Goal: Task Accomplishment & Management: Use online tool/utility

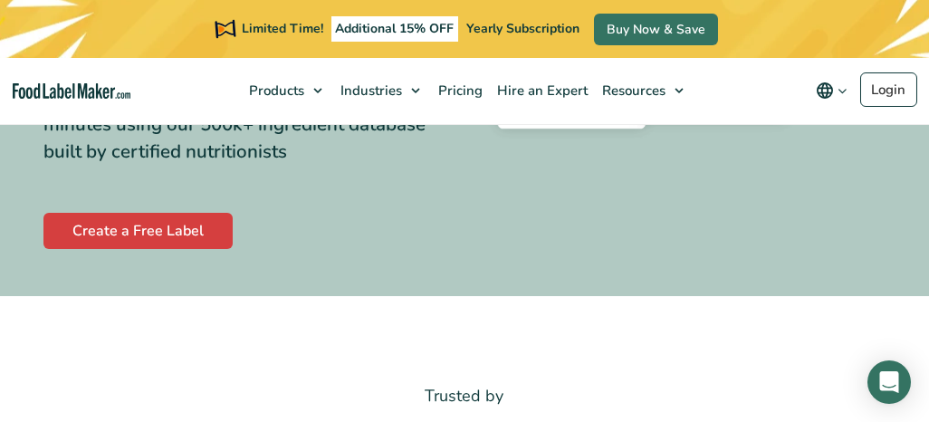
scroll to position [502, 0]
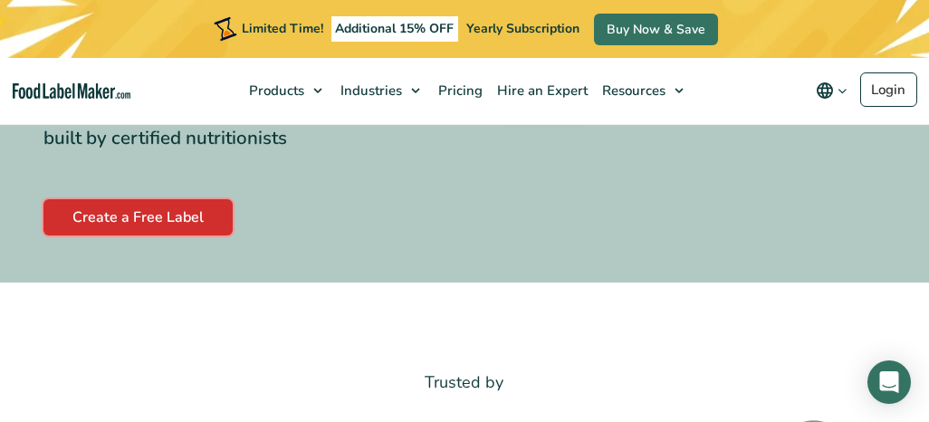
click at [166, 228] on link "Create a Free Label" at bounding box center [137, 217] width 189 height 36
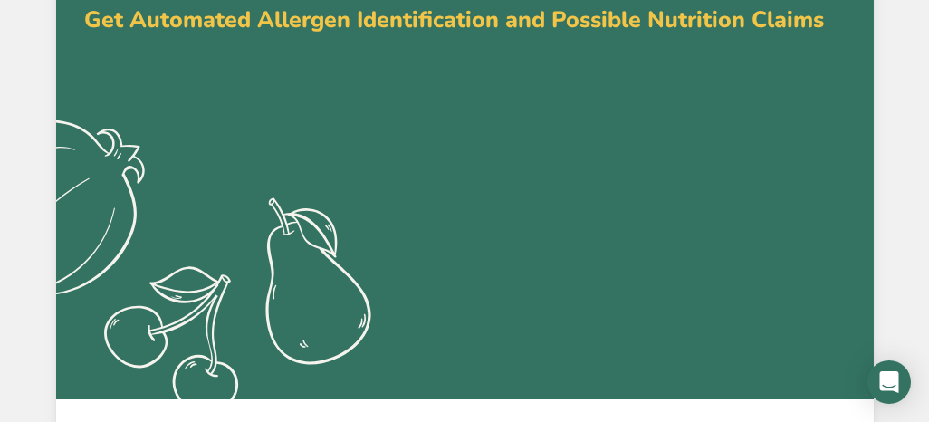
scroll to position [128, 0]
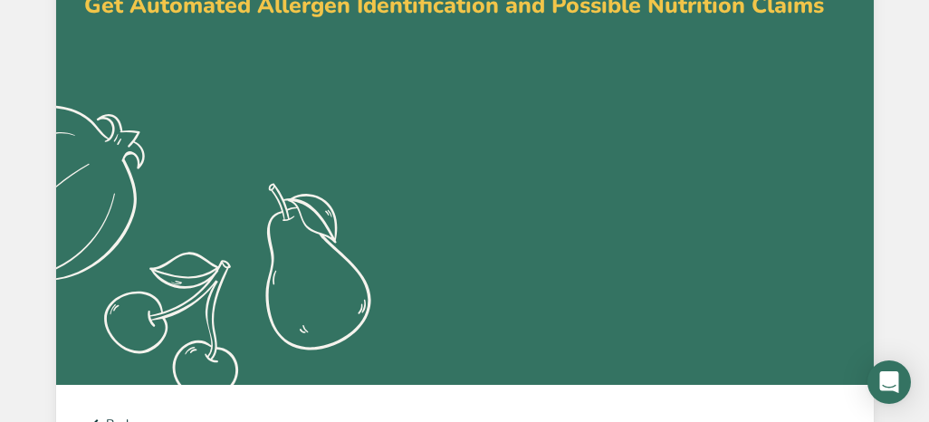
type input "Leticia Hobbs"
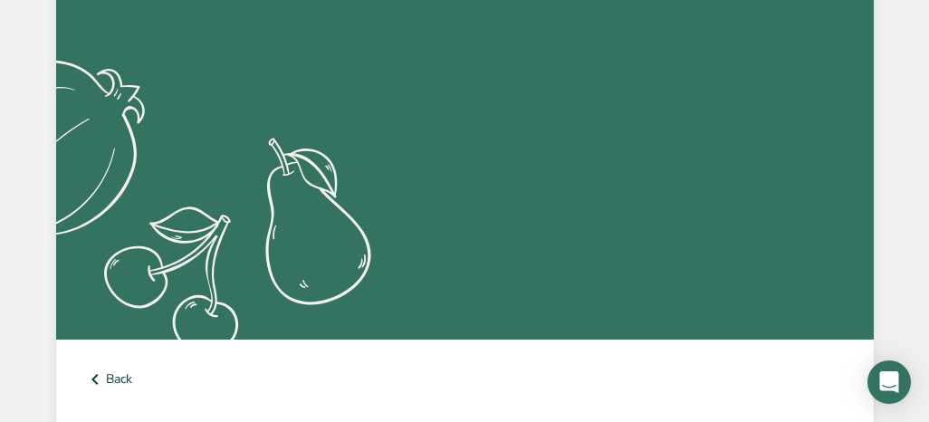
scroll to position [189, 0]
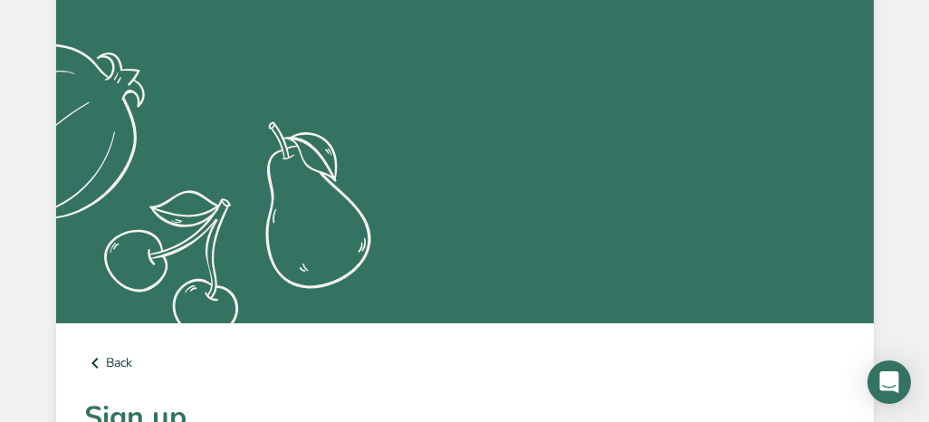
type input "Hobbsleticia@gmail.com"
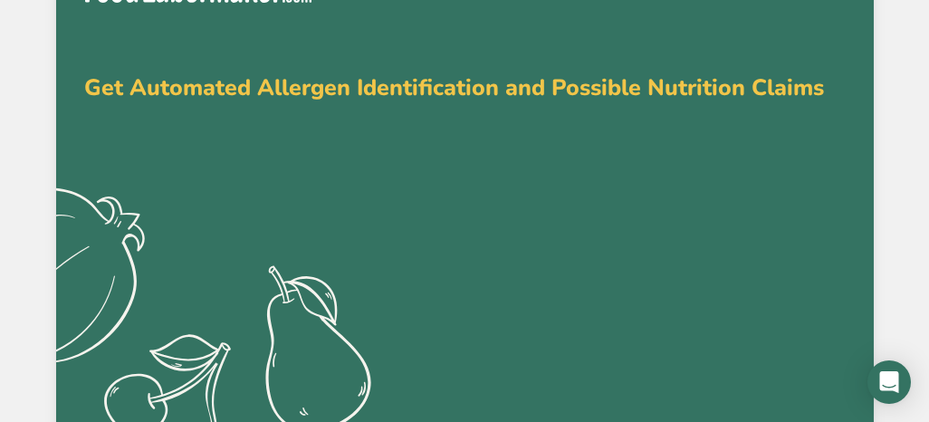
scroll to position [0, 0]
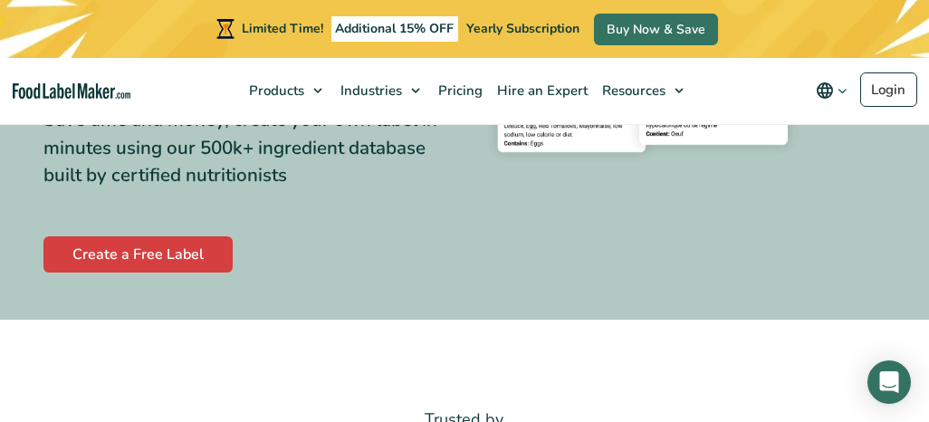
scroll to position [464, 0]
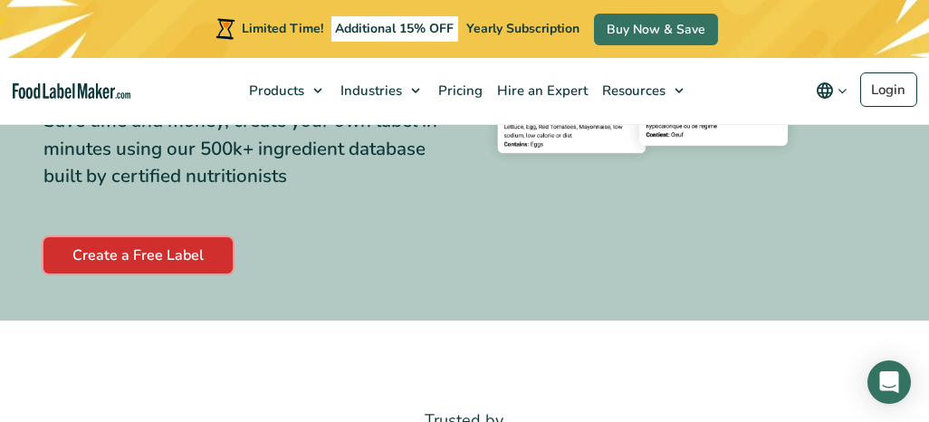
click at [171, 267] on link "Create a Free Label" at bounding box center [137, 255] width 189 height 36
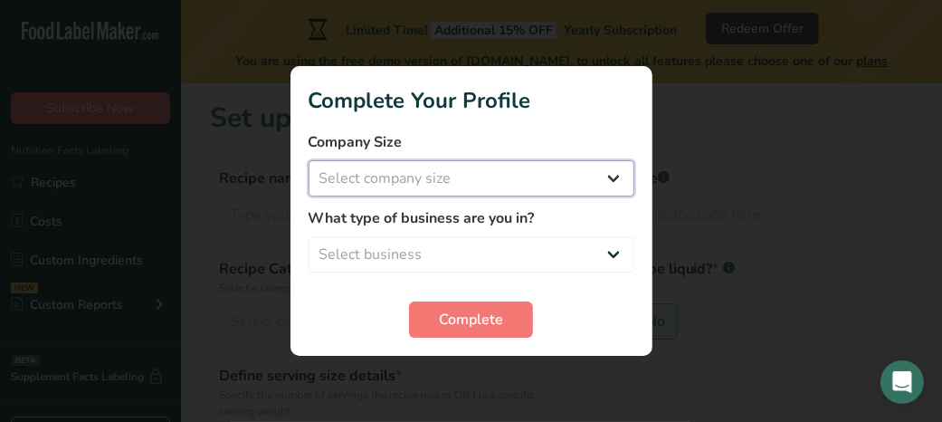
click at [489, 171] on select "Select company size Fewer than 10 Employees 10 to 50 Employees 51 to 500 Employ…" at bounding box center [472, 178] width 326 height 36
select select "2"
click at [309, 160] on select "Select company size Fewer than 10 Employees 10 to 50 Employees 51 to 500 Employ…" at bounding box center [472, 178] width 326 height 36
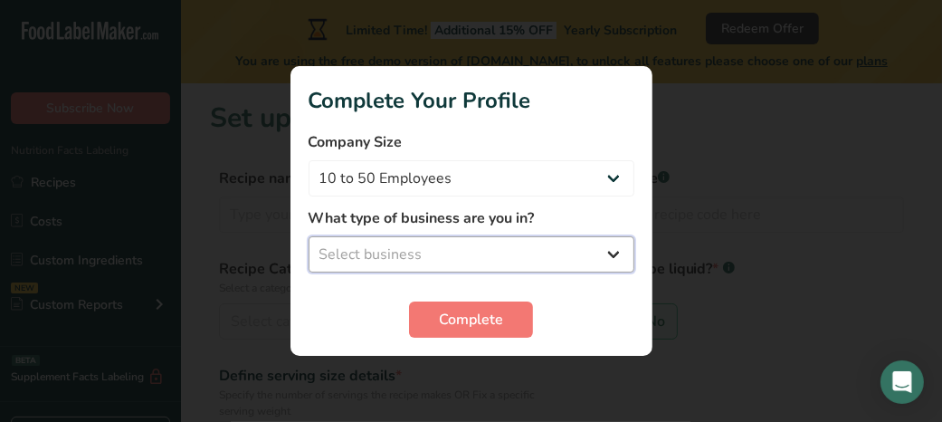
click at [488, 262] on select "Select business Packaged Food Manufacturer Restaurant & Cafe Bakery Meal Plans …" at bounding box center [472, 254] width 326 height 36
click at [309, 236] on select "Select business Packaged Food Manufacturer Restaurant & Cafe Bakery Meal Plans …" at bounding box center [472, 254] width 326 height 36
click at [533, 259] on select "Packaged Food Manufacturer Restaurant & Cafe Bakery Meal Plans & Catering Compa…" at bounding box center [472, 254] width 326 height 36
select select "4"
click at [309, 236] on select "Packaged Food Manufacturer Restaurant & Cafe Bakery Meal Plans & Catering Compa…" at bounding box center [472, 254] width 326 height 36
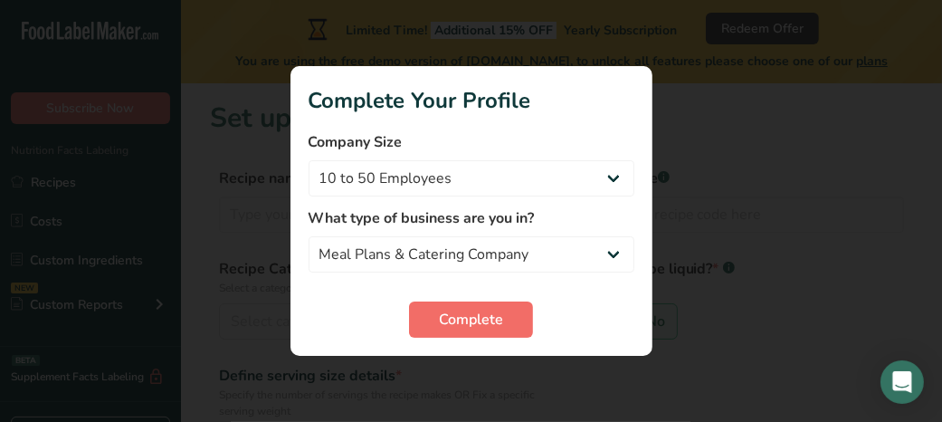
click at [469, 326] on span "Complete" at bounding box center [471, 320] width 64 height 22
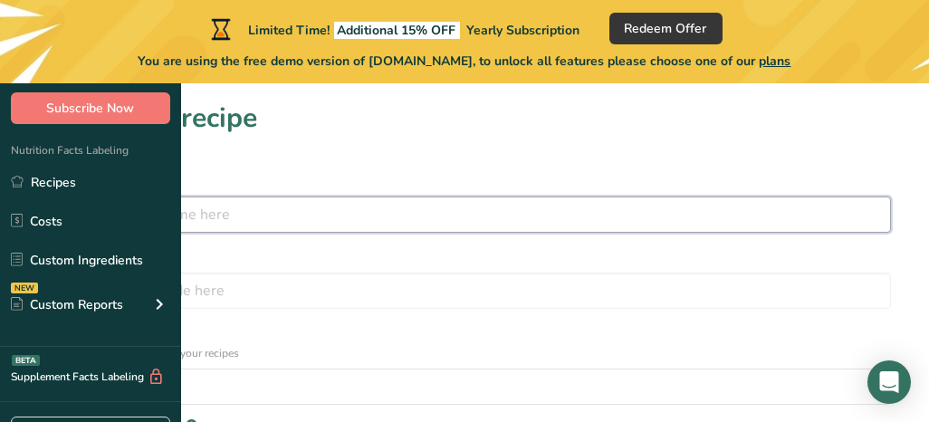
click at [366, 211] on input "text" at bounding box center [464, 214] width 853 height 36
click at [233, 223] on input "Beef Stake" at bounding box center [464, 214] width 853 height 36
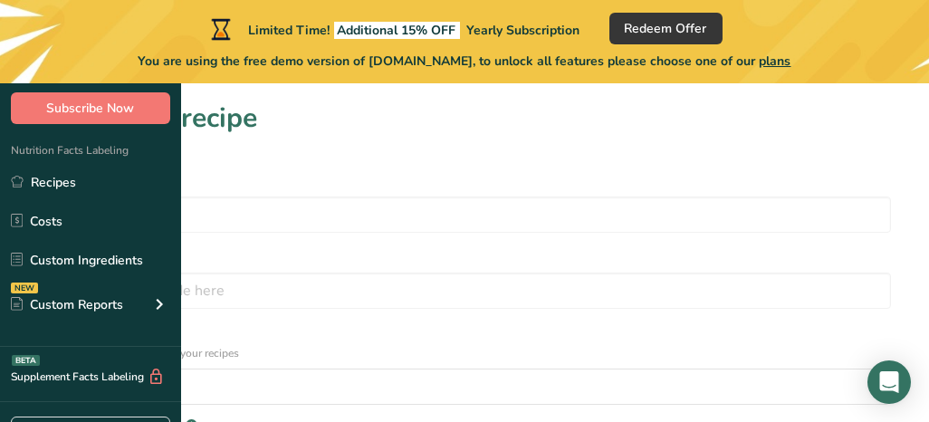
drag, startPoint x: 233, startPoint y: 223, endPoint x: 534, endPoint y: 141, distance: 312.3
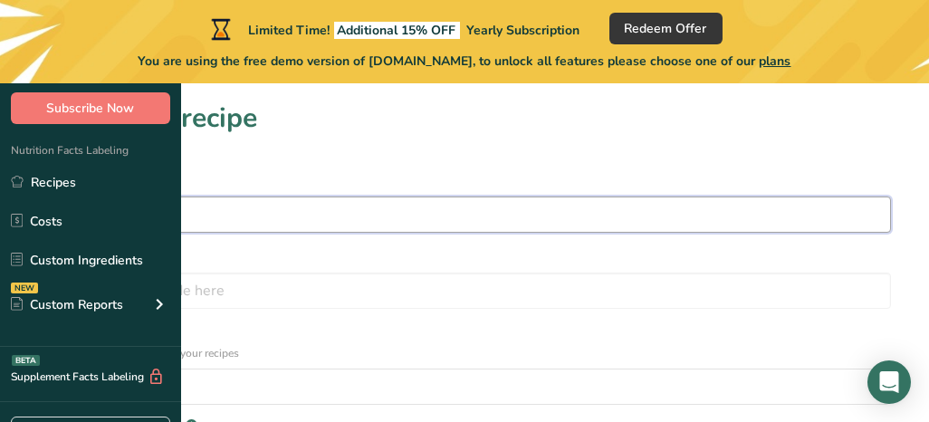
click at [234, 214] on input "Beef Stake" at bounding box center [464, 214] width 853 height 36
click at [358, 219] on input "Ranchero Beef Stake" at bounding box center [464, 214] width 853 height 36
type input "Ranchero Beef Steak"
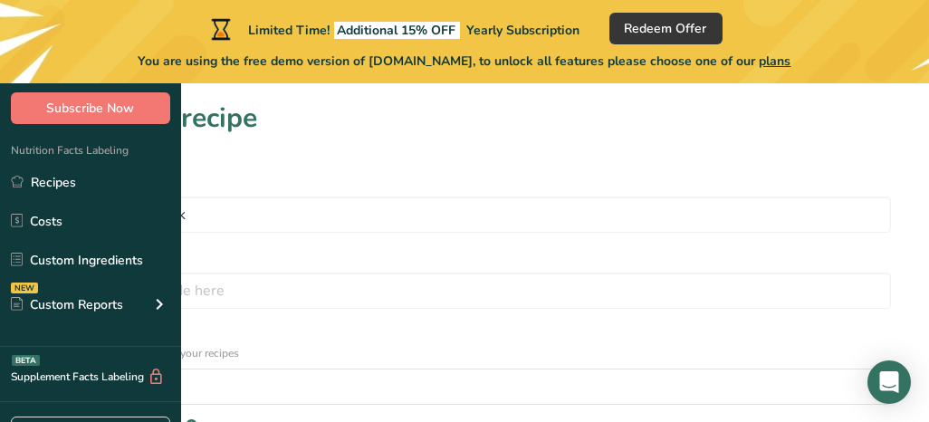
click at [132, 247] on rect at bounding box center [126, 253] width 12 height 12
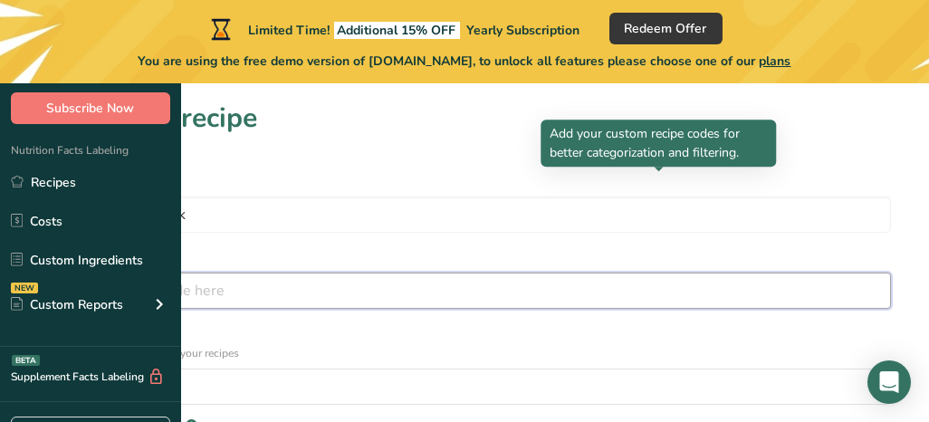
click at [695, 272] on input "text" at bounding box center [464, 290] width 853 height 36
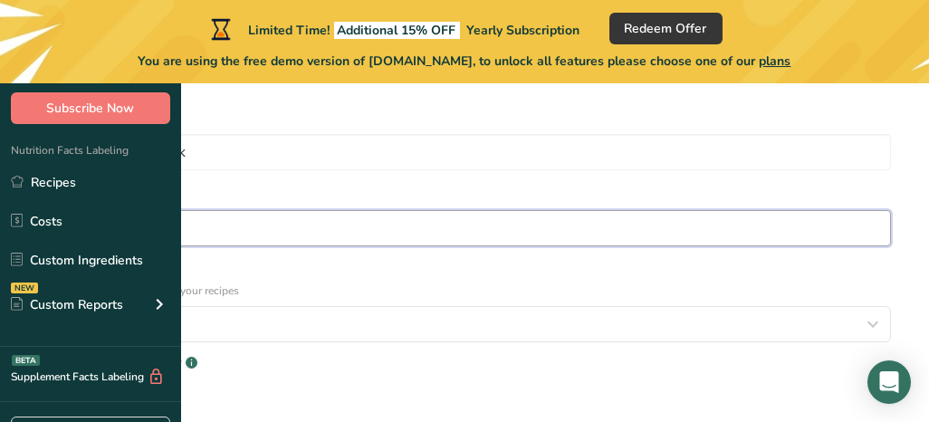
scroll to position [78, 0]
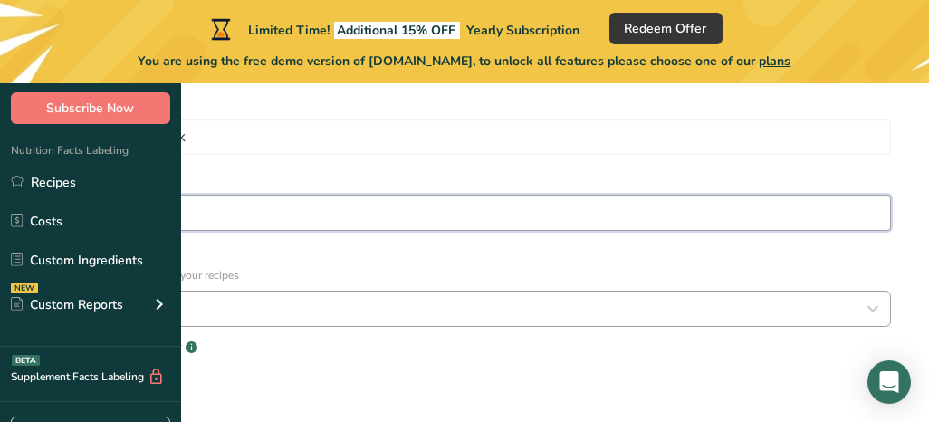
type input "9900001"
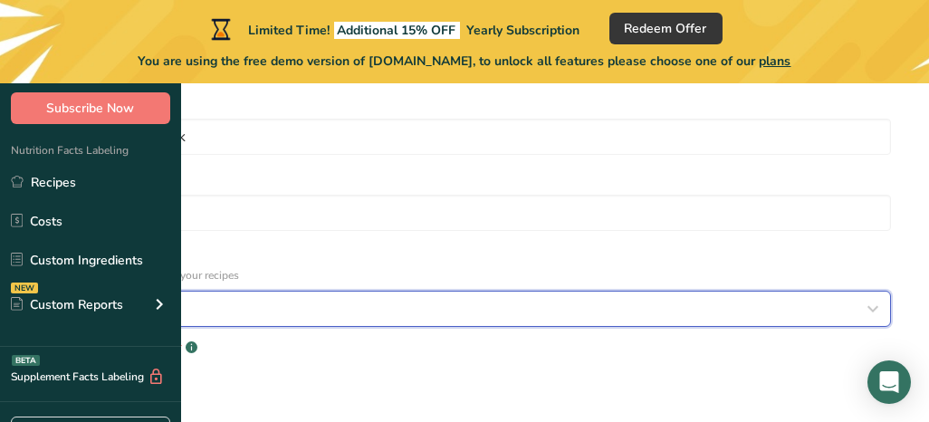
click at [151, 298] on span "Select category" at bounding box center [100, 309] width 101 height 22
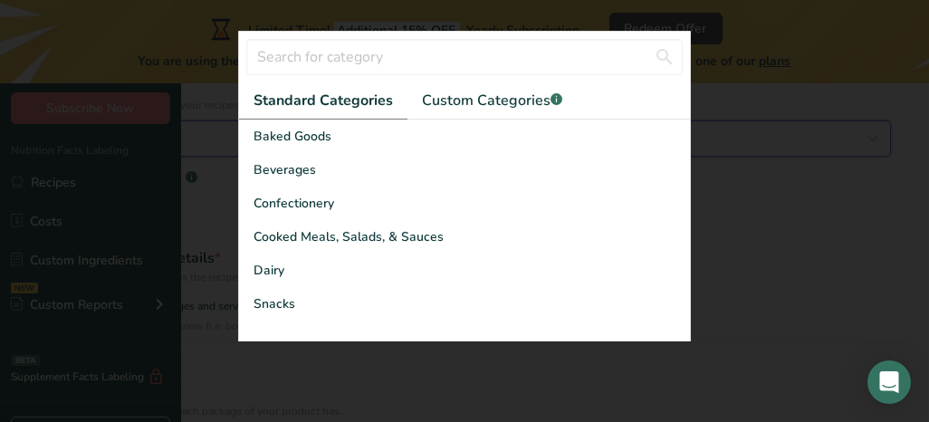
scroll to position [247, 0]
click at [458, 111] on span "Custom Categories .a-a{fill:#347362;}.b-a{fill:#fff;}" at bounding box center [492, 101] width 140 height 22
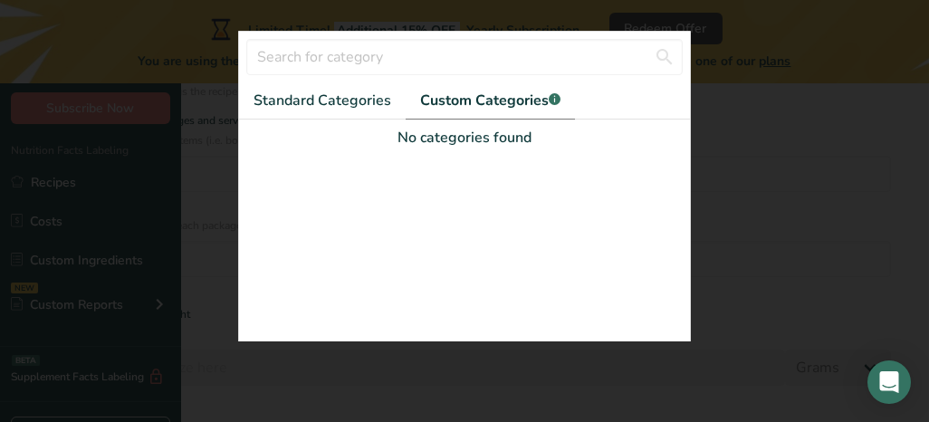
scroll to position [444, 0]
click at [295, 398] on div "Add New Category" at bounding box center [464, 407] width 451 height 19
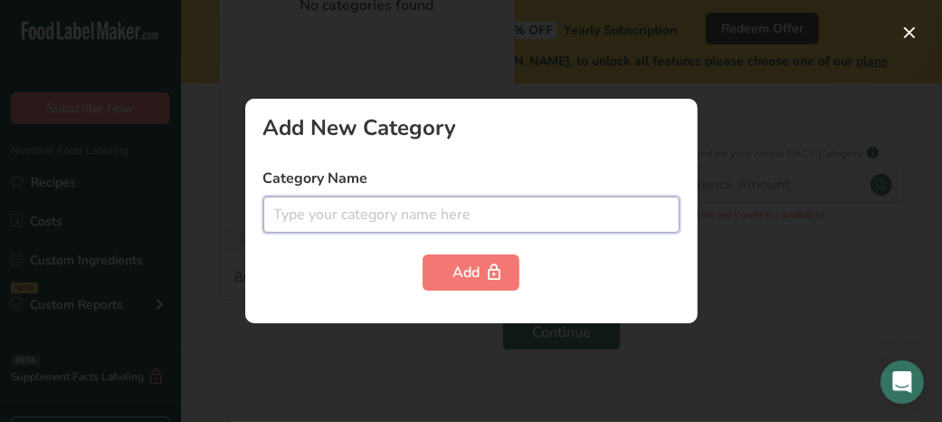
click at [336, 205] on input "text" at bounding box center [471, 214] width 416 height 36
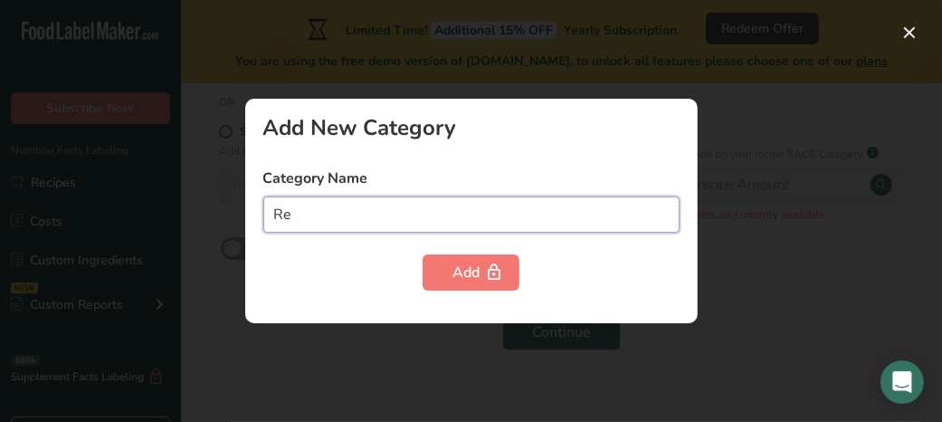
type input "R"
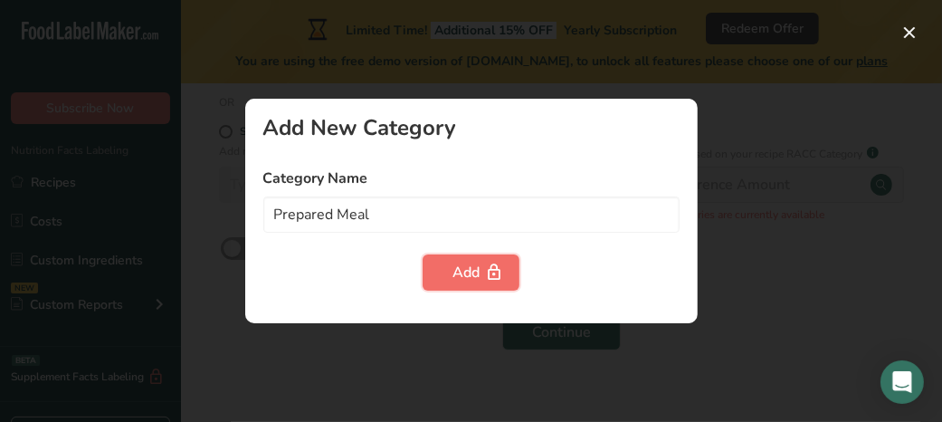
click at [494, 280] on icon "button" at bounding box center [494, 273] width 18 height 28
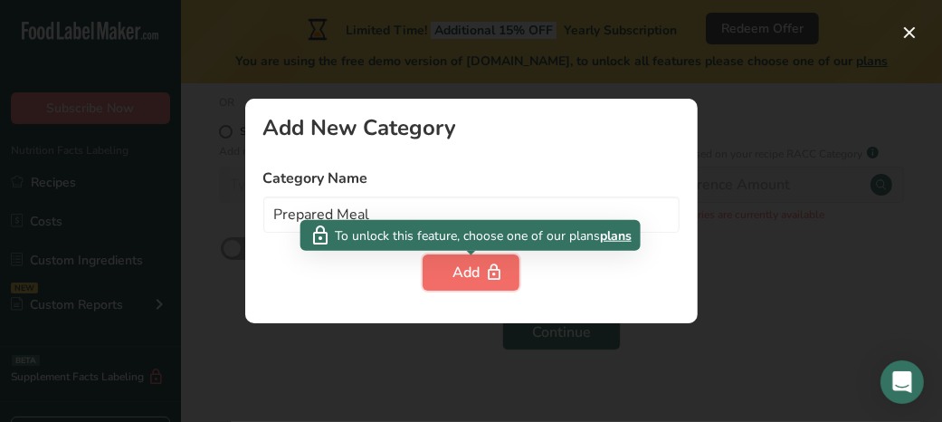
click at [463, 282] on div "Add" at bounding box center [471, 273] width 37 height 22
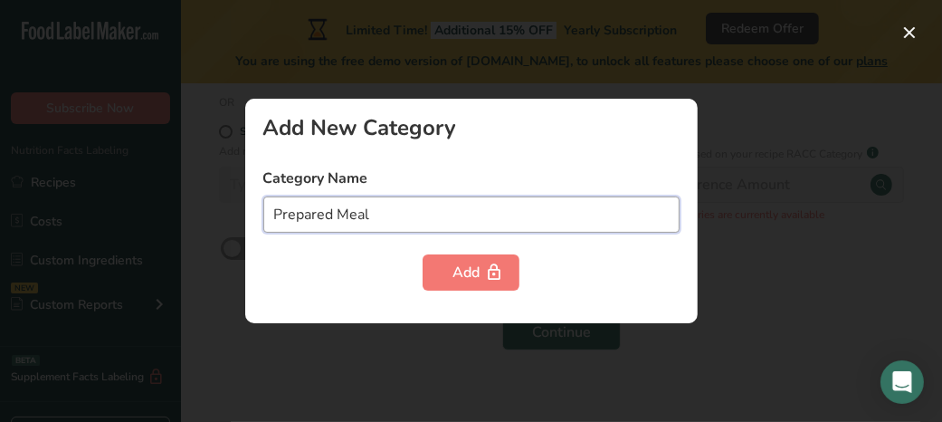
click at [428, 208] on input "Prepared Meal" at bounding box center [471, 214] width 416 height 36
type input "P"
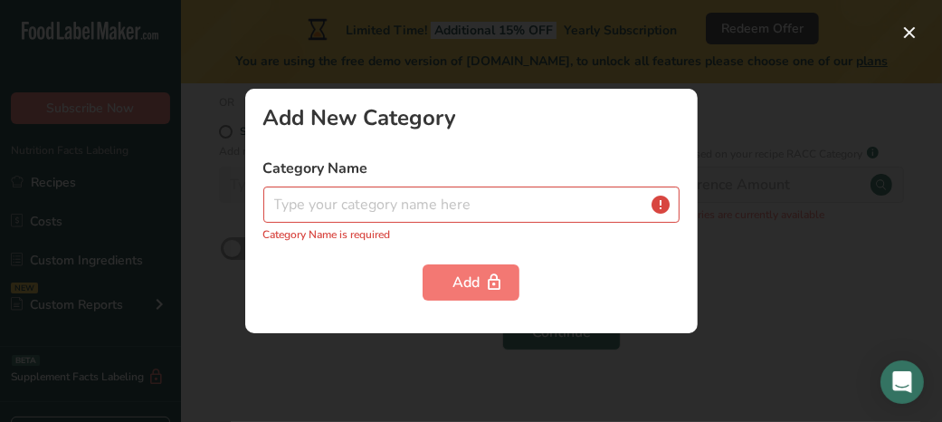
click at [674, 142] on div "Add New Category Category Name Category Name is required Add" at bounding box center [471, 211] width 453 height 244
click at [788, 191] on div at bounding box center [471, 211] width 942 height 422
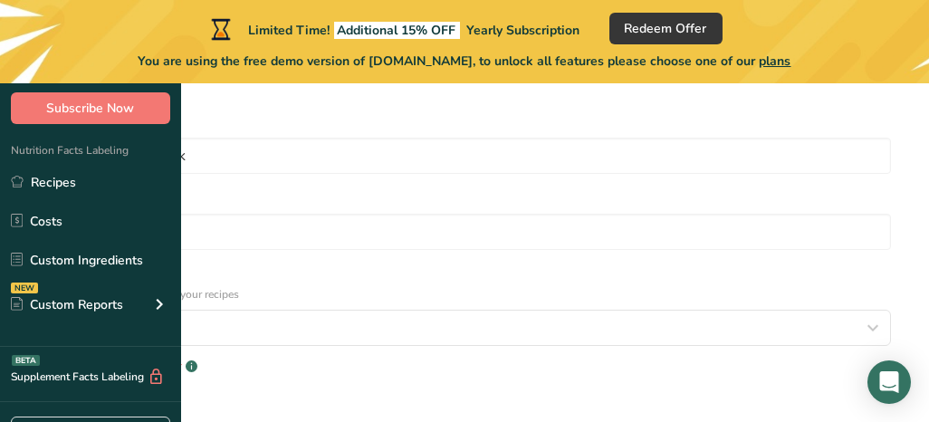
scroll to position [61, 0]
click at [382, 315] on div "Select category" at bounding box center [459, 326] width 818 height 22
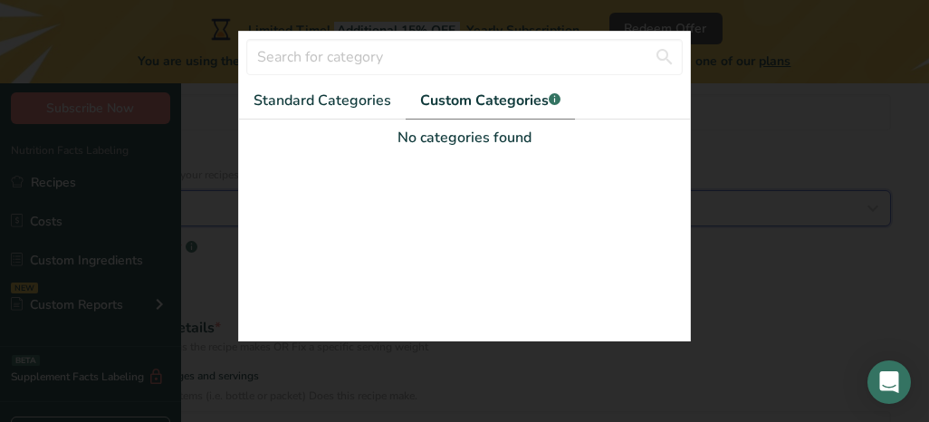
scroll to position [188, 0]
click at [283, 111] on span "Standard Categories" at bounding box center [322, 101] width 138 height 22
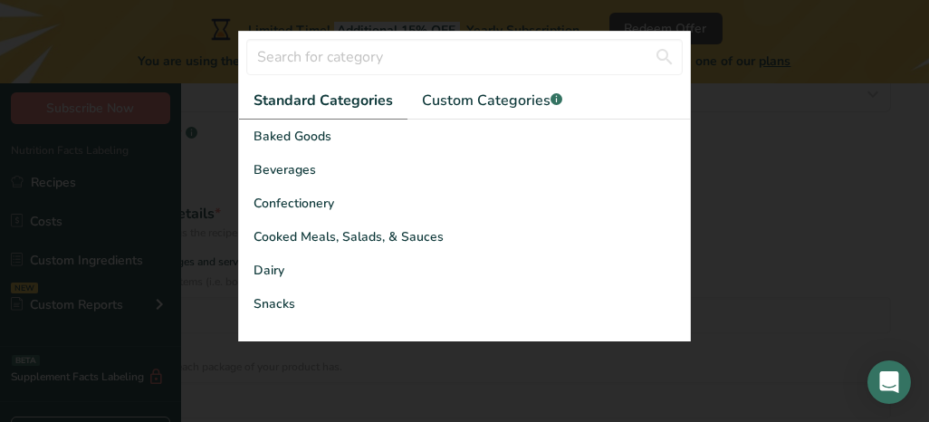
scroll to position [296, 0]
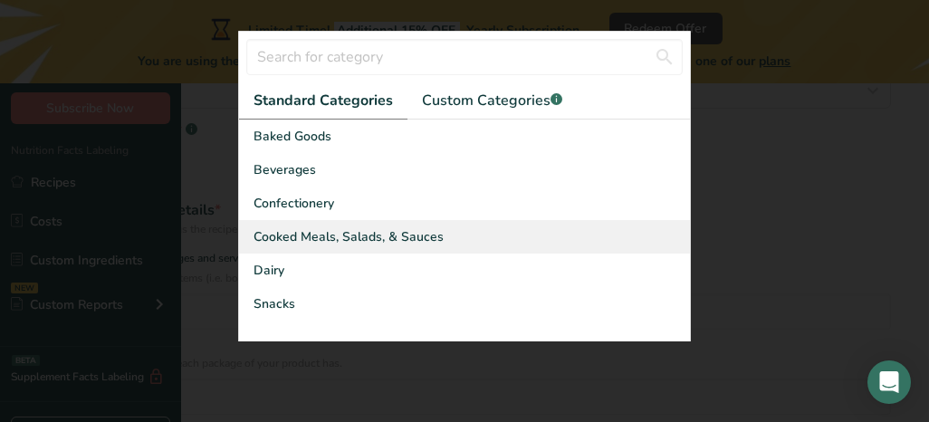
click at [280, 246] on span "Cooked Meals, Salads, & Sauces" at bounding box center [348, 236] width 190 height 19
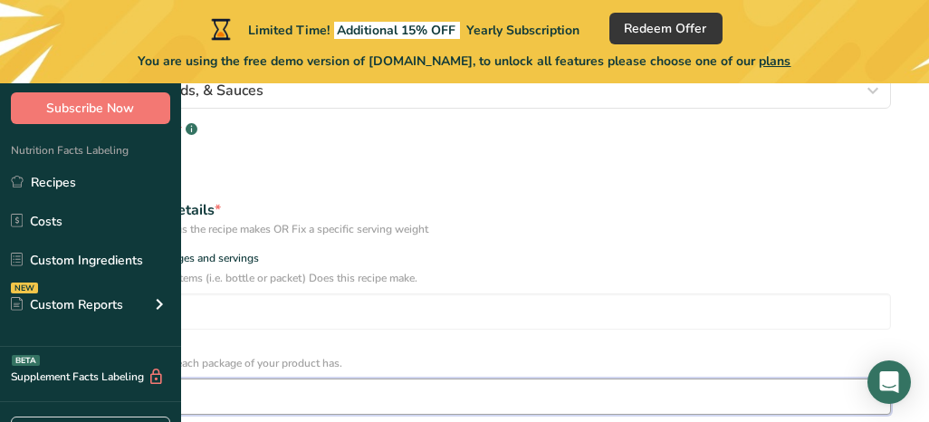
click at [600, 378] on input "1" at bounding box center [464, 396] width 853 height 36
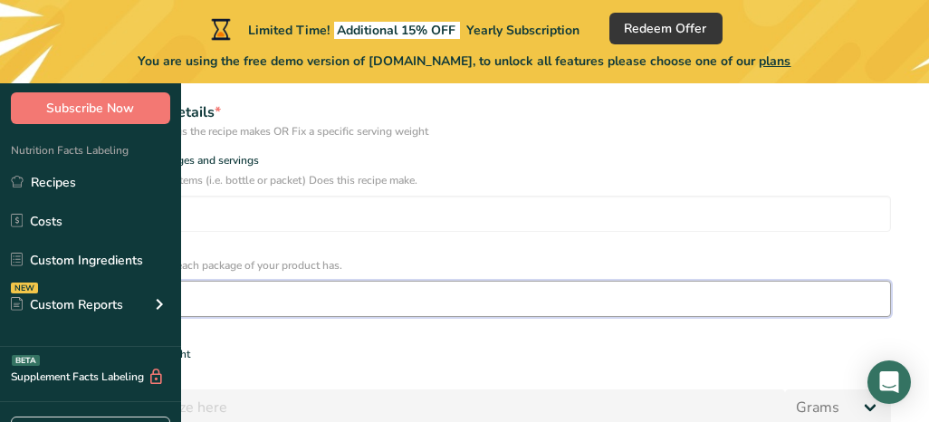
scroll to position [394, 0]
type input "2"
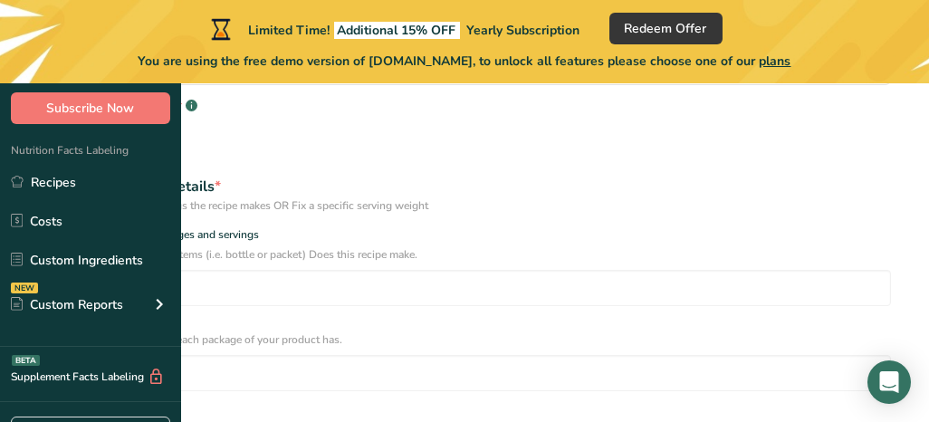
scroll to position [321, 0]
click at [190, 420] on div "Specify serving size weight" at bounding box center [124, 427] width 131 height 14
click at [50, 421] on input "Specify serving size weight" at bounding box center [44, 427] width 12 height 12
radio input "true"
radio input "false"
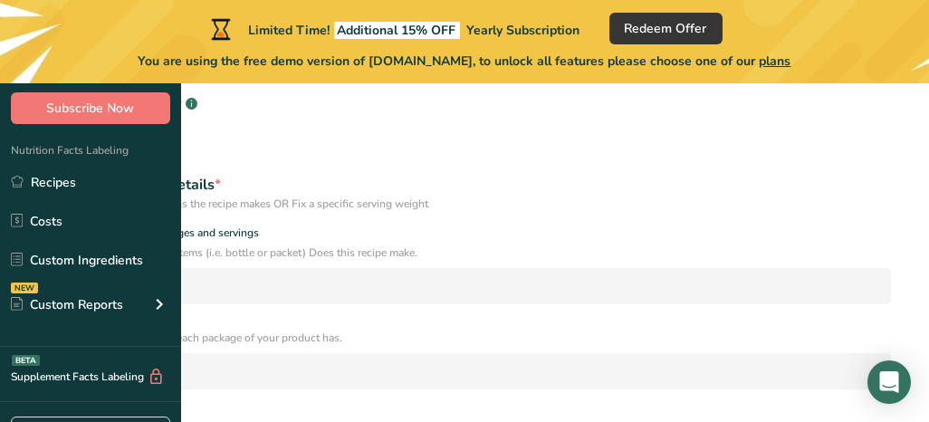
select select "5"
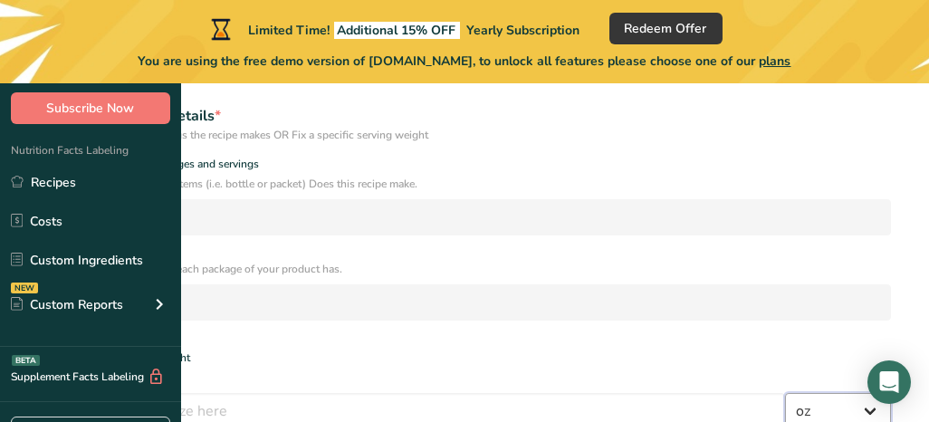
scroll to position [406, 0]
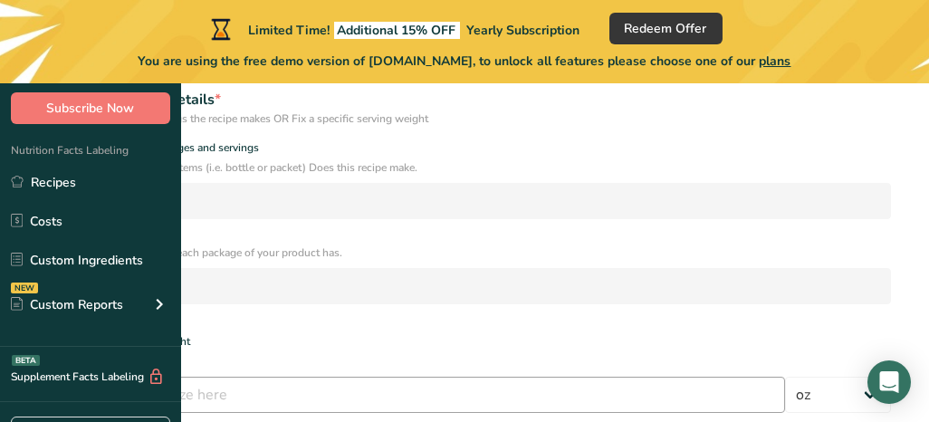
click at [307, 377] on input "number" at bounding box center [411, 395] width 747 height 36
type input "6"
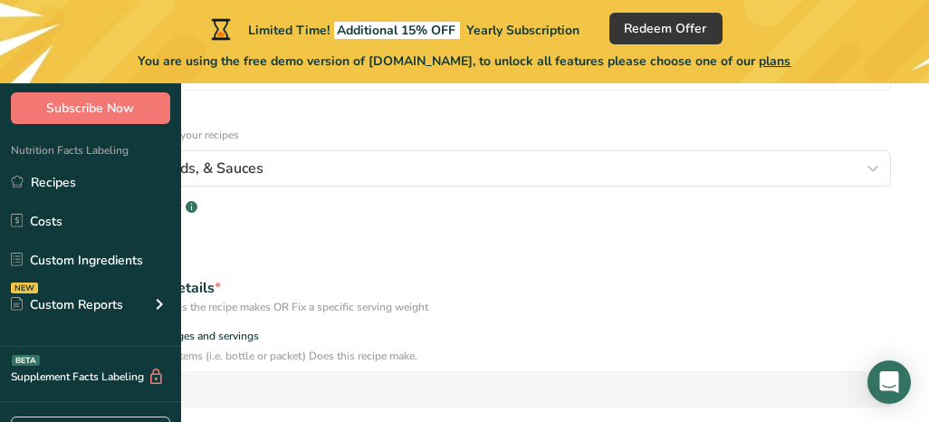
scroll to position [233, 0]
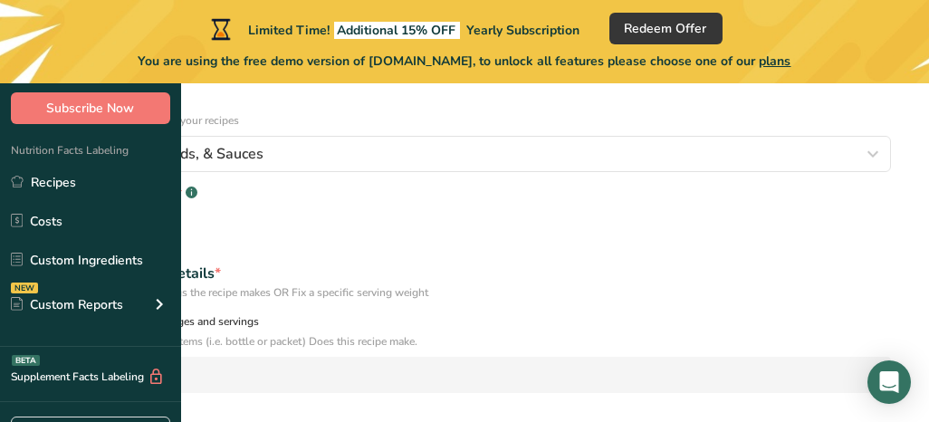
click at [52, 315] on span at bounding box center [45, 322] width 14 height 14
click at [50, 316] on input "Specify number of packages and servings" at bounding box center [44, 322] width 12 height 12
radio input "true"
radio input "false"
select select "0"
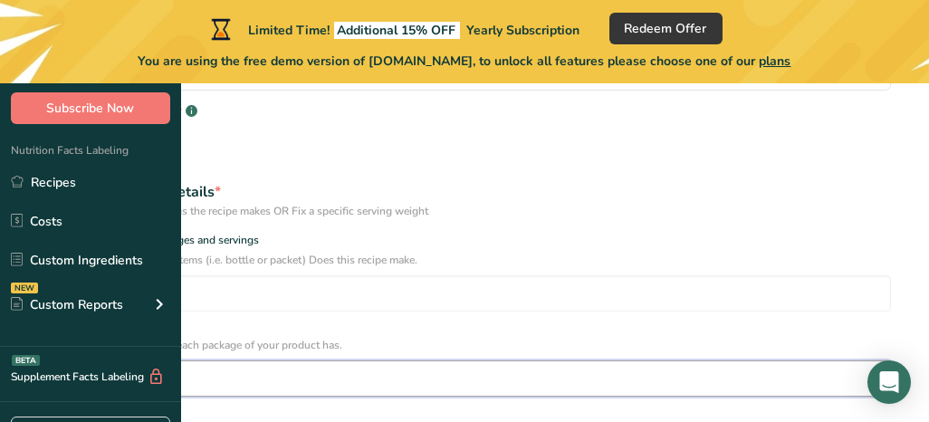
scroll to position [374, 0]
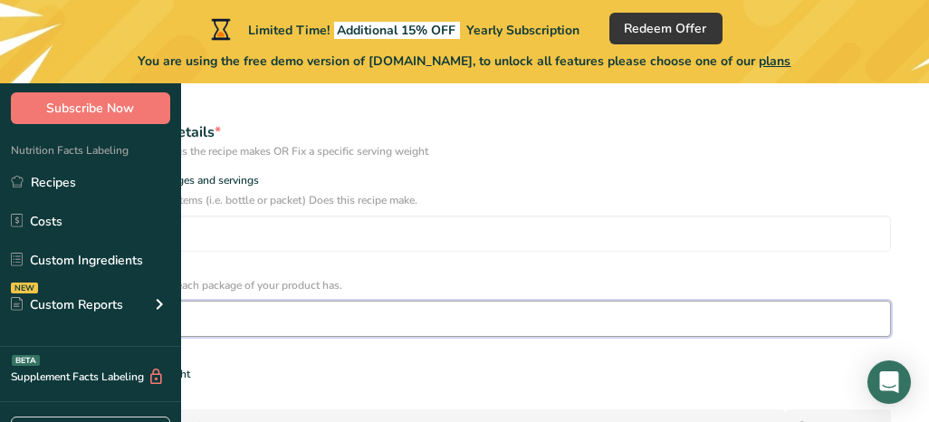
type input "1"
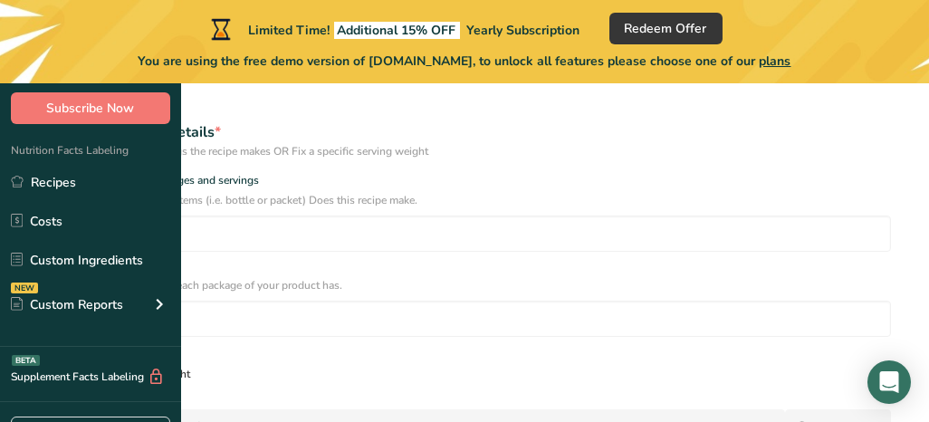
click at [52, 368] on span at bounding box center [45, 375] width 14 height 14
click at [50, 368] on input "Specify serving size weight" at bounding box center [44, 374] width 12 height 12
radio input "true"
radio input "false"
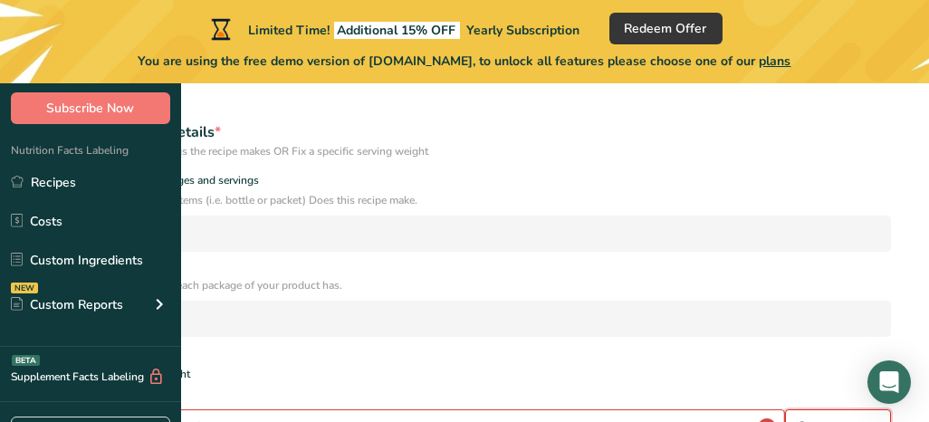
click at [785, 409] on select "Grams kg mg mcg lb oz l mL fl oz tbsp tsp cup qt gallon" at bounding box center [838, 427] width 106 height 36
select select "5"
click at [785, 409] on select "Grams kg mg mcg lb oz l mL fl oz tbsp tsp cup qt gallon" at bounding box center [838, 427] width 106 height 36
click at [314, 409] on input "number" at bounding box center [411, 427] width 747 height 36
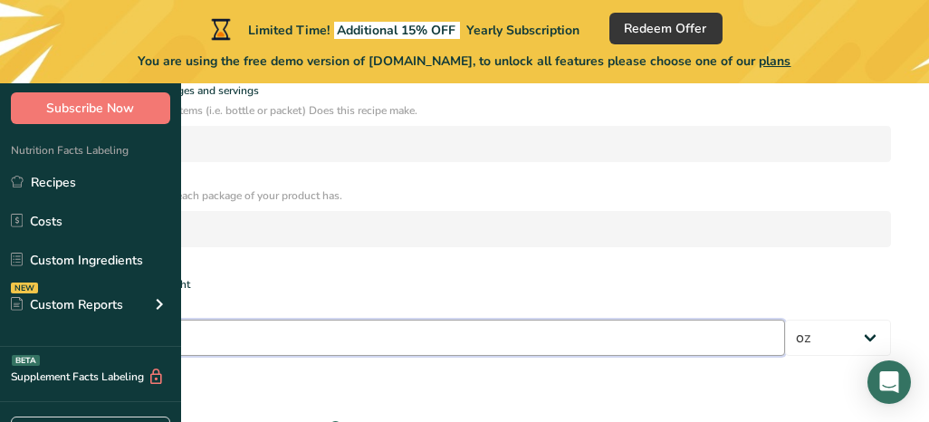
scroll to position [471, 0]
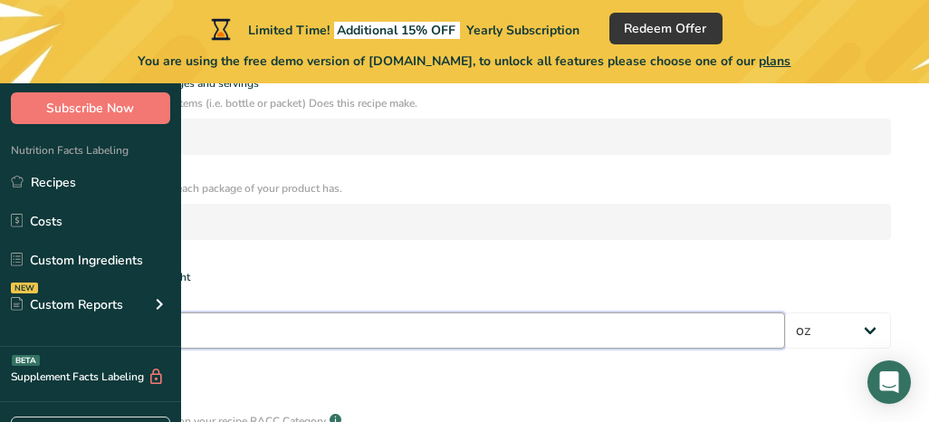
type input "6"
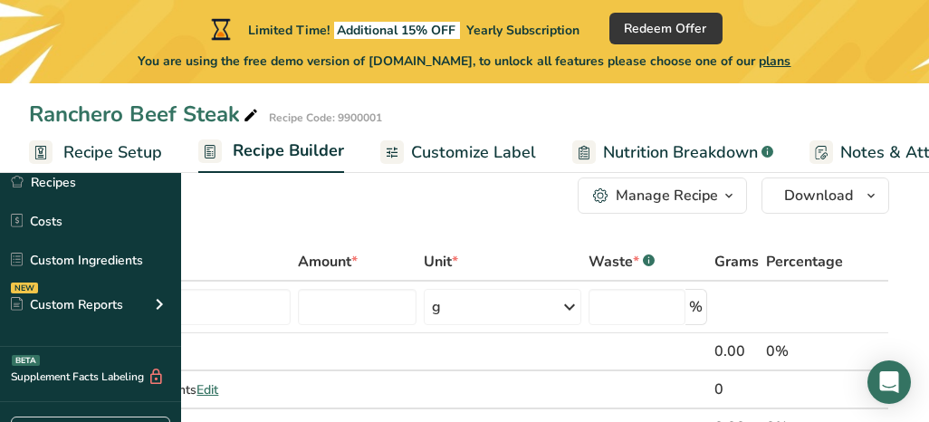
scroll to position [81, 0]
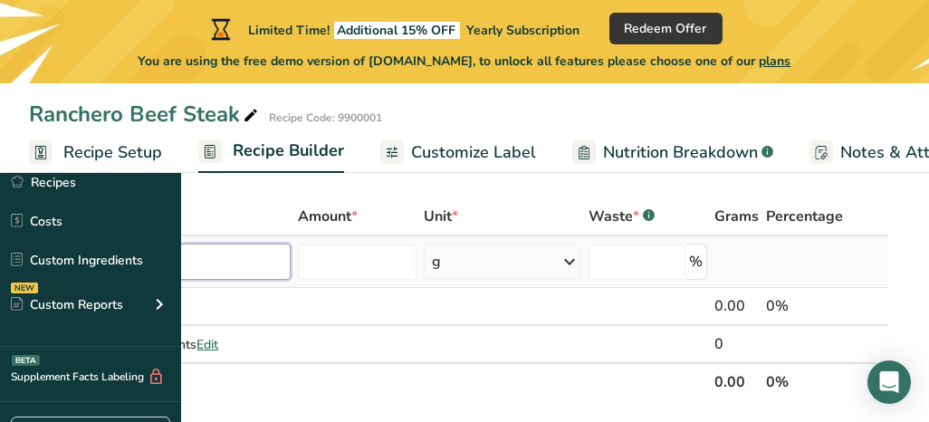
click at [291, 260] on input "text" at bounding box center [170, 262] width 242 height 36
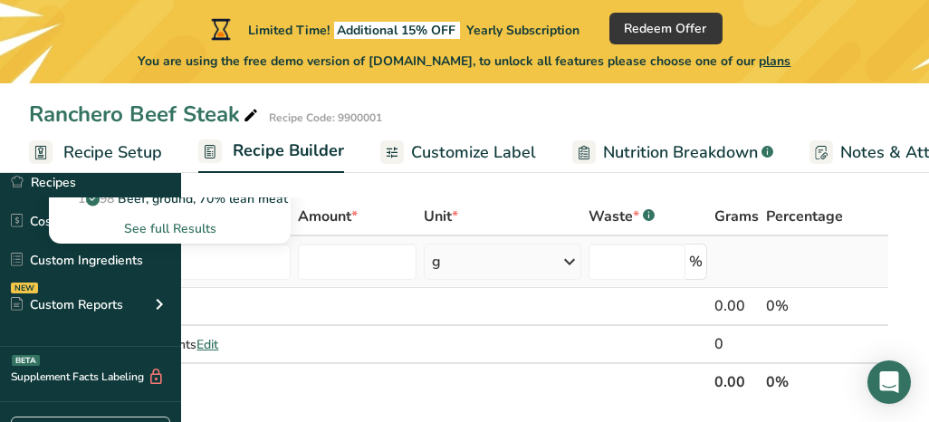
click at [114, 139] on span "23601" at bounding box center [96, 138] width 36 height 17
type input "Beef, tenderloin, steak, separable lean only, trimmed to 1/8" fat, all grades, …"
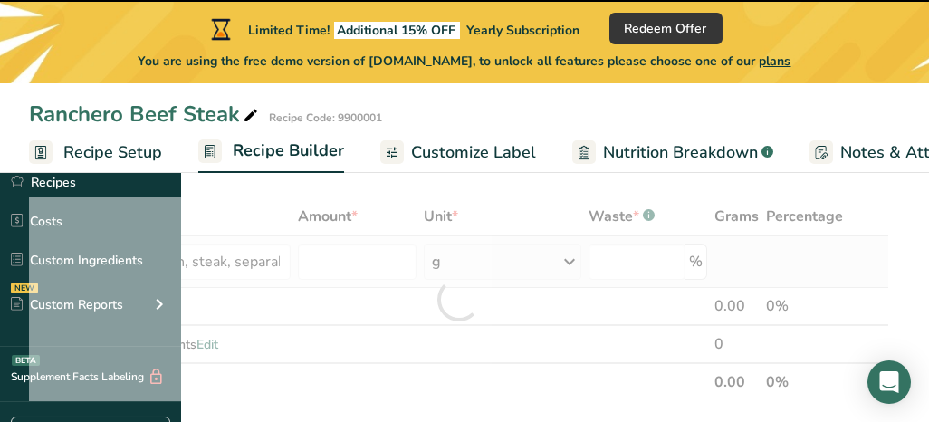
type input "0"
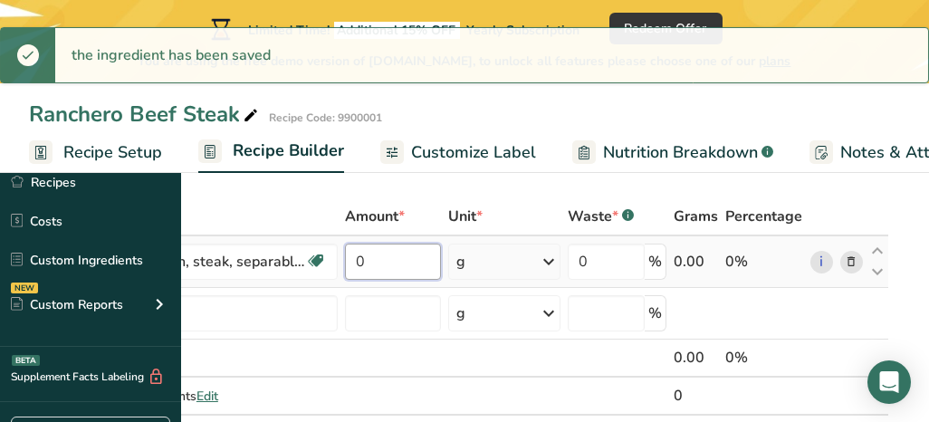
click at [441, 264] on input "0" at bounding box center [393, 262] width 96 height 36
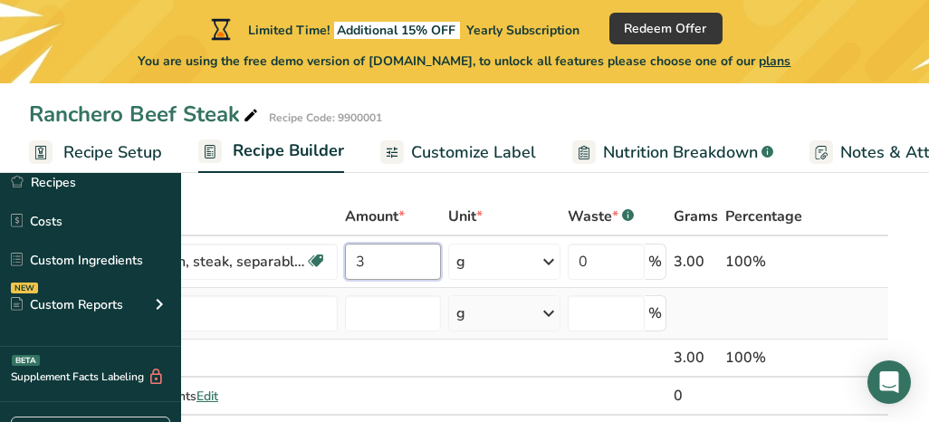
type input "3"
click at [766, 310] on div "Ingredient * Amount * Unit * Waste * .a-a{fill:#347362;}.b-a{fill:#fff;} Grams …" at bounding box center [459, 324] width 860 height 255
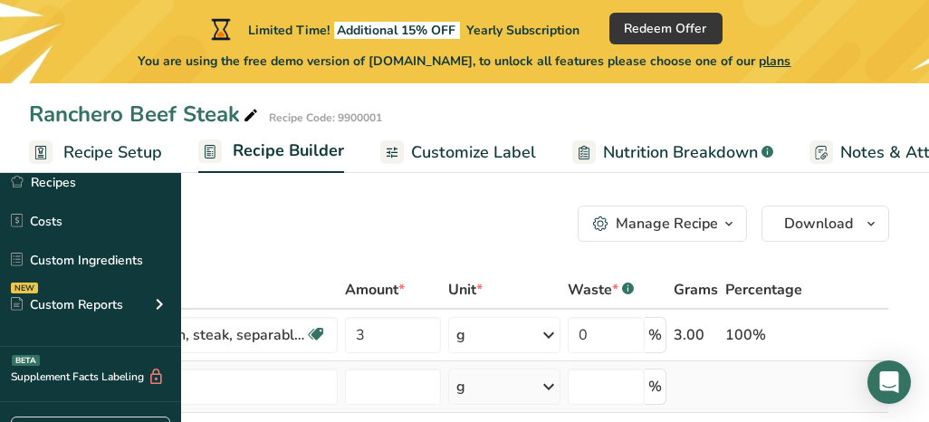
scroll to position [0, 0]
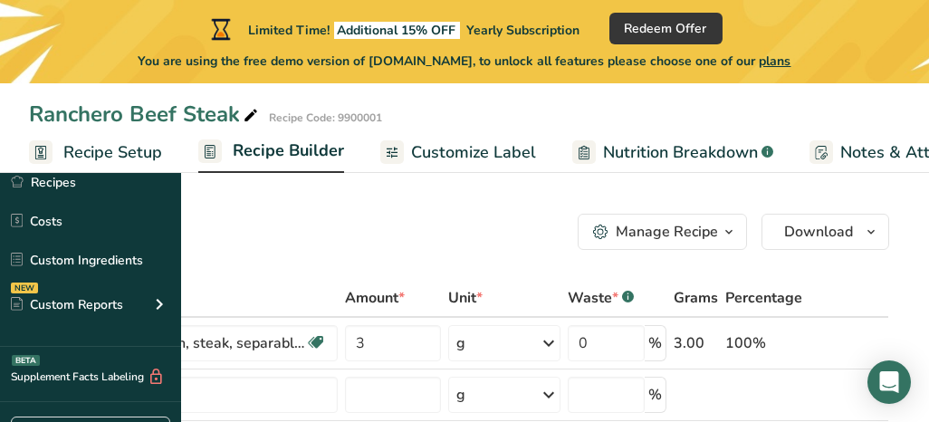
click at [344, 153] on span "Recipe Builder" at bounding box center [288, 151] width 111 height 24
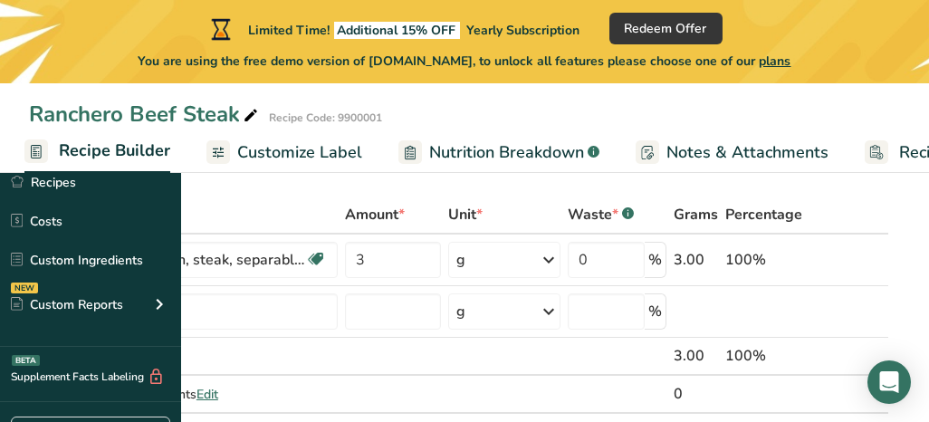
scroll to position [74, 0]
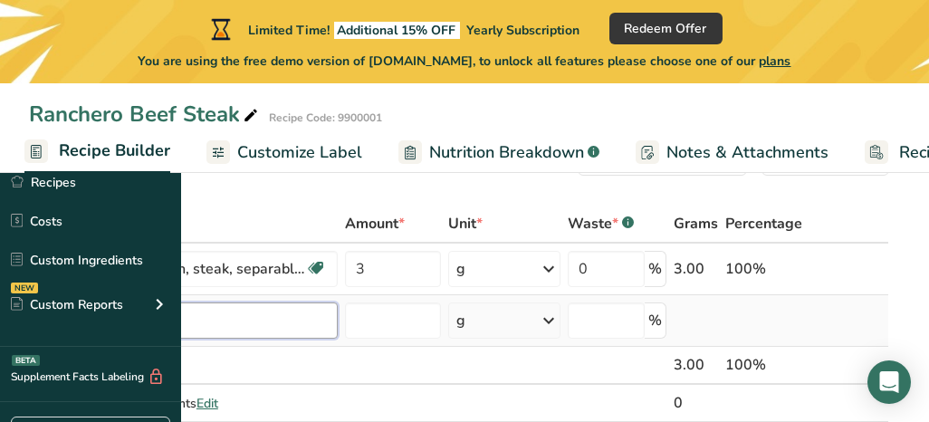
click at [338, 311] on input "text" at bounding box center [193, 320] width 289 height 36
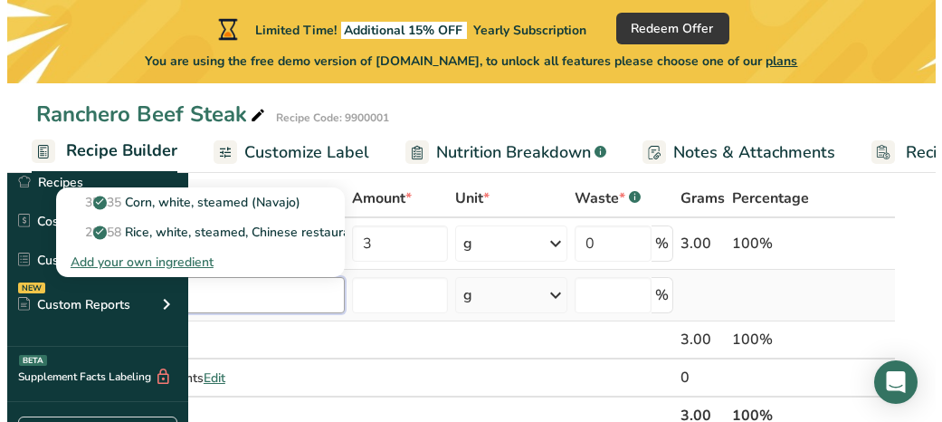
scroll to position [104, 0]
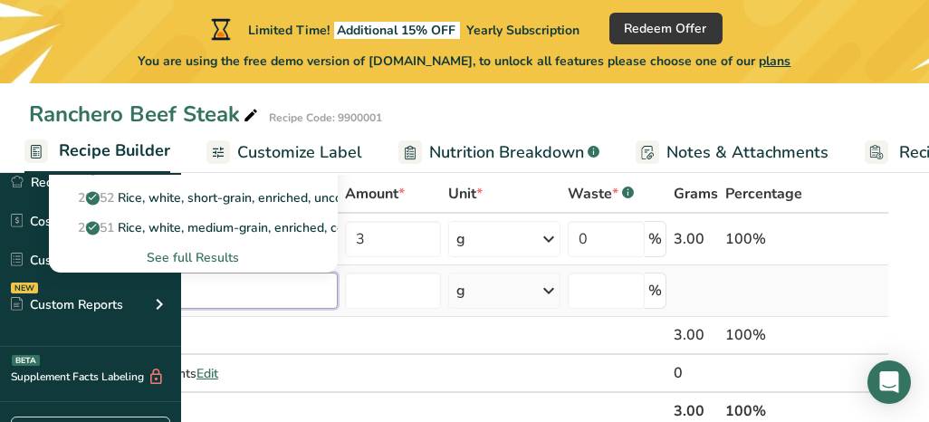
type input "white rice"
click at [323, 257] on div "See full Results" at bounding box center [193, 257] width 260 height 19
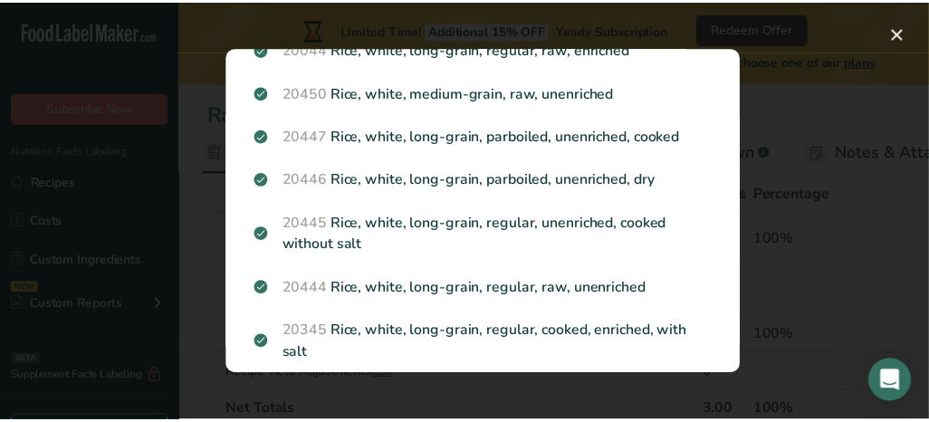
scroll to position [399, 0]
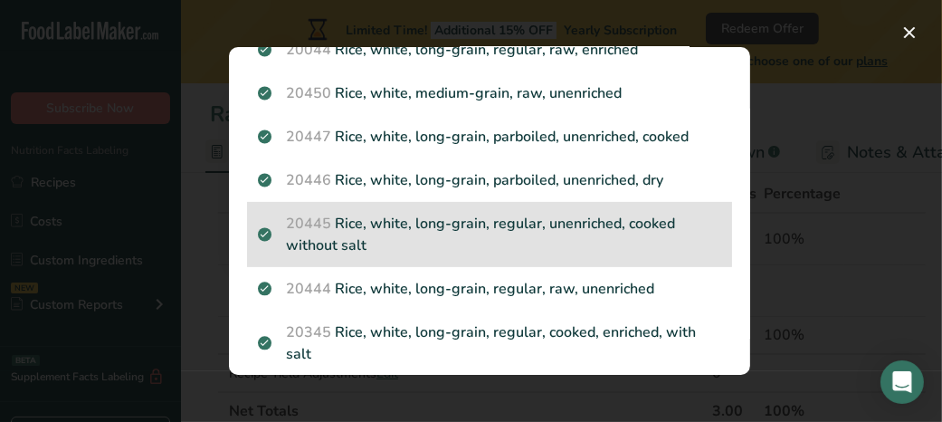
click at [318, 227] on span "20445" at bounding box center [309, 224] width 45 height 20
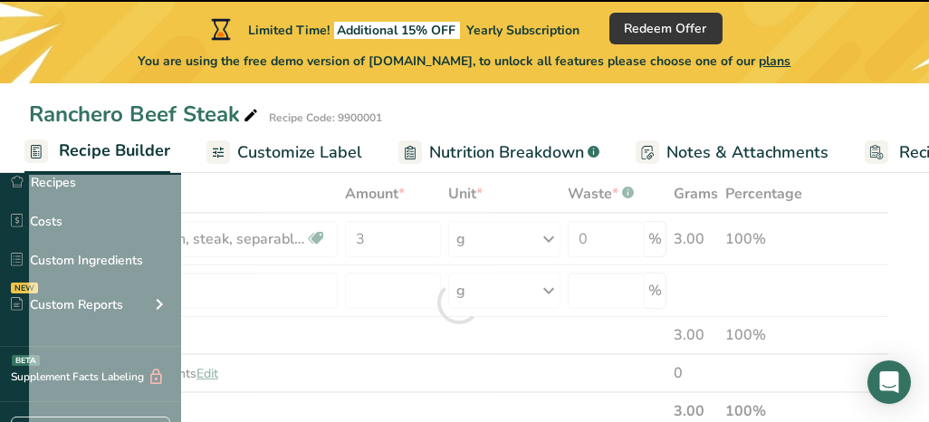
type input "0"
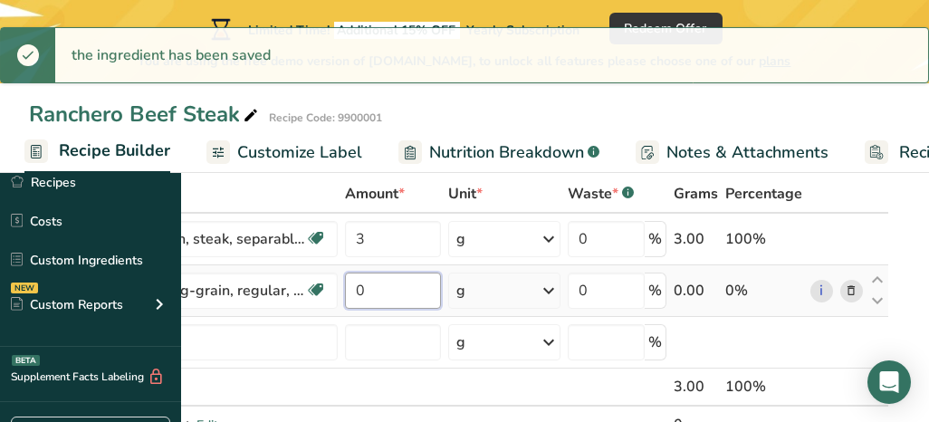
click at [441, 290] on input "0" at bounding box center [393, 290] width 96 height 36
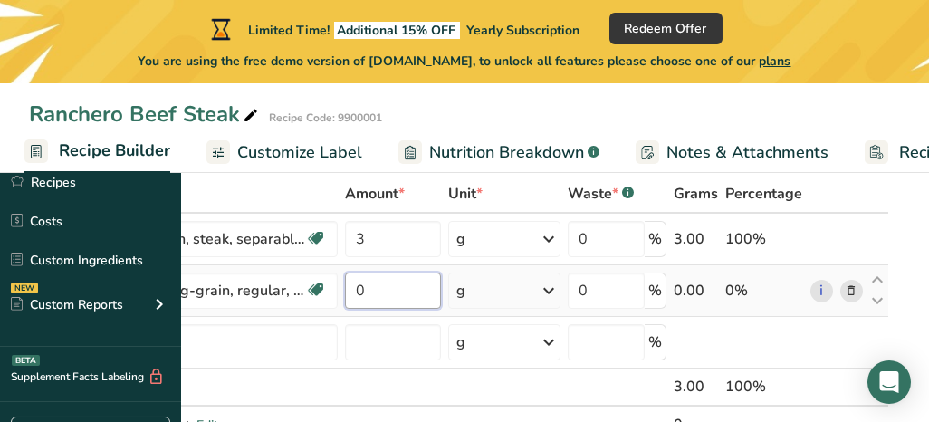
type input "3"
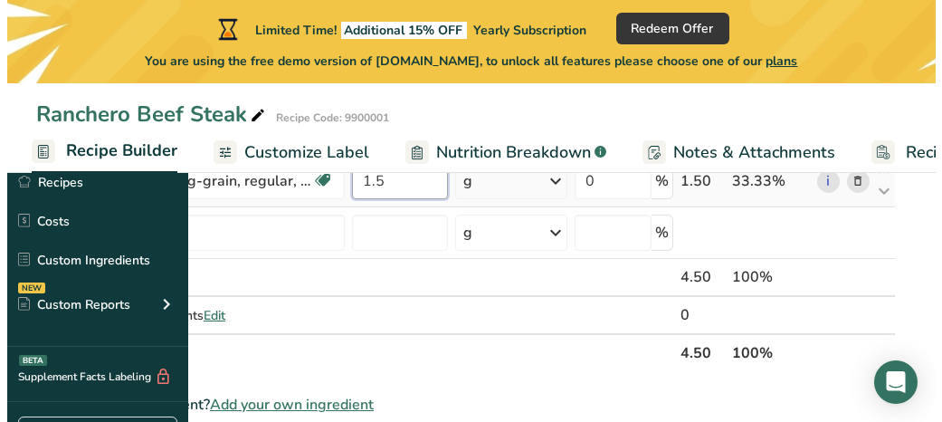
scroll to position [215, 0]
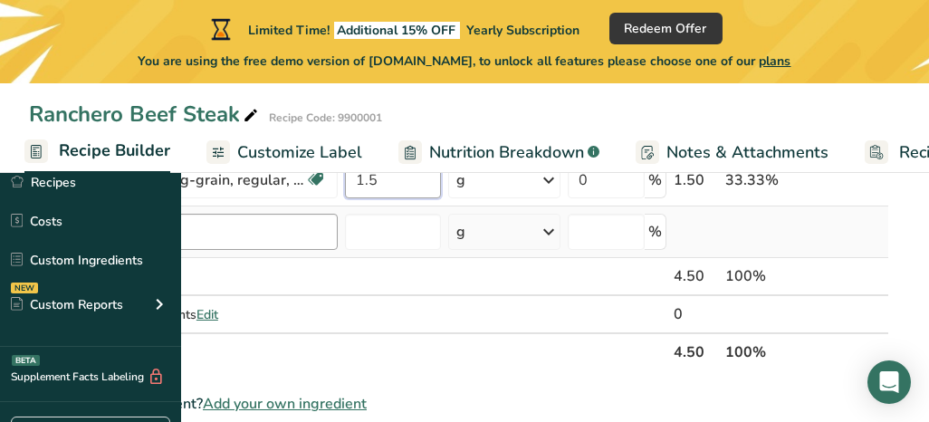
type input "1.5"
click at [316, 229] on div "Ingredient * Amount * Unit * Waste * .a-a{fill:#347362;}.b-a{fill:#fff;} Grams …" at bounding box center [459, 217] width 860 height 307
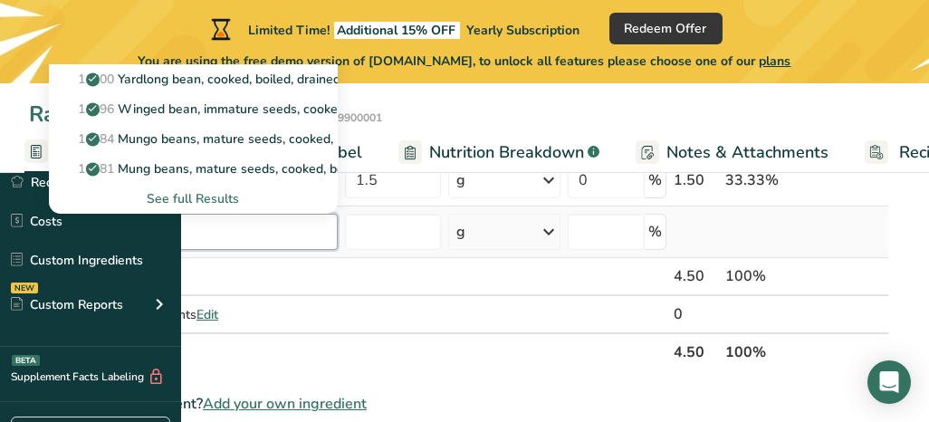
click at [259, 229] on input "boiled bean" at bounding box center [193, 232] width 289 height 36
click at [299, 234] on input "boiled bean" at bounding box center [193, 232] width 289 height 36
type input "boiled red bean"
click at [323, 199] on div "See full Results" at bounding box center [193, 198] width 260 height 19
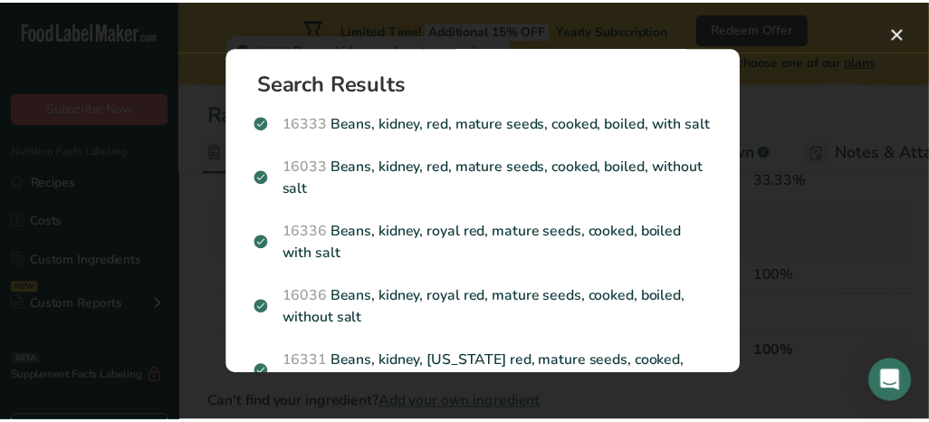
scroll to position [0, 0]
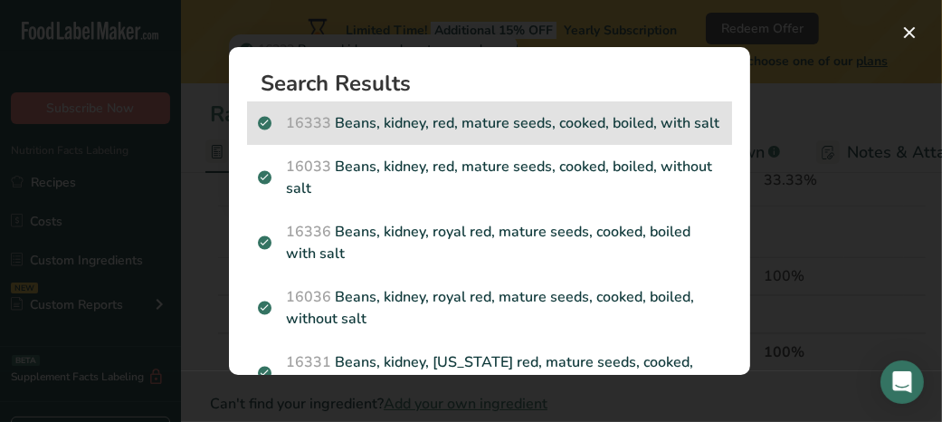
click at [445, 120] on p "16333 Beans, kidney, red, mature seeds, cooked, boiled, with salt" at bounding box center [489, 123] width 463 height 22
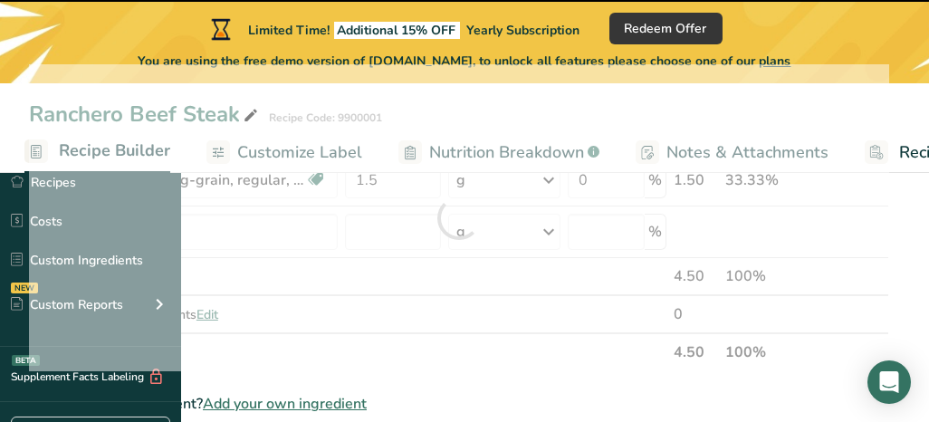
type input "0"
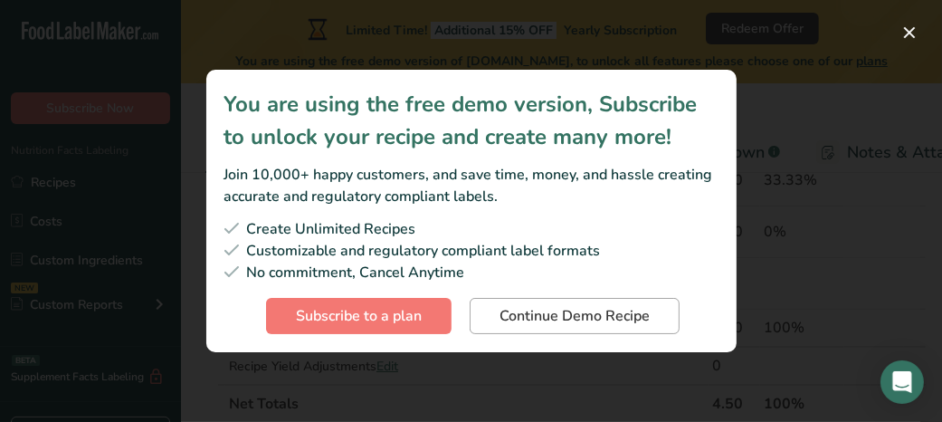
click at [635, 315] on span "Continue Demo Recipe" at bounding box center [575, 316] width 150 height 22
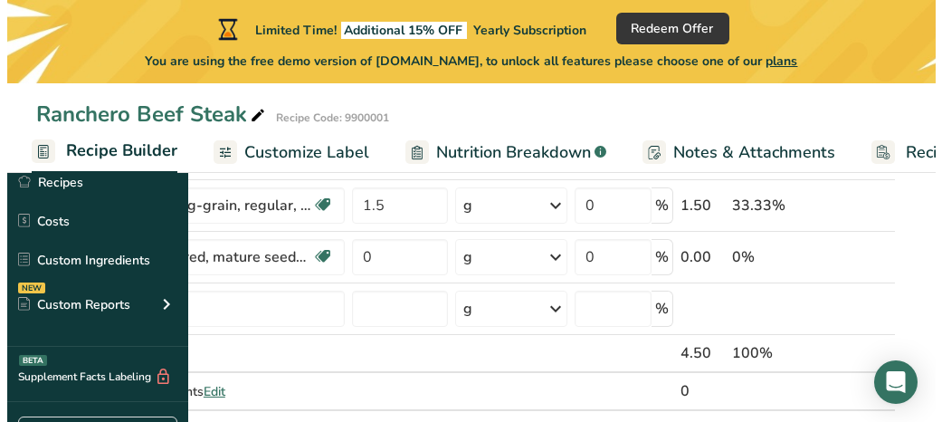
scroll to position [197, 0]
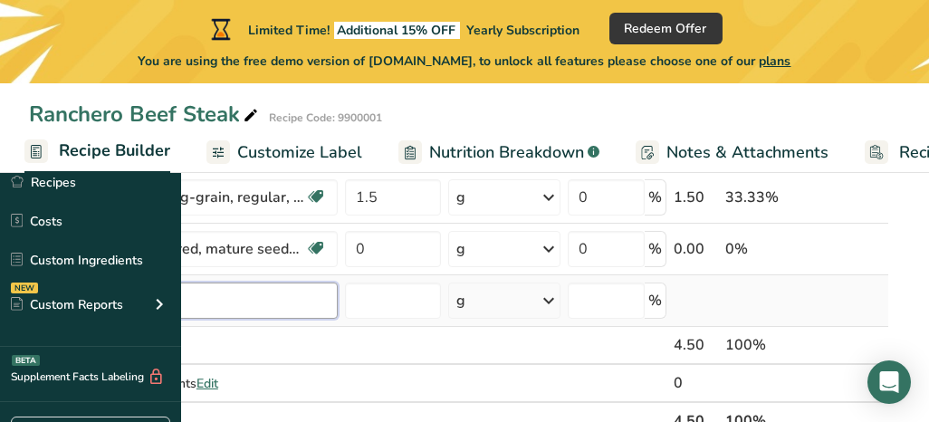
click at [338, 295] on input "text" at bounding box center [193, 300] width 289 height 36
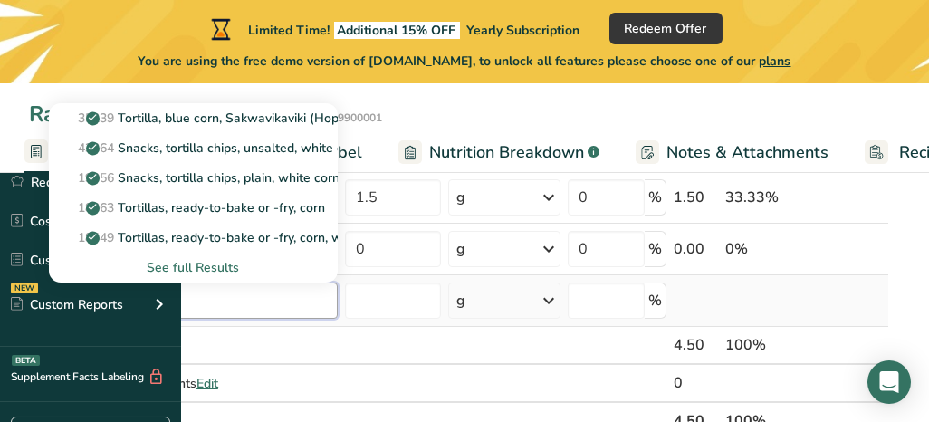
type input "corn tortillq"
click at [323, 262] on div "See full Results" at bounding box center [193, 267] width 260 height 19
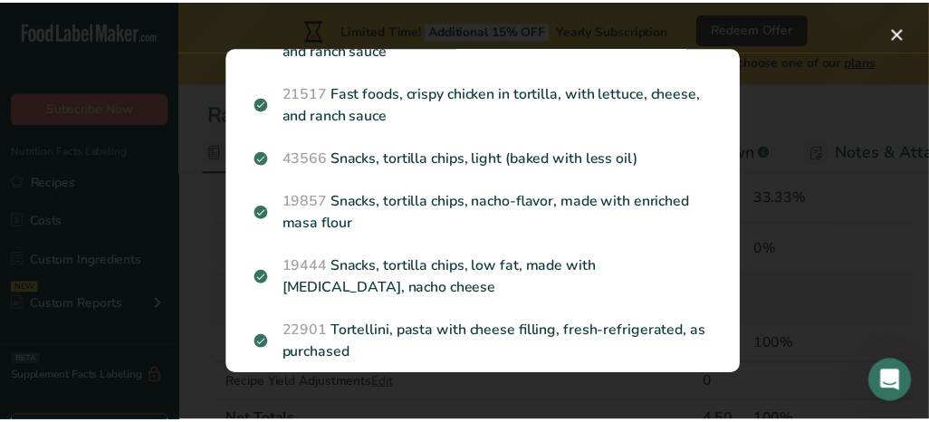
scroll to position [330, 0]
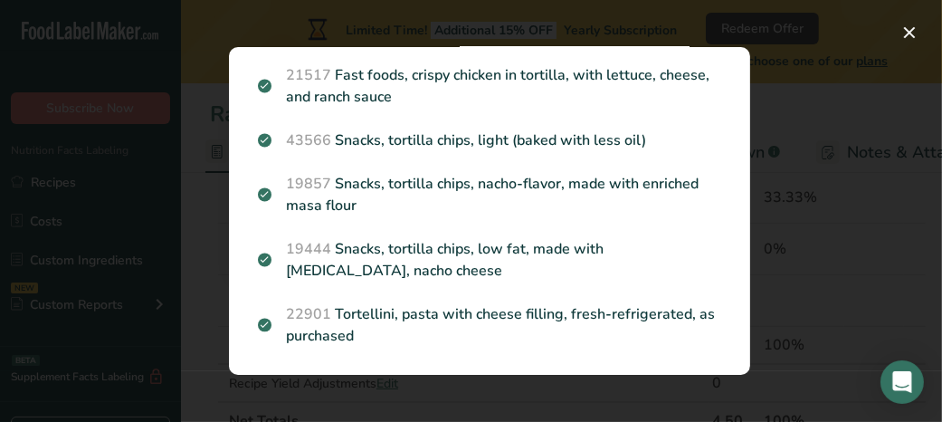
click at [907, 49] on div "Search results modal" at bounding box center [471, 211] width 942 height 422
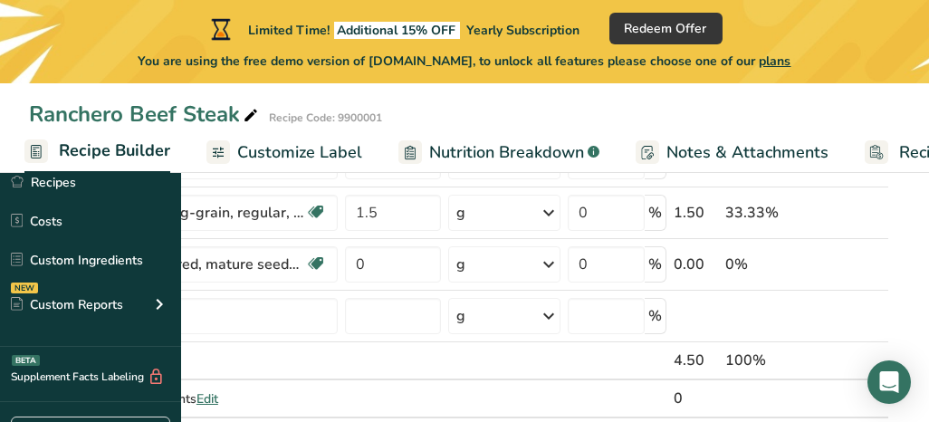
scroll to position [183, 0]
click at [319, 316] on input "text" at bounding box center [193, 315] width 289 height 36
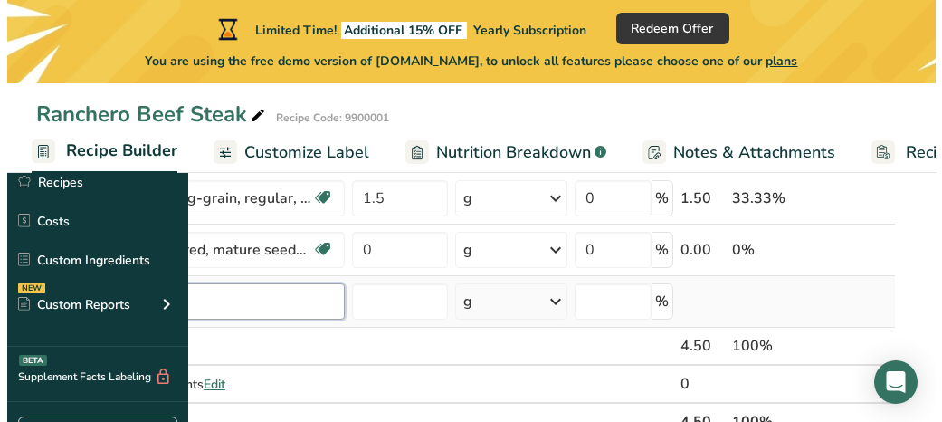
scroll to position [201, 0]
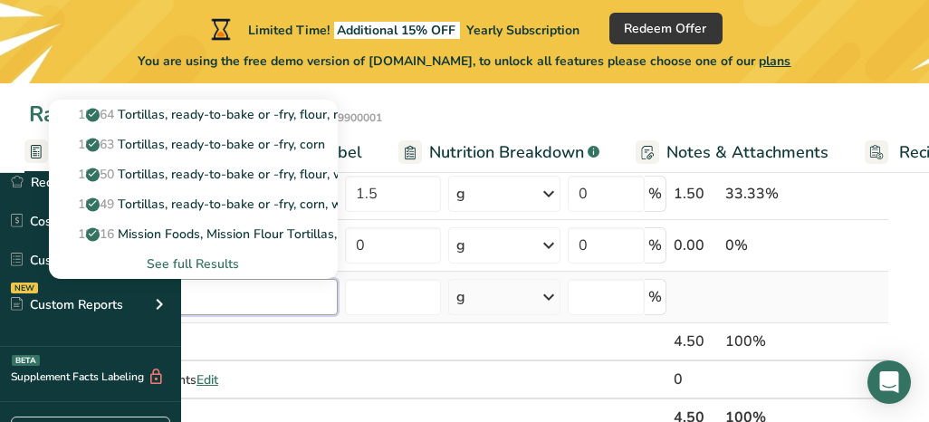
type input "tortillas"
click at [323, 260] on div "See full Results" at bounding box center [193, 263] width 260 height 19
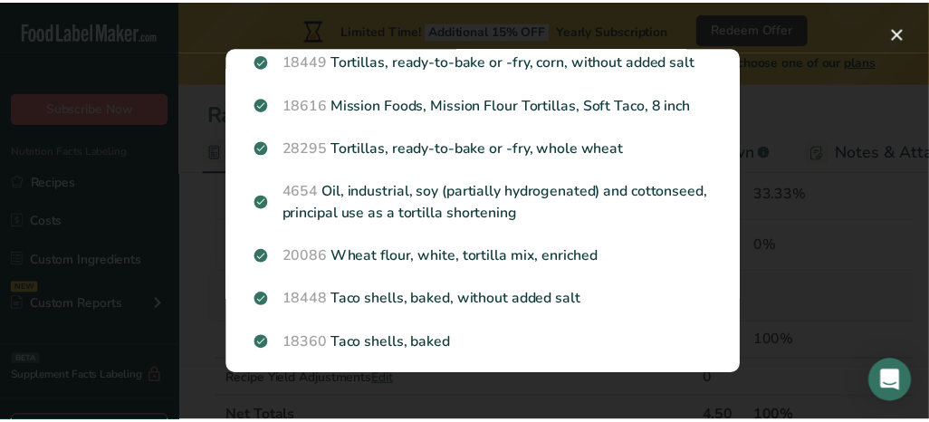
scroll to position [0, 0]
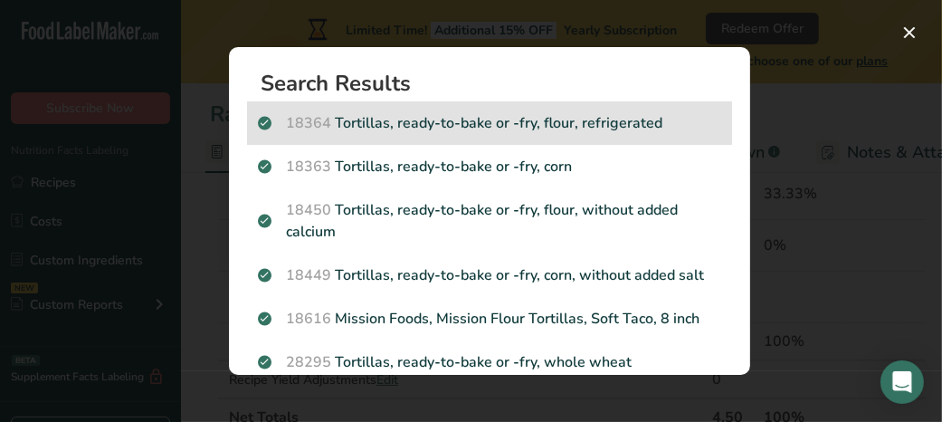
click at [366, 111] on div "18364 Tortillas, ready-to-bake or -fry, flour, refrigerated" at bounding box center [489, 122] width 485 height 43
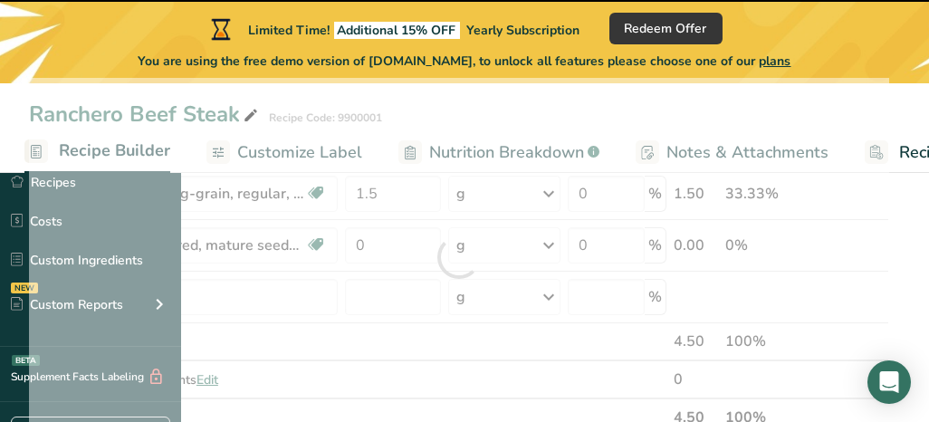
type input "0"
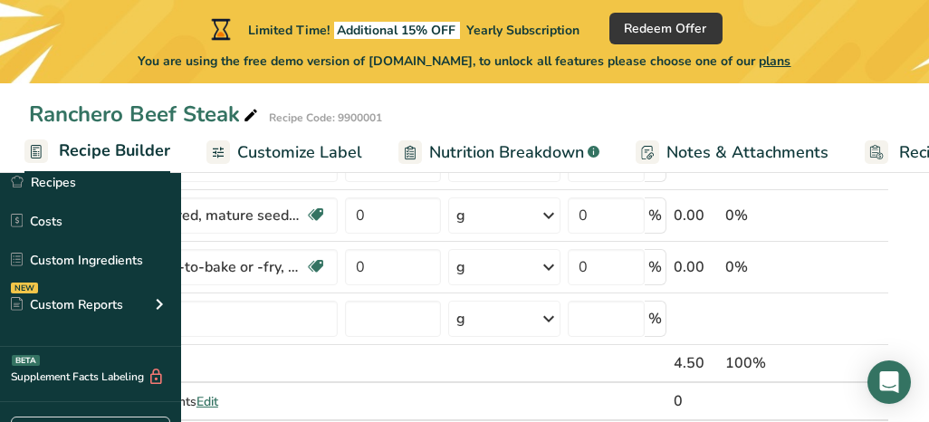
scroll to position [230, 0]
click at [330, 312] on input "text" at bounding box center [193, 319] width 289 height 36
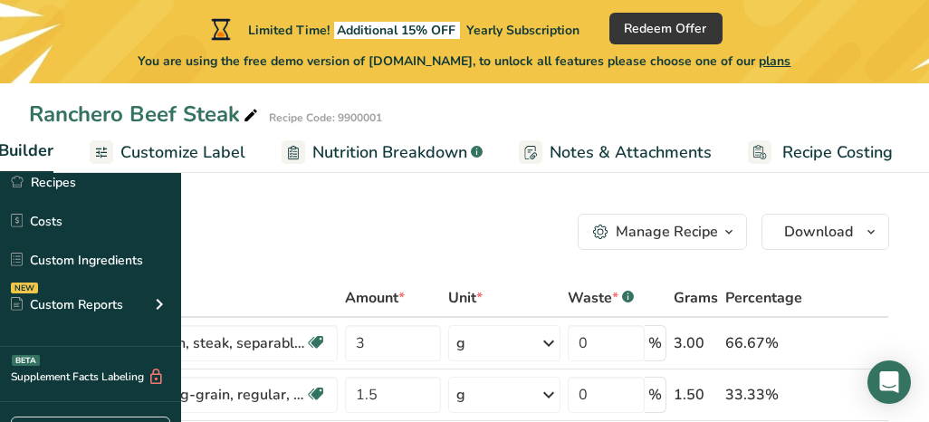
scroll to position [0, 0]
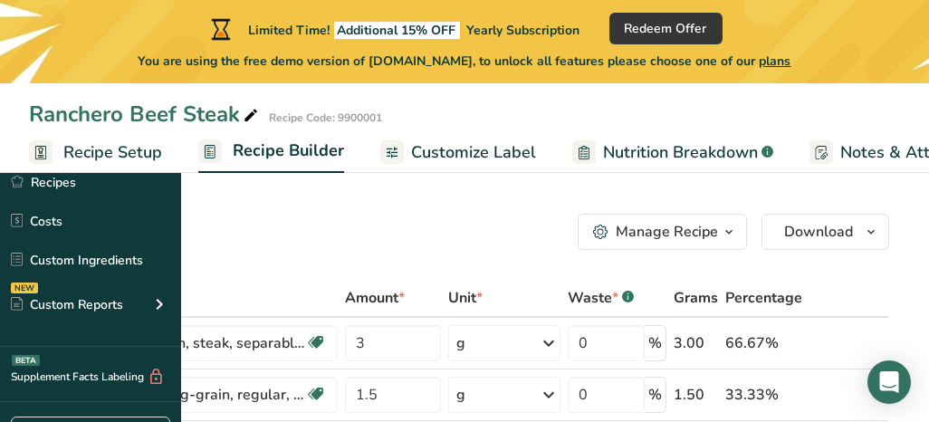
type input "fried casava"
click at [162, 148] on span "Recipe Setup" at bounding box center [112, 152] width 99 height 24
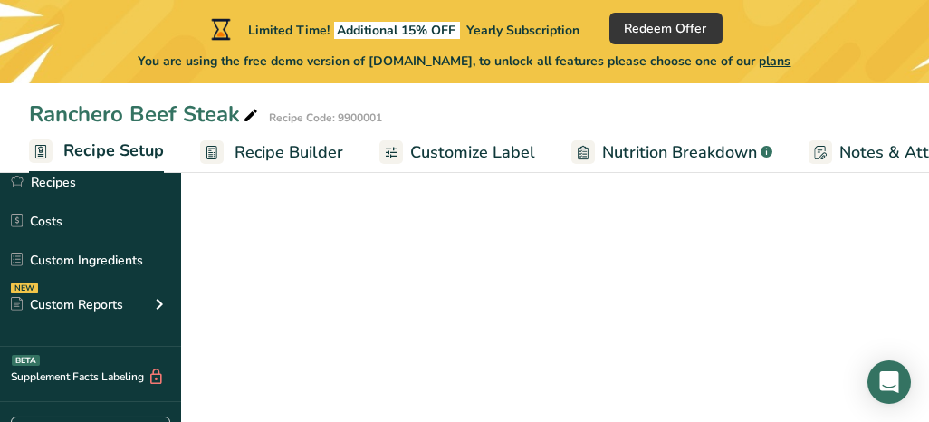
scroll to position [0, 6]
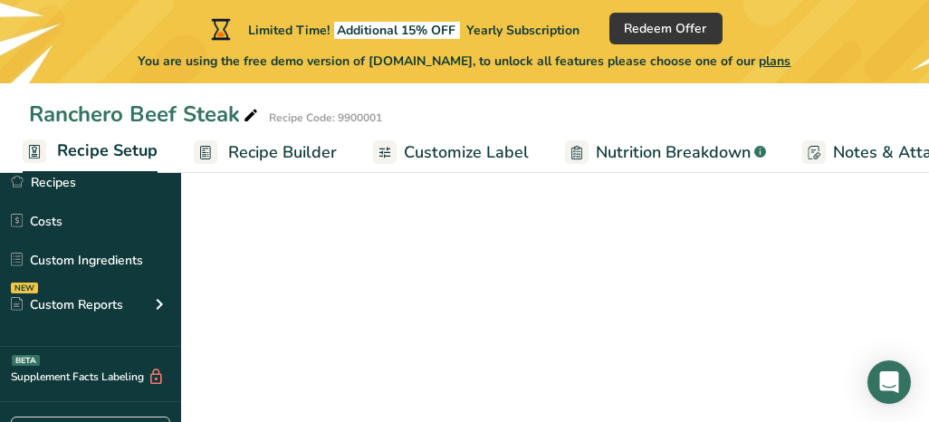
select select "5"
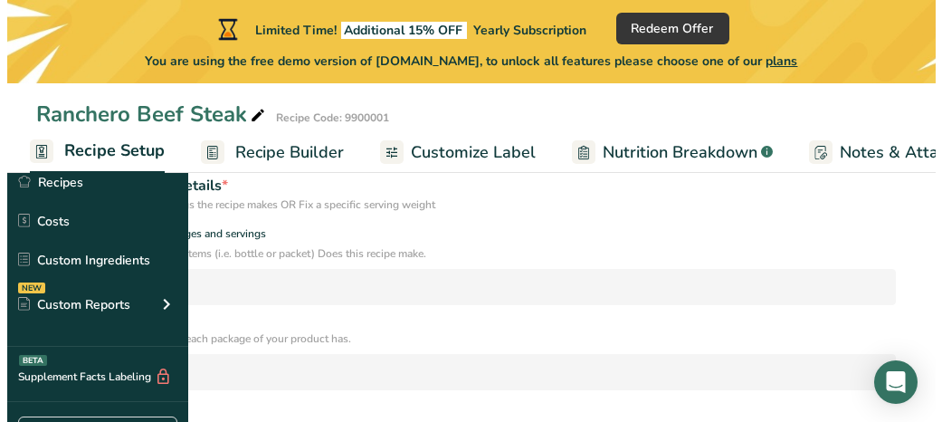
scroll to position [371, 0]
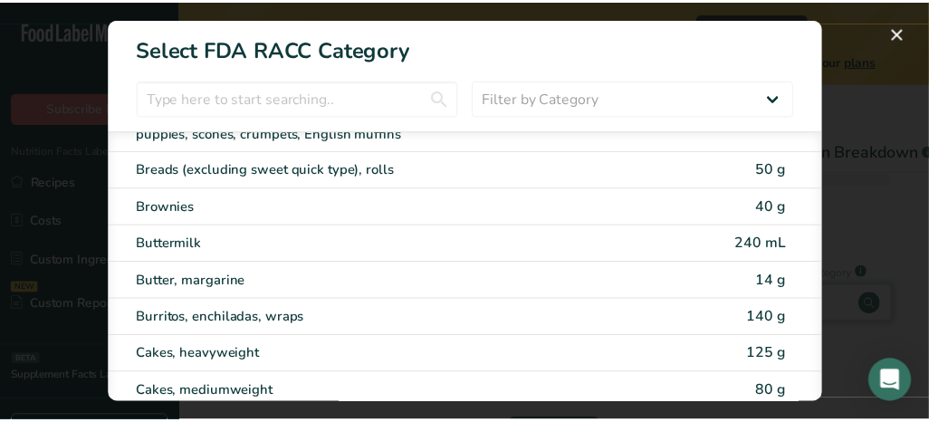
scroll to position [0, 0]
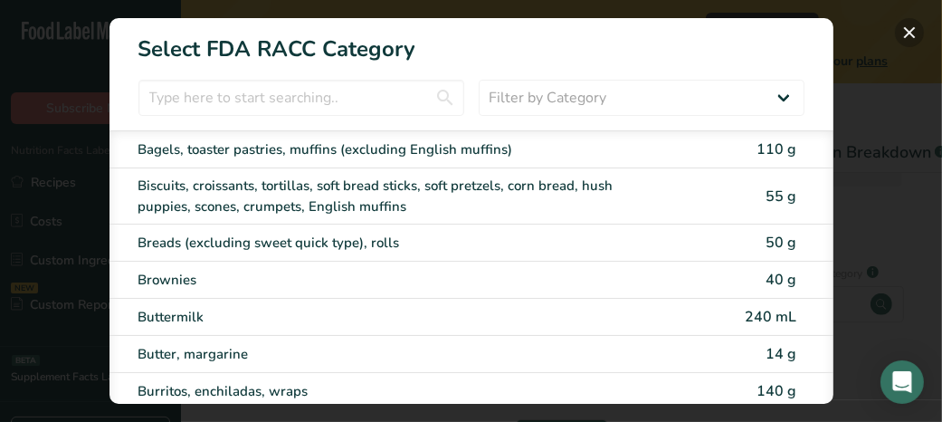
click at [910, 33] on button "RACC Category Selection Modal" at bounding box center [909, 32] width 29 height 29
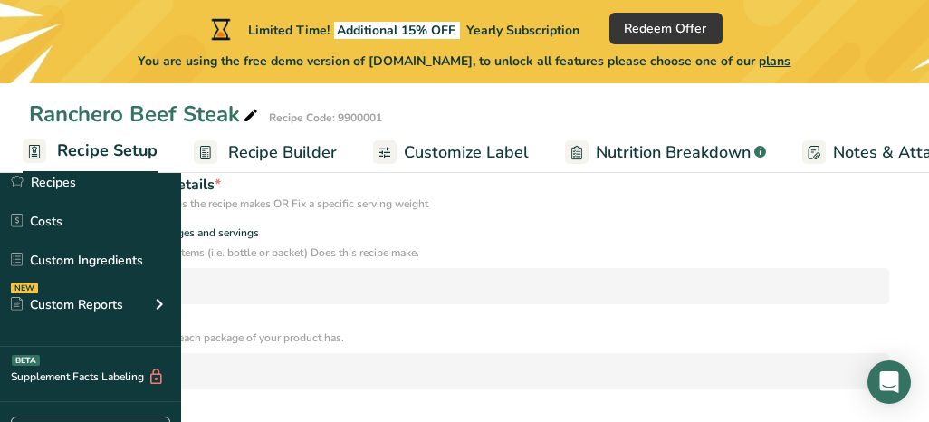
click at [750, 155] on span "Nutrition Breakdown" at bounding box center [673, 152] width 155 height 24
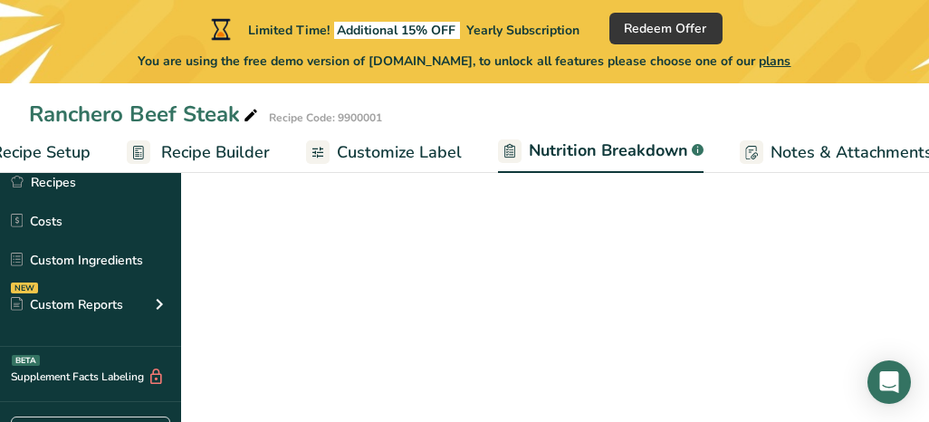
select select "Calories"
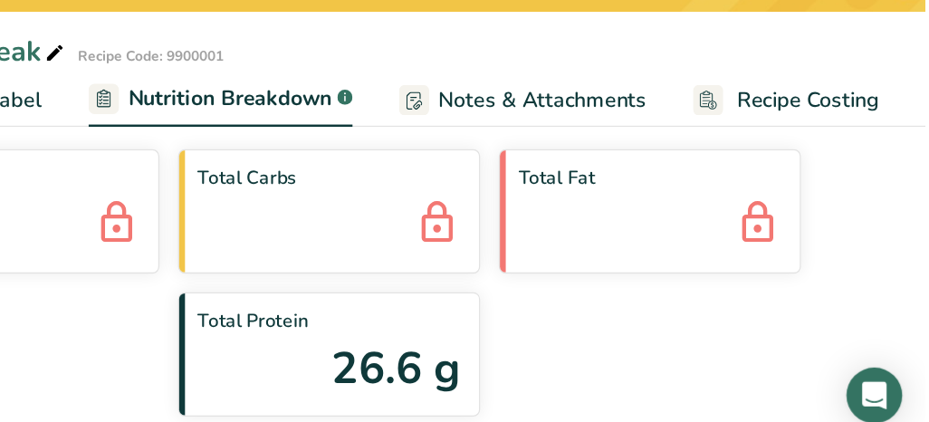
scroll to position [74, 0]
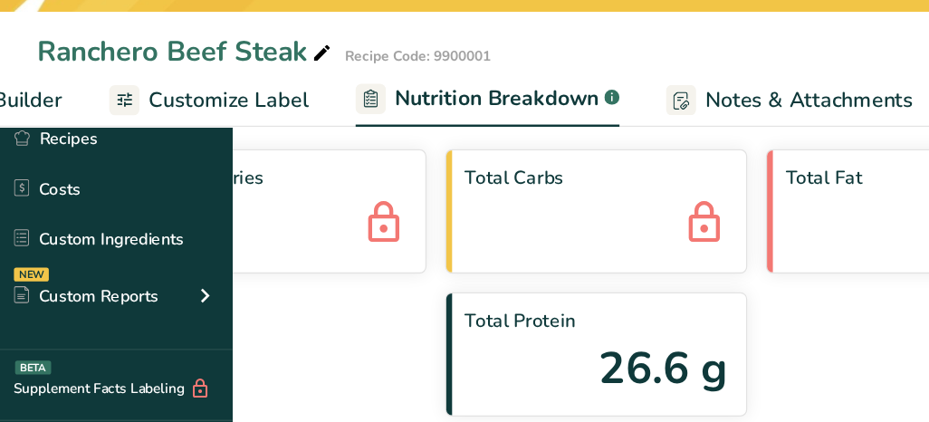
click at [241, 152] on span "Customize Label" at bounding box center [178, 152] width 125 height 24
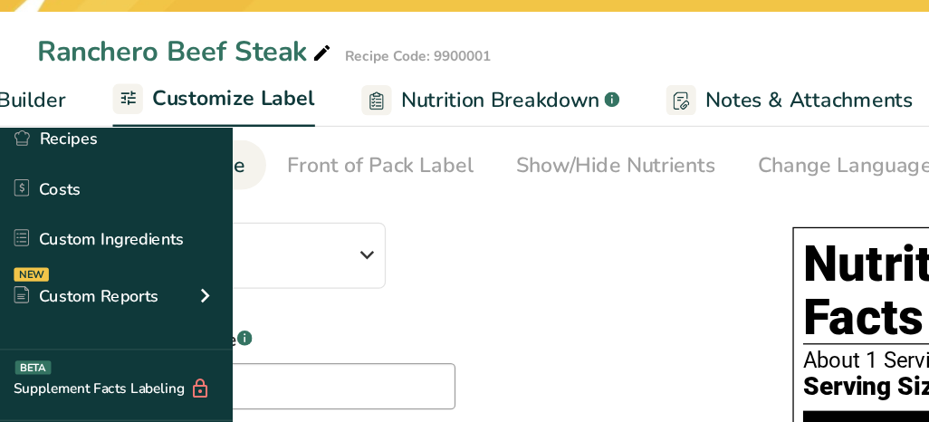
scroll to position [0, 353]
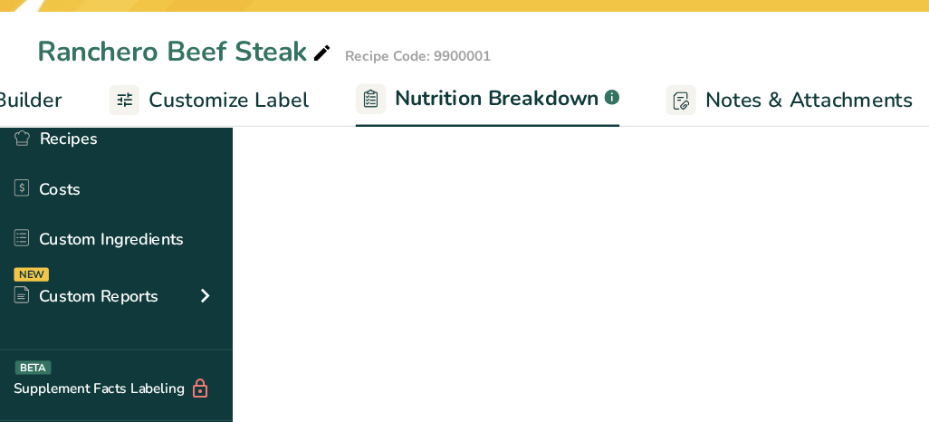
select select "Calories"
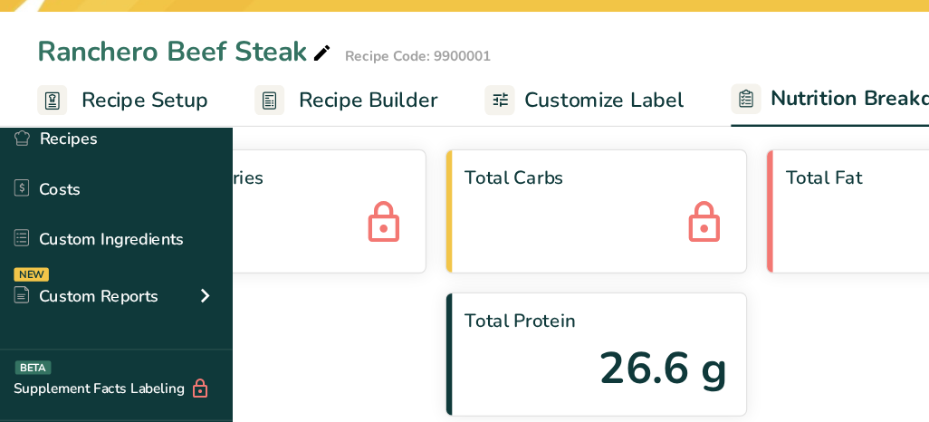
click at [162, 157] on span "Recipe Setup" at bounding box center [112, 152] width 99 height 24
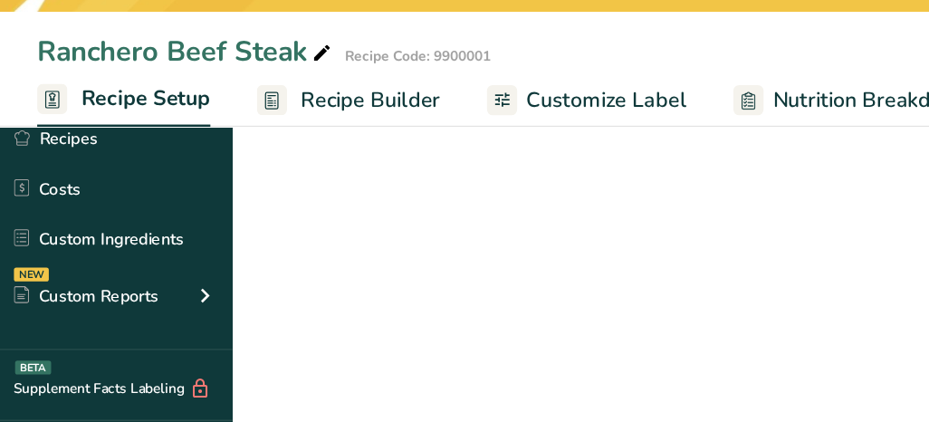
scroll to position [0, 6]
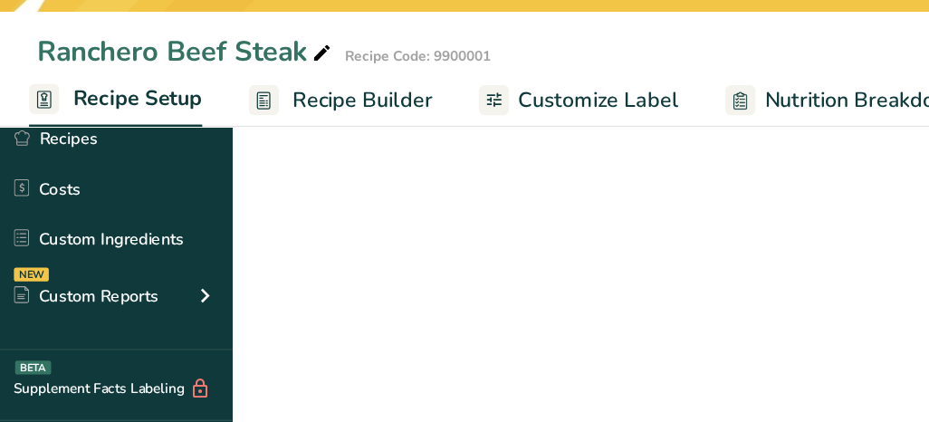
select select "5"
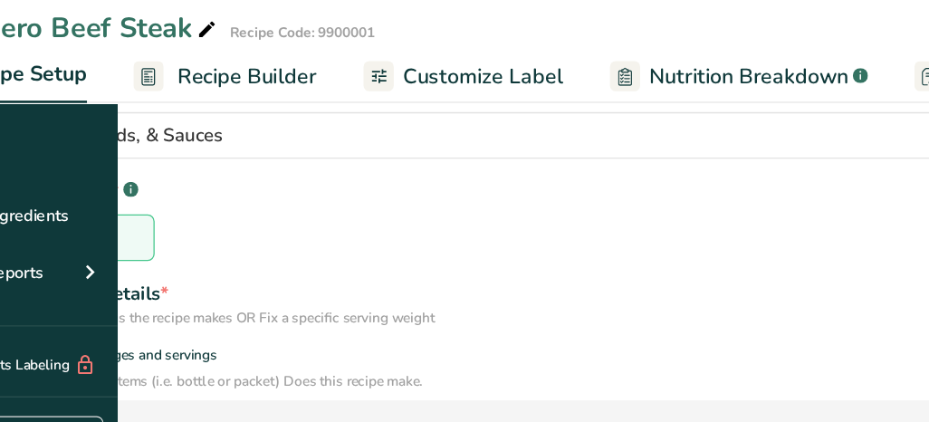
scroll to position [250, 0]
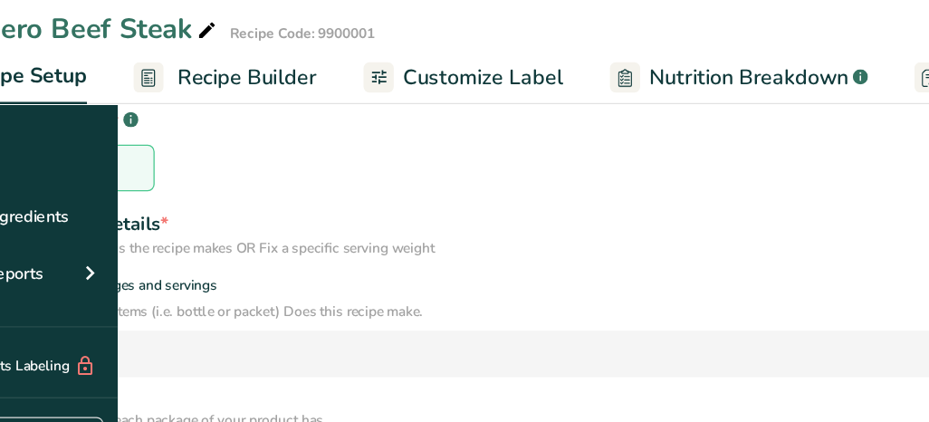
click at [215, 104] on div "Ranchero Beef Steak" at bounding box center [145, 114] width 233 height 33
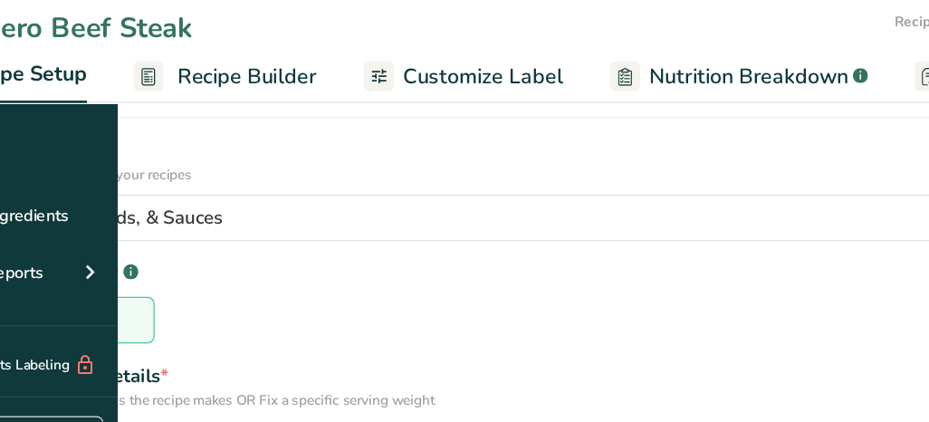
scroll to position [180, 0]
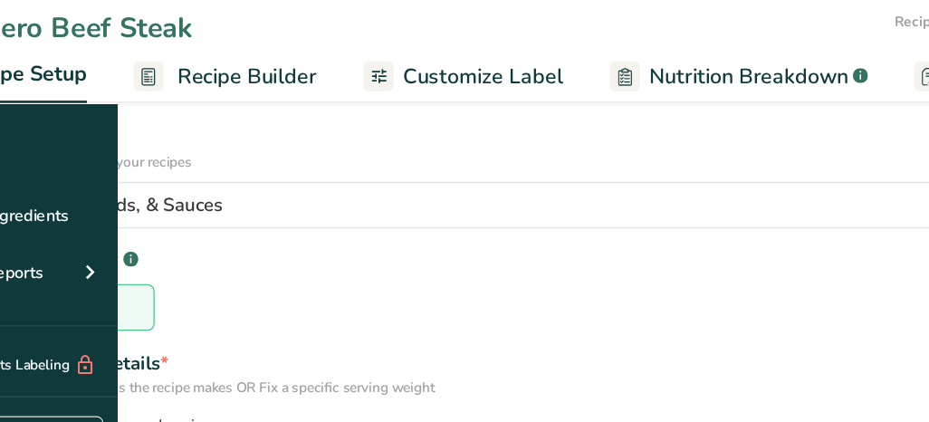
click at [52, 417] on span at bounding box center [45, 424] width 14 height 14
click at [50, 418] on input "Specify number of packages and servings" at bounding box center [44, 424] width 12 height 12
radio input "true"
radio input "false"
select select "0"
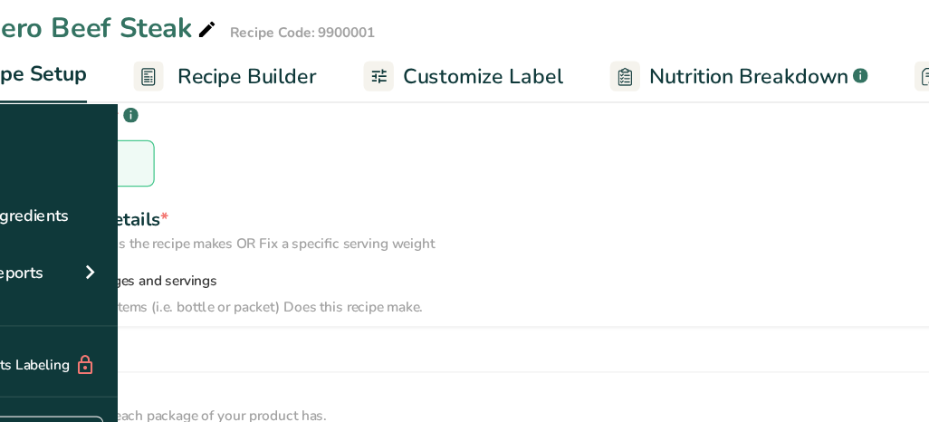
scroll to position [293, 0]
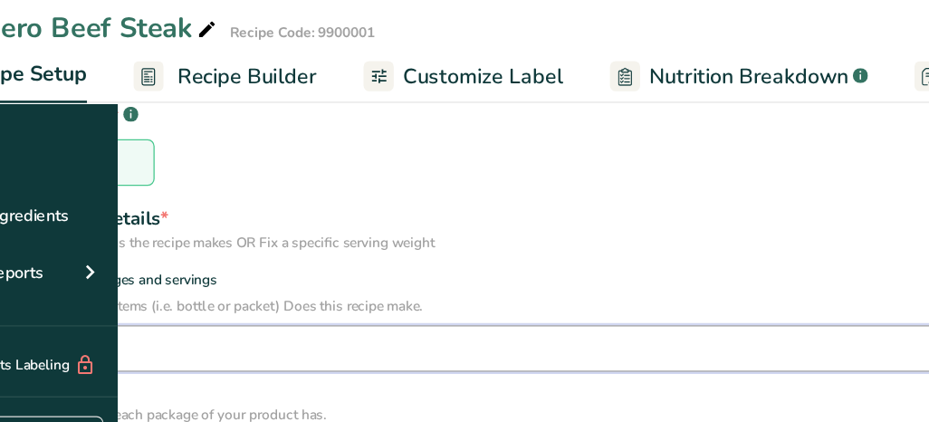
click at [242, 346] on input "number" at bounding box center [464, 364] width 849 height 36
type input "2"
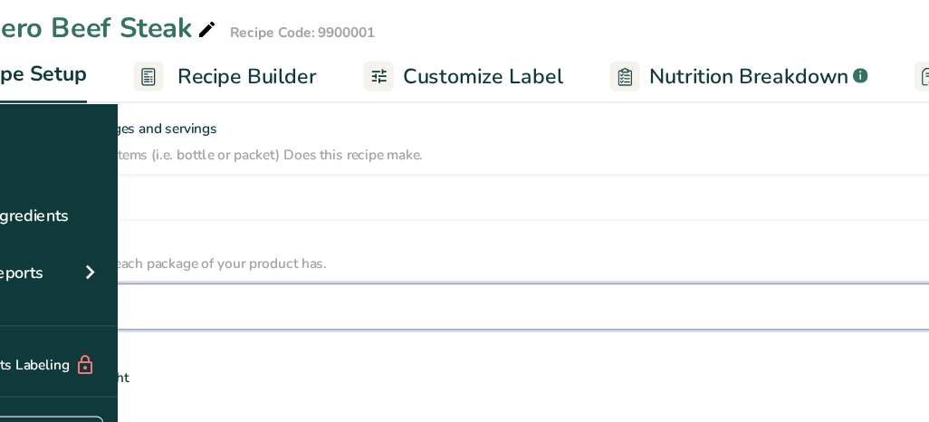
scroll to position [418, 0]
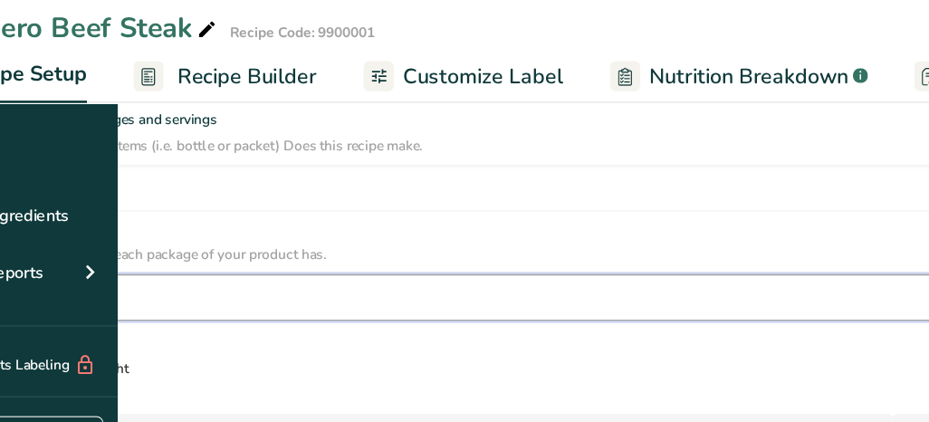
type input "2"
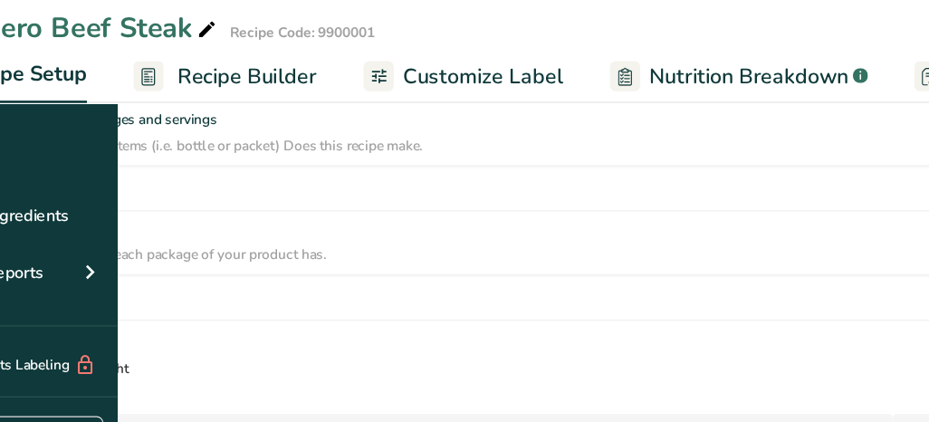
click at [190, 373] on span "Specify serving size weight" at bounding box center [121, 380] width 139 height 14
click at [50, 374] on input "Specify serving size weight" at bounding box center [44, 380] width 12 height 12
radio input "true"
radio input "false"
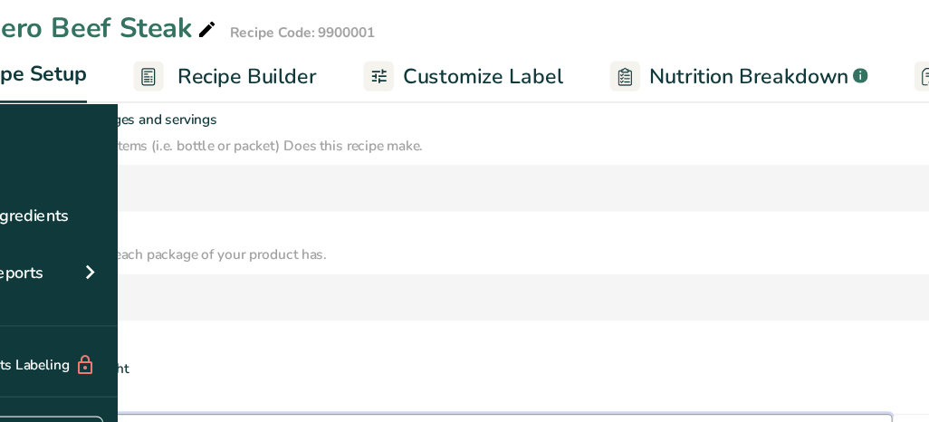
type input "6"
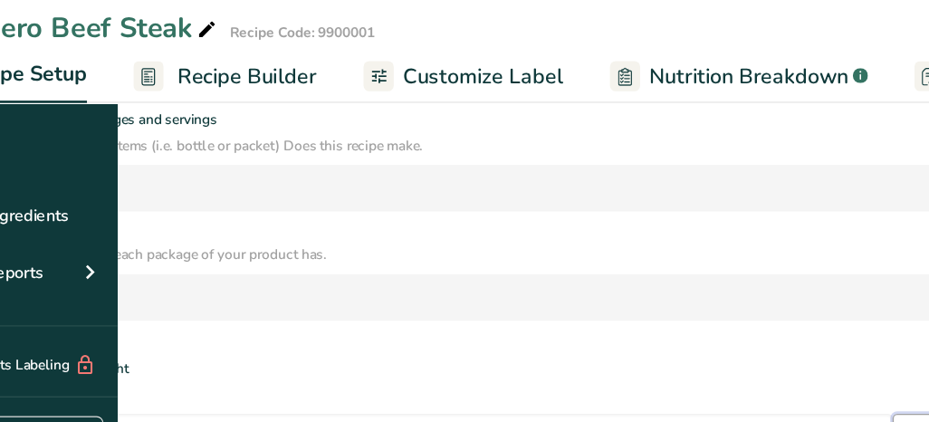
select select "5"
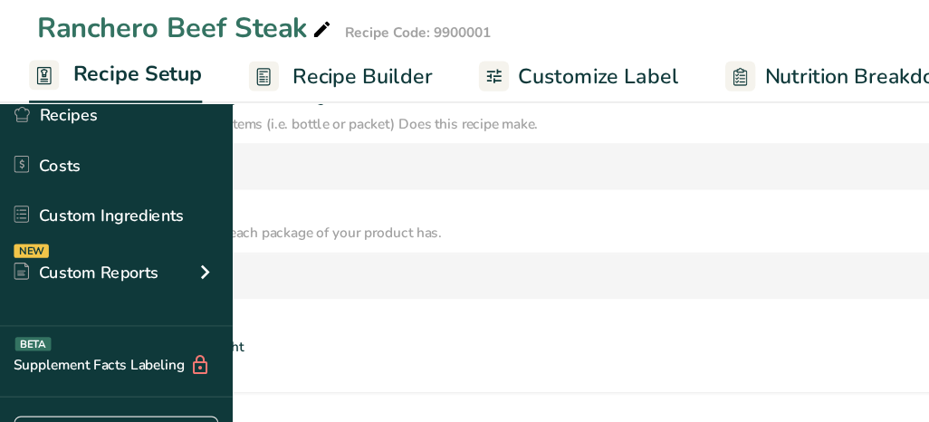
scroll to position [444, 0]
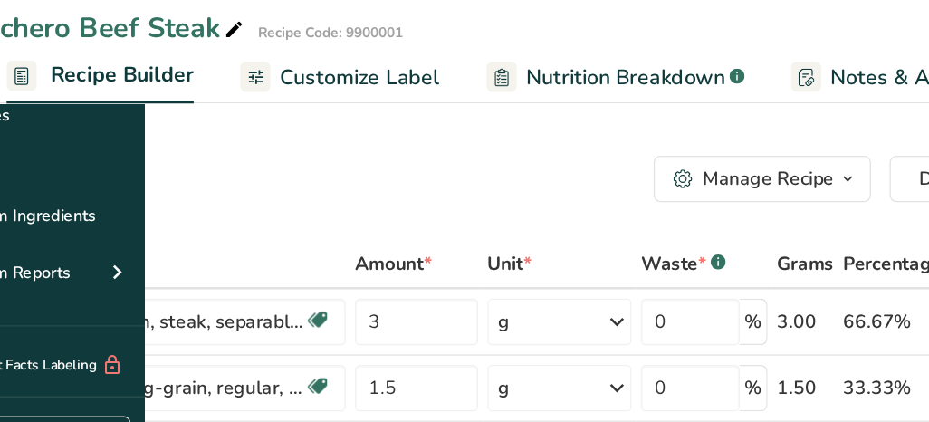
scroll to position [0, 5]
click at [411, 148] on span "Customize Label" at bounding box center [348, 152] width 125 height 24
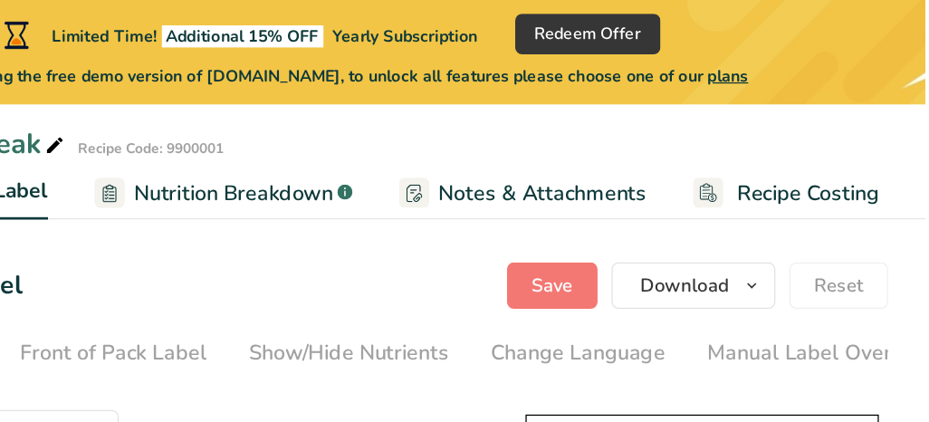
click at [461, 165] on link "Nutrition Breakdown .a-a{fill:#347362;}.b-a{fill:#fff;}" at bounding box center [382, 152] width 201 height 41
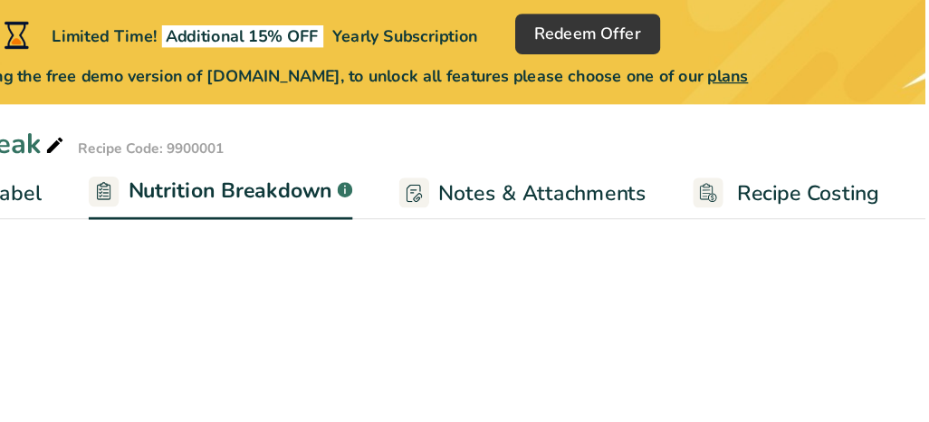
select select "Calories"
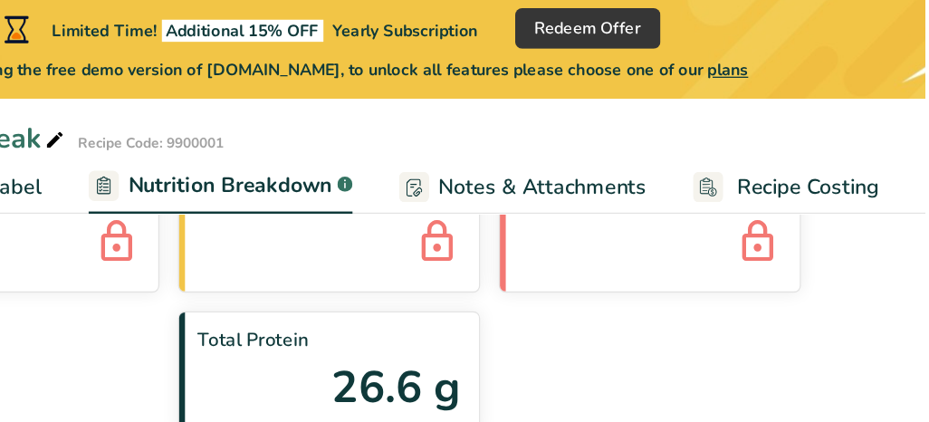
scroll to position [127, 0]
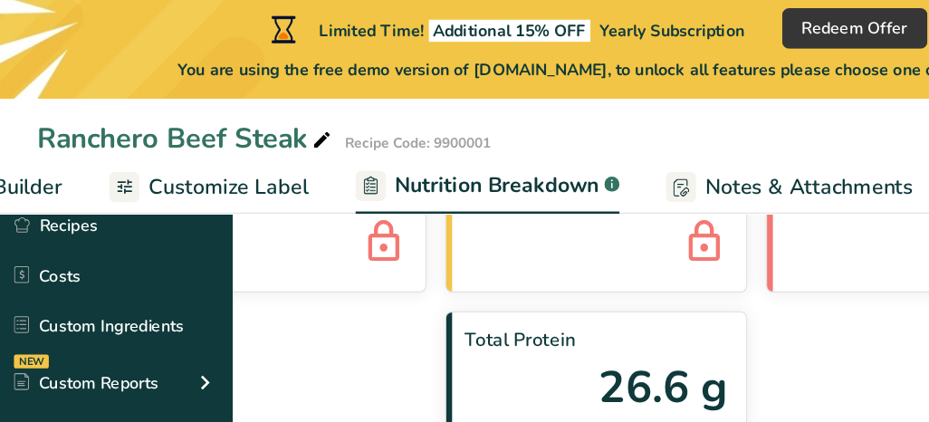
click at [219, 145] on span "Customize Label" at bounding box center [178, 152] width 125 height 24
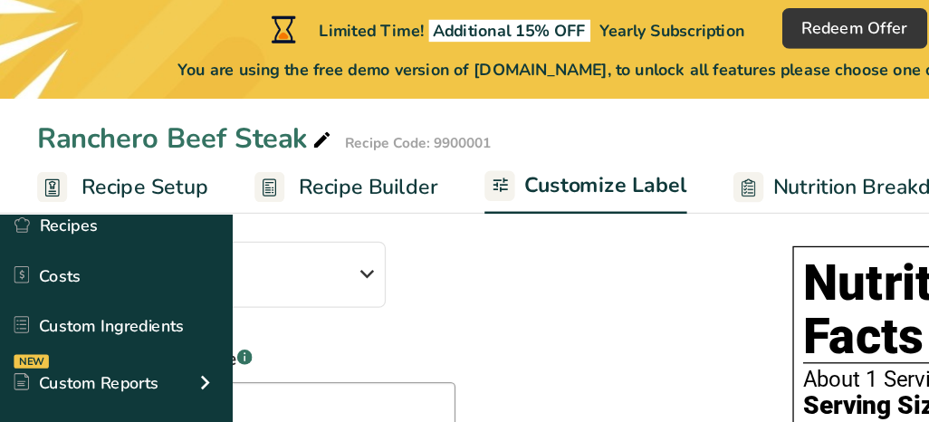
click at [162, 153] on span "Recipe Setup" at bounding box center [112, 152] width 99 height 24
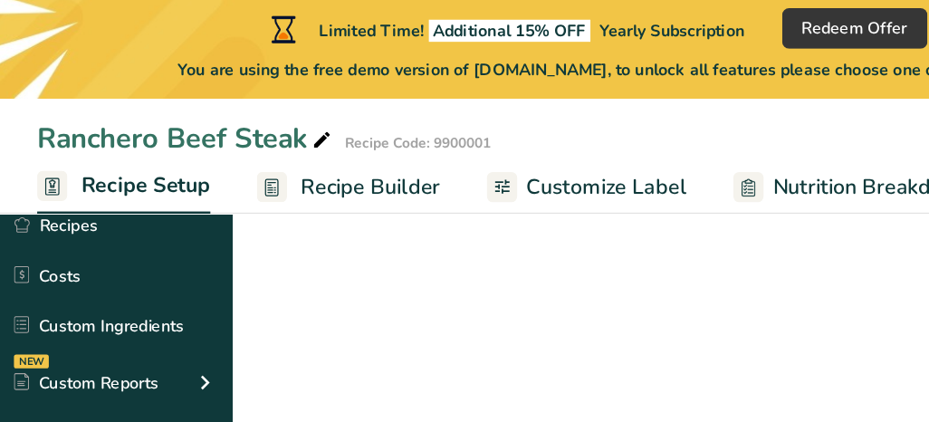
scroll to position [0, 6]
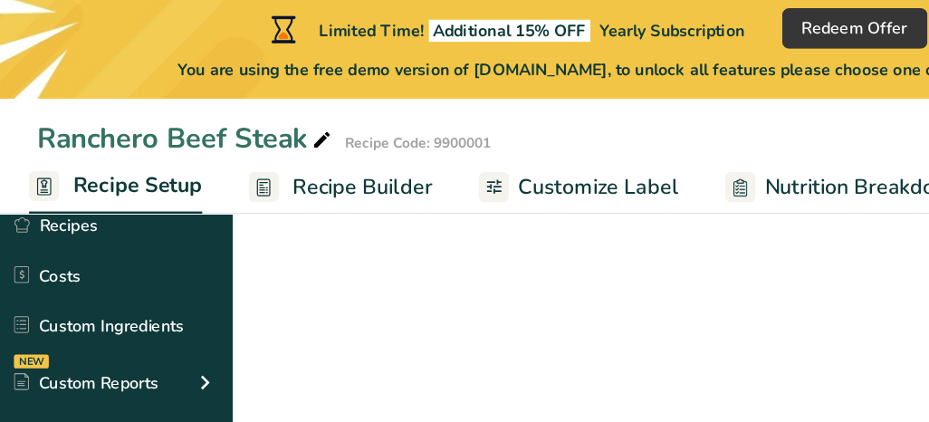
select select "5"
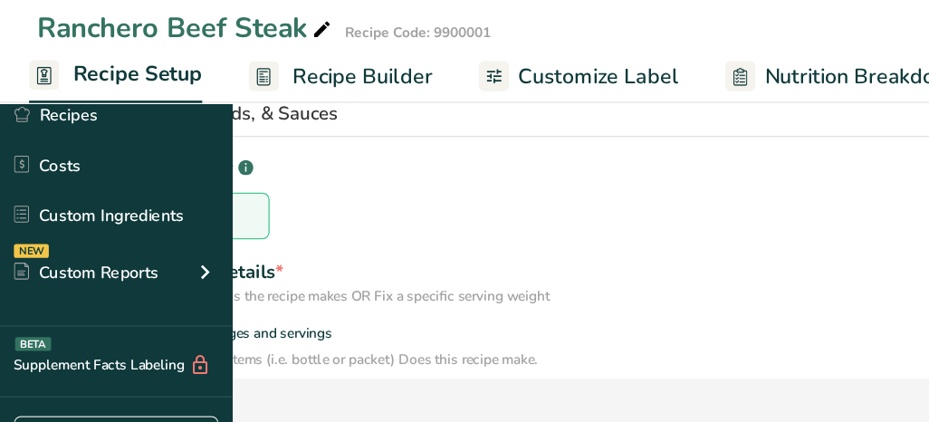
scroll to position [267, 0]
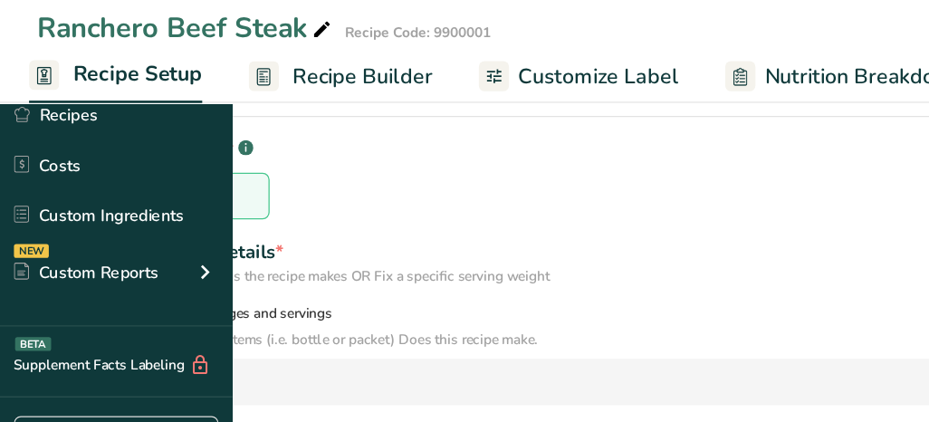
click at [52, 330] on span at bounding box center [45, 337] width 14 height 14
click at [50, 331] on input "Specify number of packages and servings" at bounding box center [44, 337] width 12 height 12
radio input "true"
radio input "false"
select select "0"
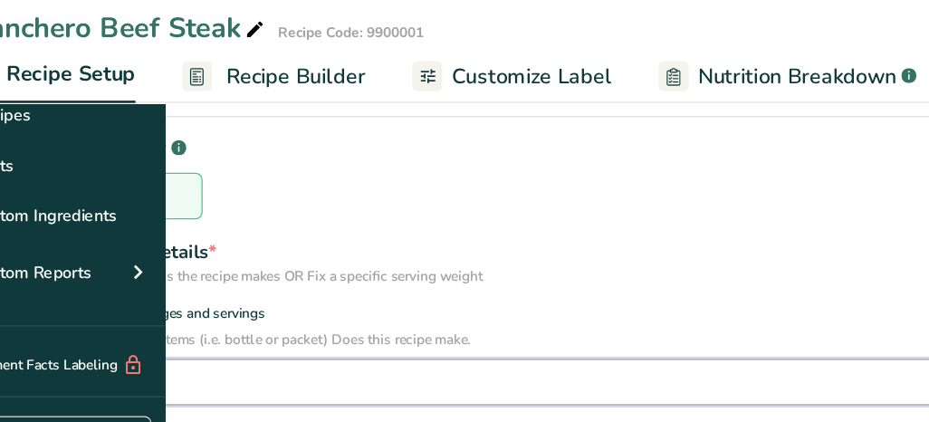
click at [267, 372] on input "number" at bounding box center [464, 390] width 849 height 36
type input "1"
type input "2"
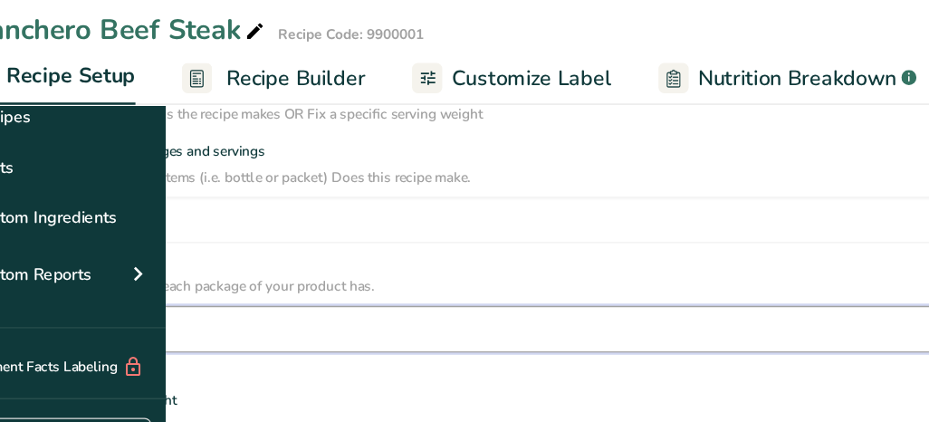
scroll to position [395, 0]
type input "2"
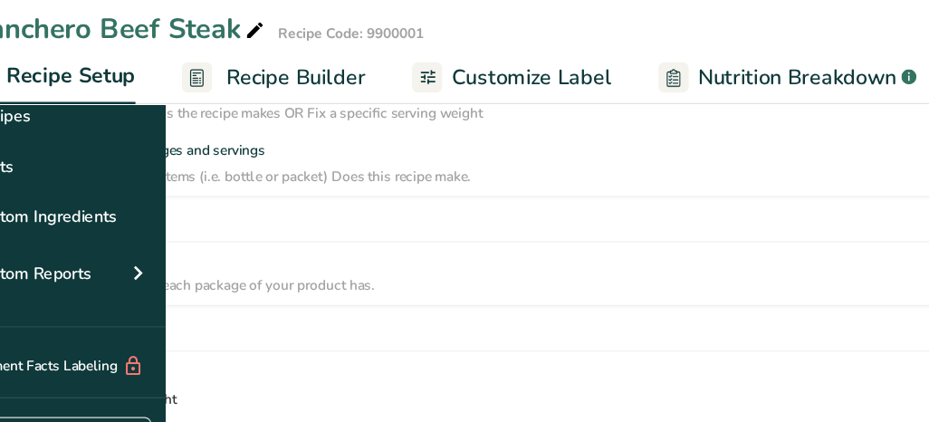
click at [190, 396] on span "Specify serving size weight" at bounding box center [121, 403] width 139 height 14
click at [50, 397] on input "Specify serving size weight" at bounding box center [44, 403] width 12 height 12
radio input "true"
radio input "false"
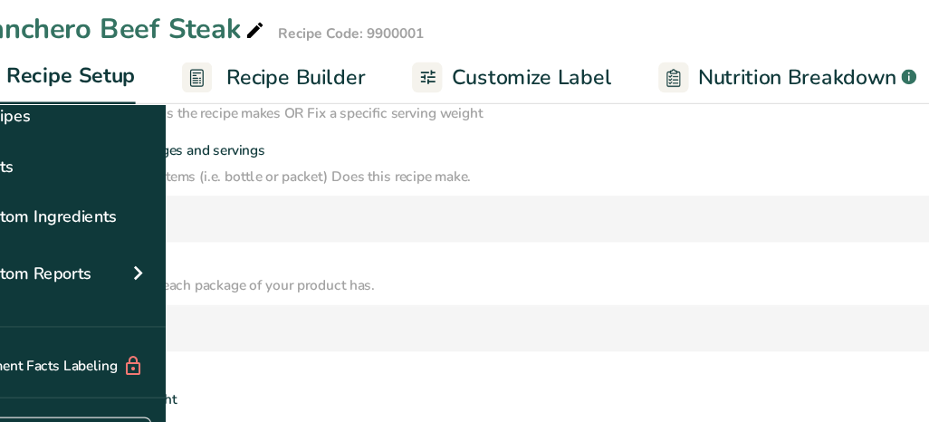
type input "6"
select select "5"
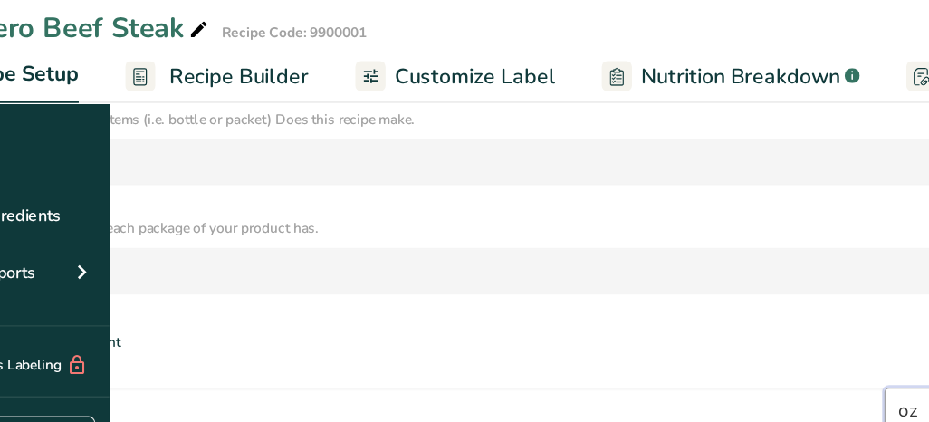
scroll to position [444, 0]
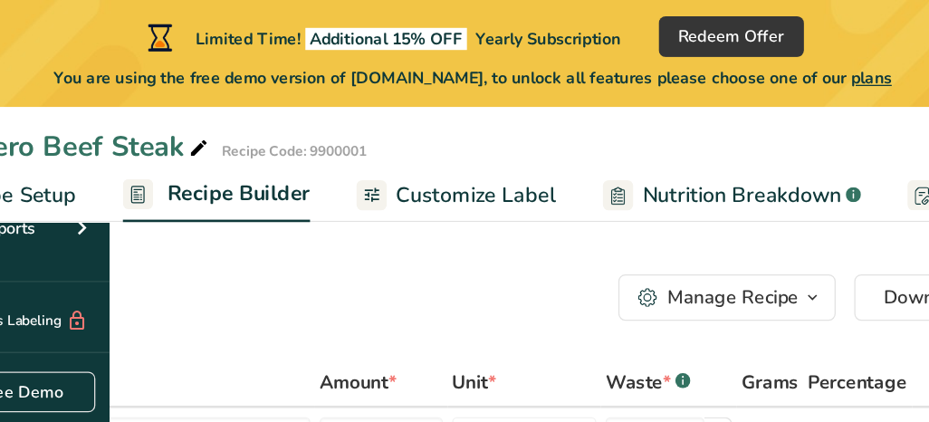
click at [156, 155] on span "Recipe Setup" at bounding box center [106, 152] width 99 height 24
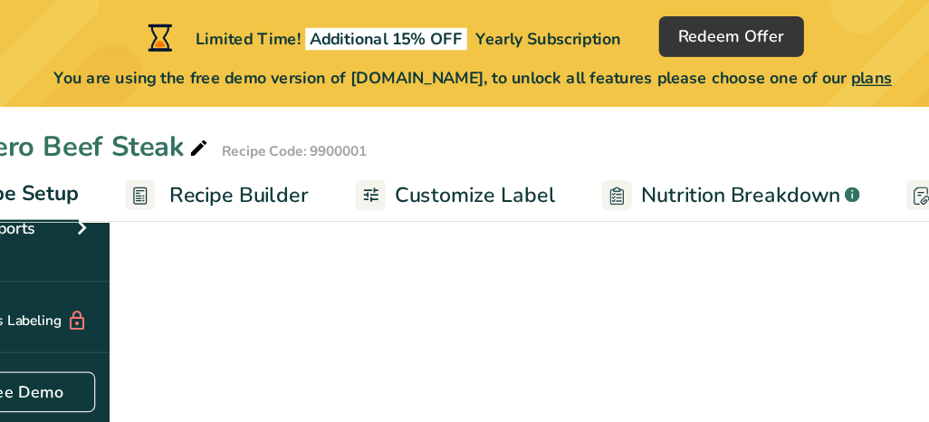
select select "5"
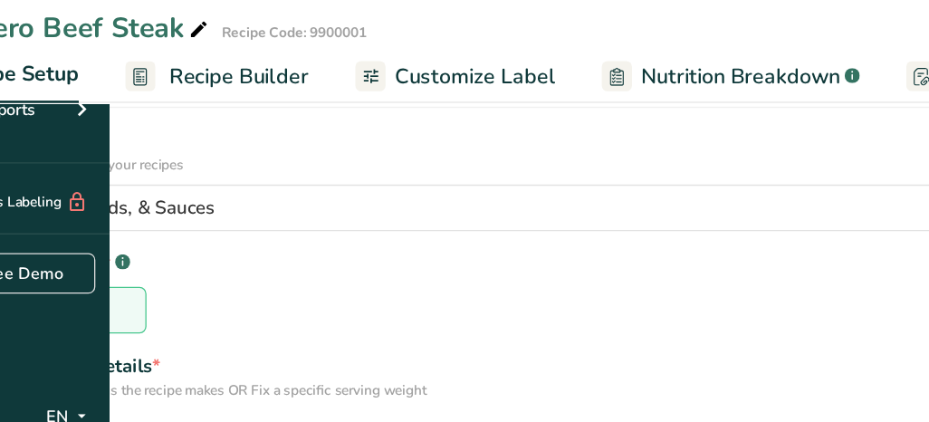
scroll to position [205, 0]
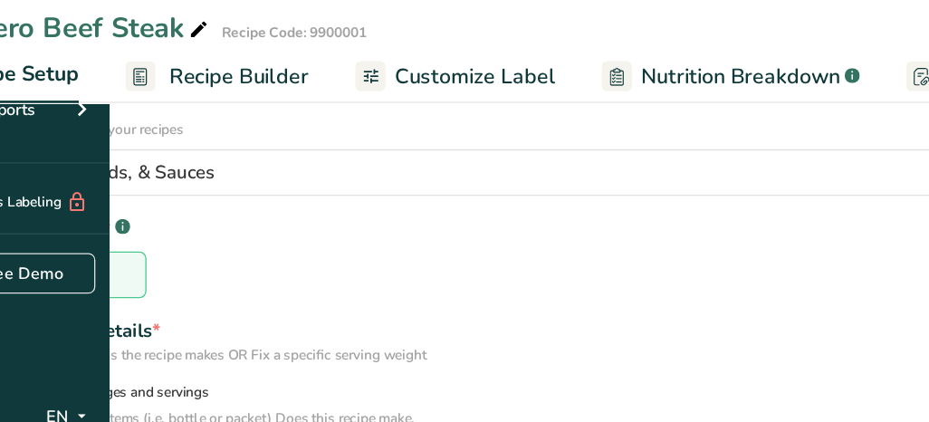
click at [232, 392] on span "Specify number of packages and servings" at bounding box center [155, 399] width 207 height 14
click at [50, 393] on input "Specify number of packages and servings" at bounding box center [44, 399] width 12 height 12
radio input "true"
radio input "false"
select select "0"
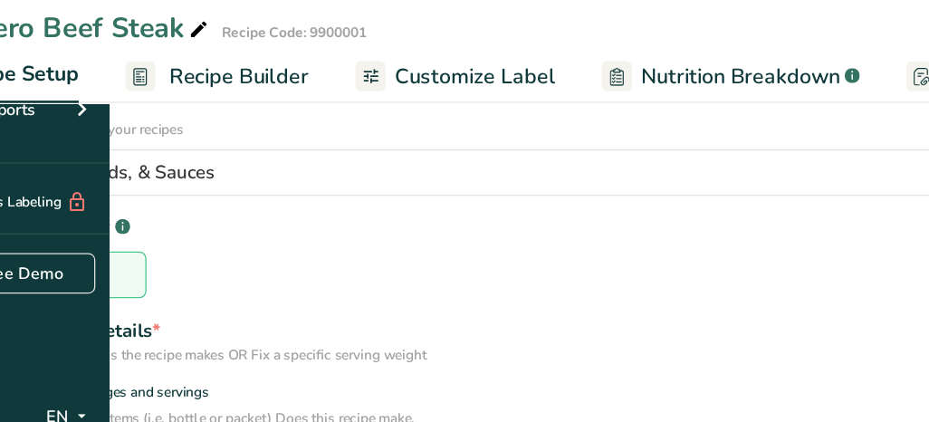
type input "1"
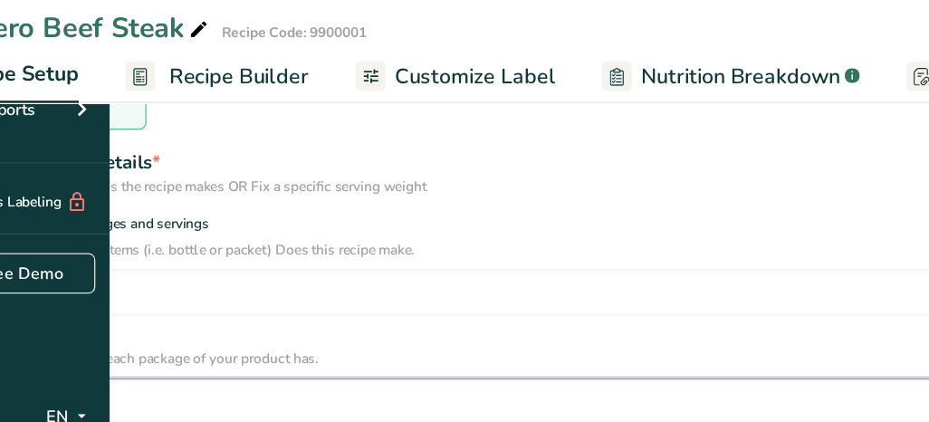
scroll to position [346, 0]
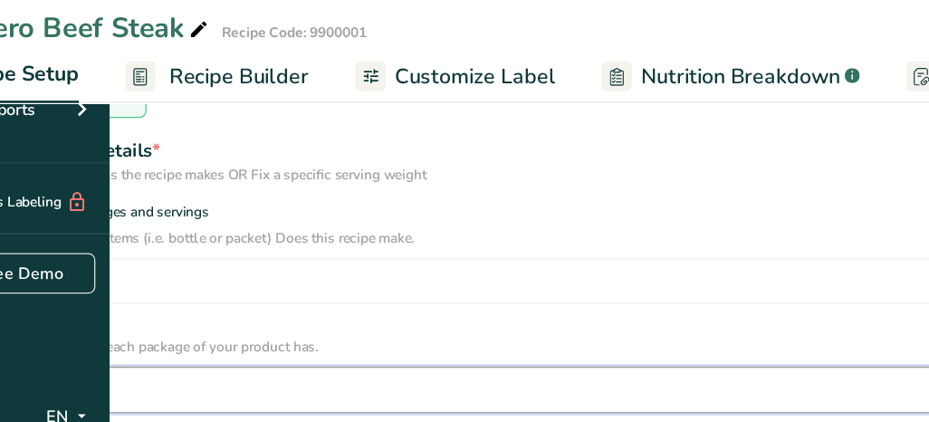
type input "2"
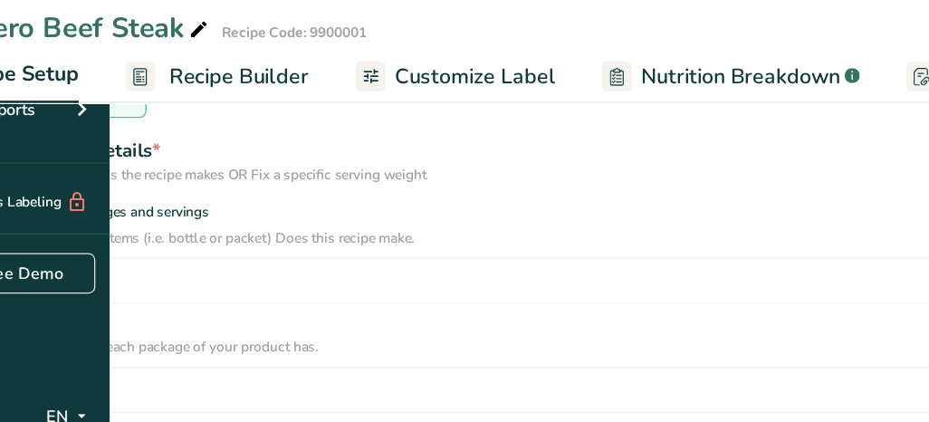
radio input "true"
radio input "false"
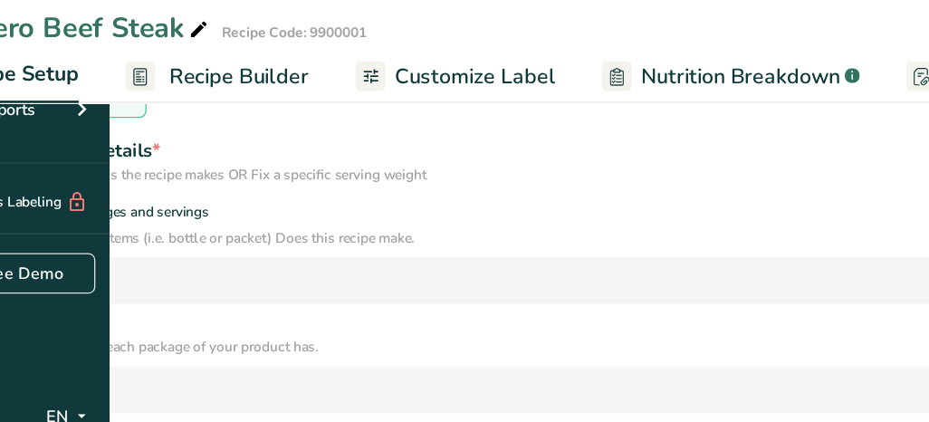
type input "6"
select select "5"
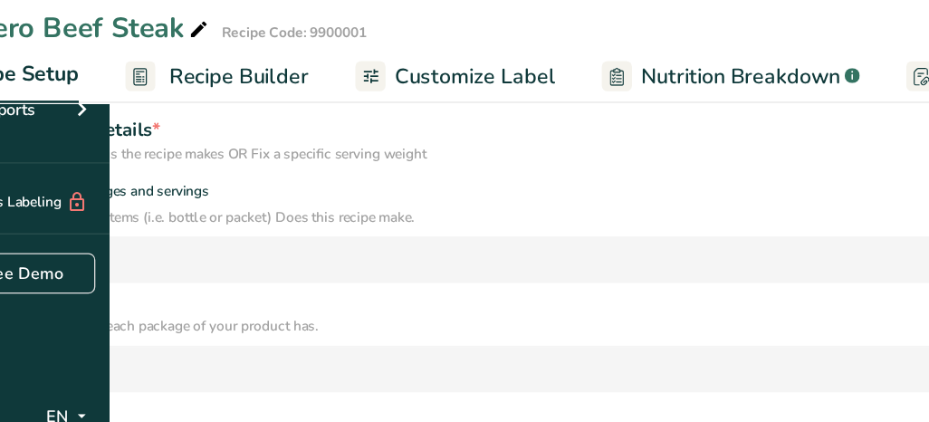
scroll to position [444, 0]
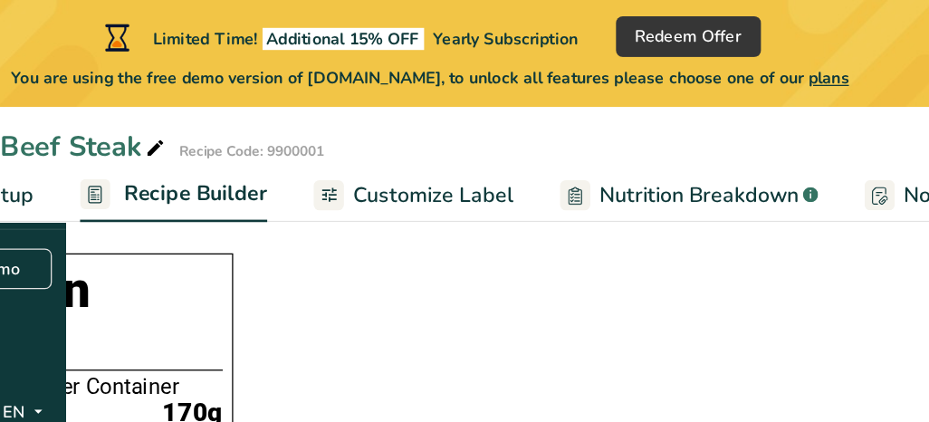
scroll to position [0, 4]
click at [300, 242] on h1 "Nutrition Facts" at bounding box center [173, 246] width 259 height 83
click at [303, 292] on div "About 1 Serving Per Container" at bounding box center [173, 301] width 259 height 18
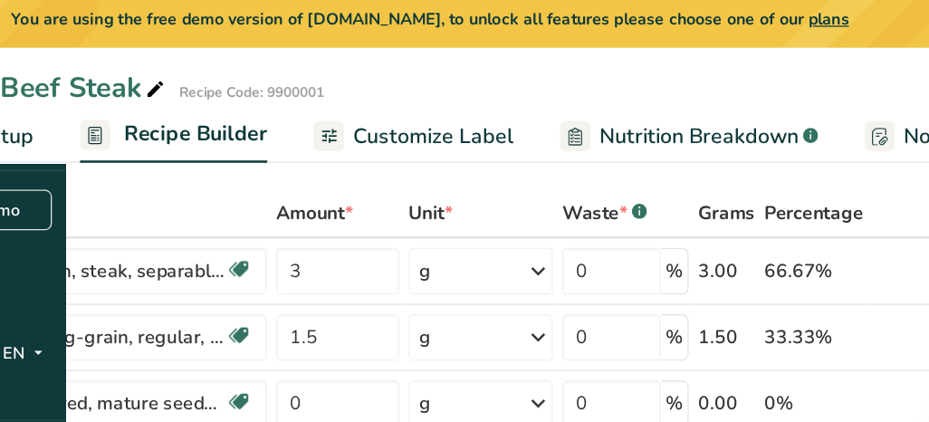
scroll to position [86, 0]
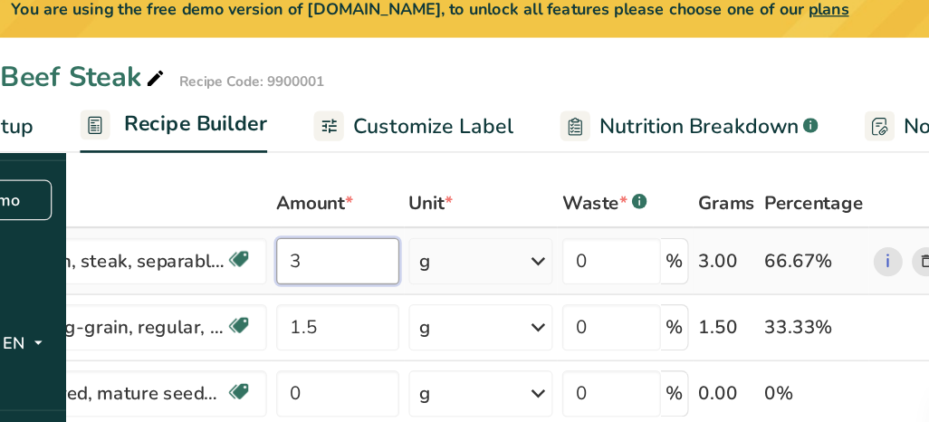
click at [441, 248] on input "3" at bounding box center [393, 257] width 96 height 36
type input "5"
type input "6"
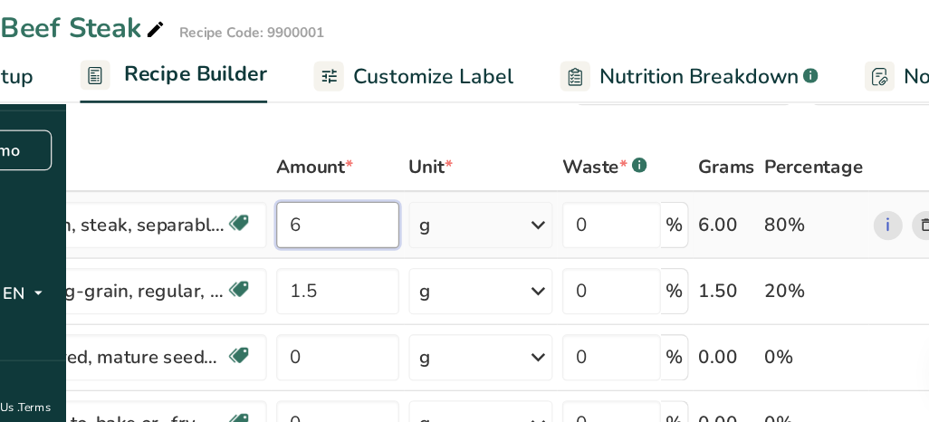
scroll to position [97, 0]
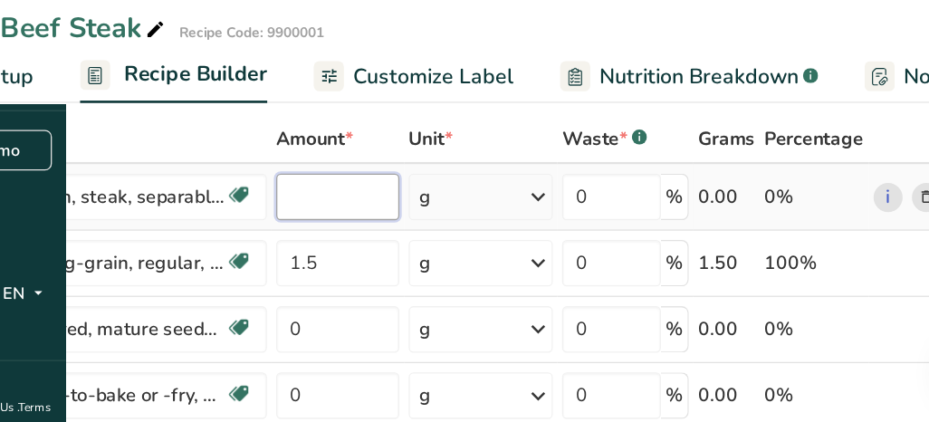
type input "3"
type input "12"
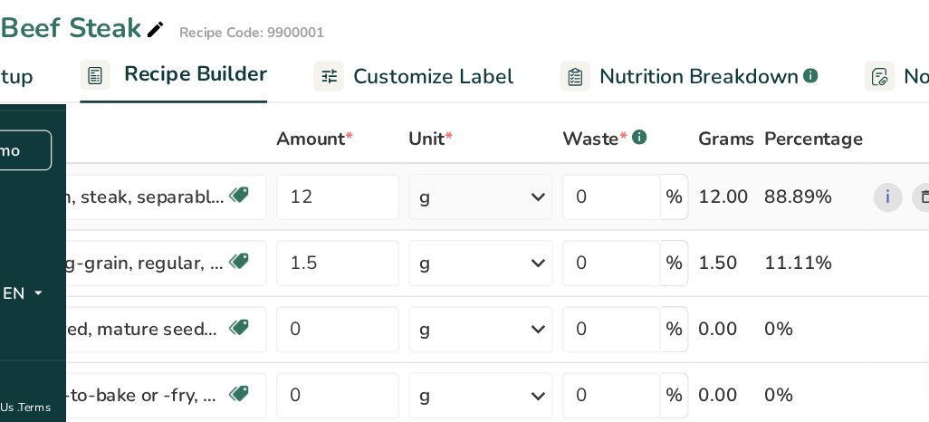
click at [605, 246] on div "Ingredient * Amount * Unit * Waste * .a-a{fill:#347362;}.b-a{fill:#fff;} Grams …" at bounding box center [459, 387] width 860 height 410
click at [559, 247] on icon at bounding box center [549, 246] width 22 height 33
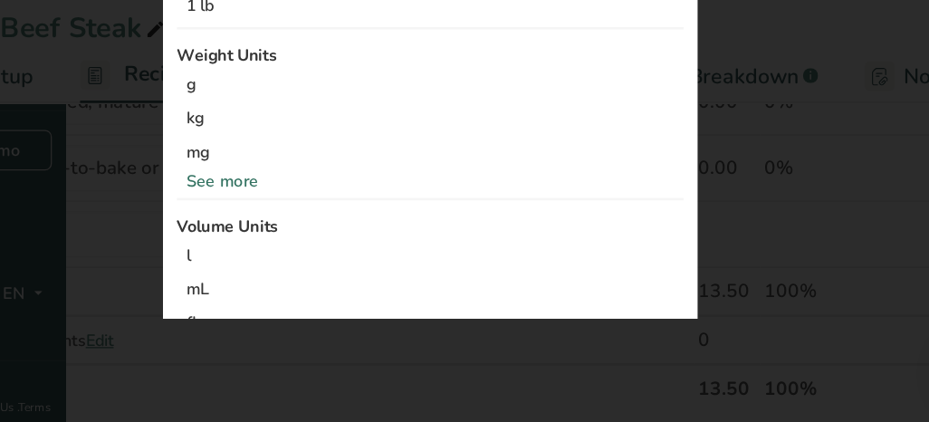
scroll to position [284, 0]
click at [662, 243] on div "See more" at bounding box center [464, 233] width 395 height 19
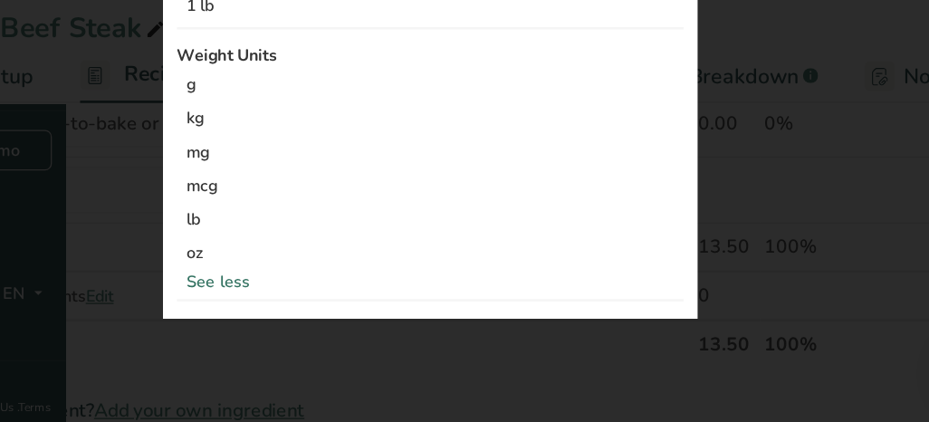
scroll to position [312, 0]
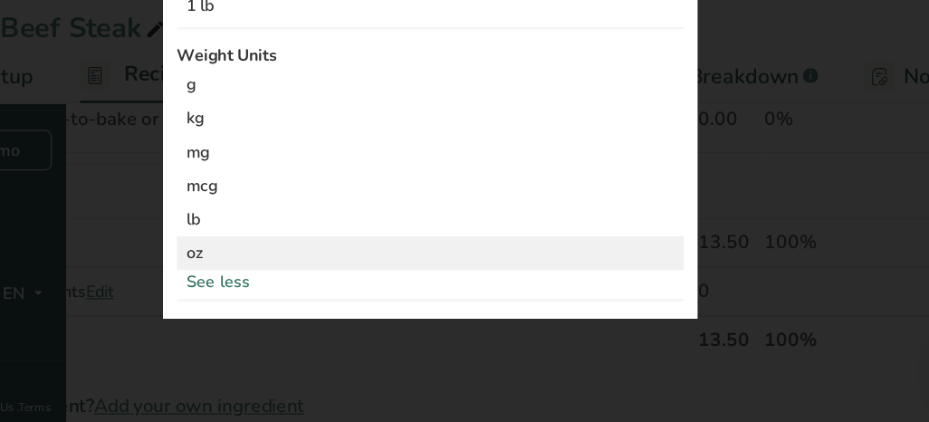
click at [630, 302] on div "oz" at bounding box center [464, 289] width 395 height 26
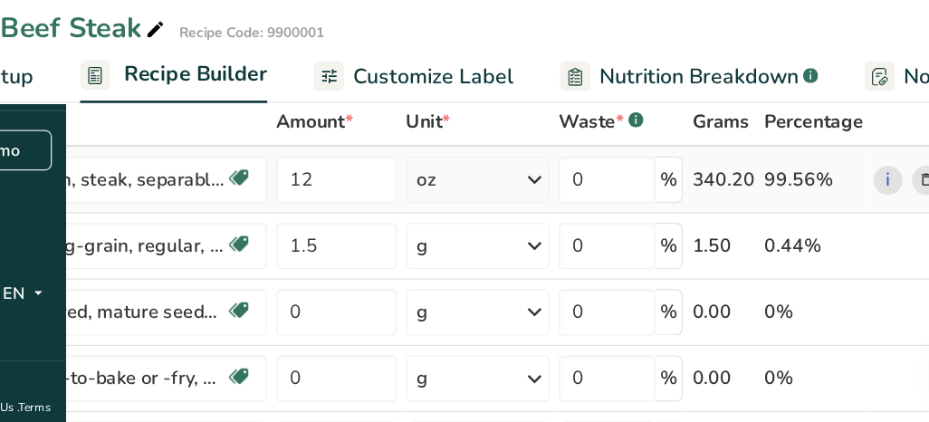
scroll to position [123, 0]
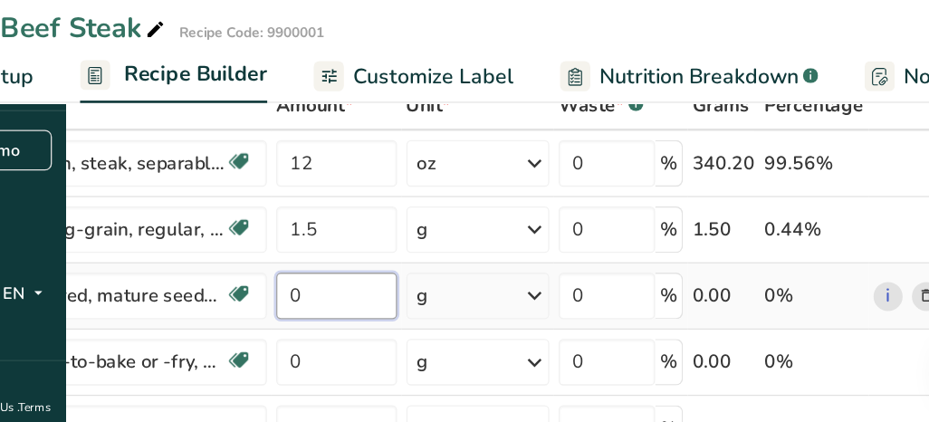
click at [439, 330] on input "0" at bounding box center [392, 323] width 94 height 36
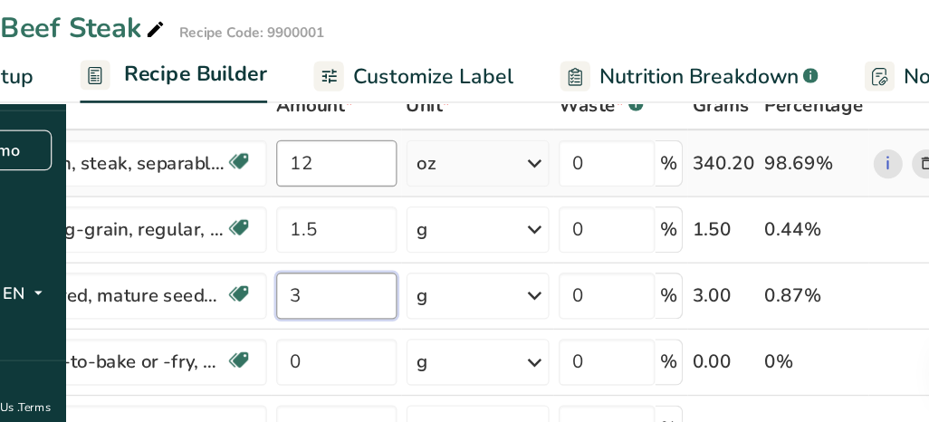
type input "3"
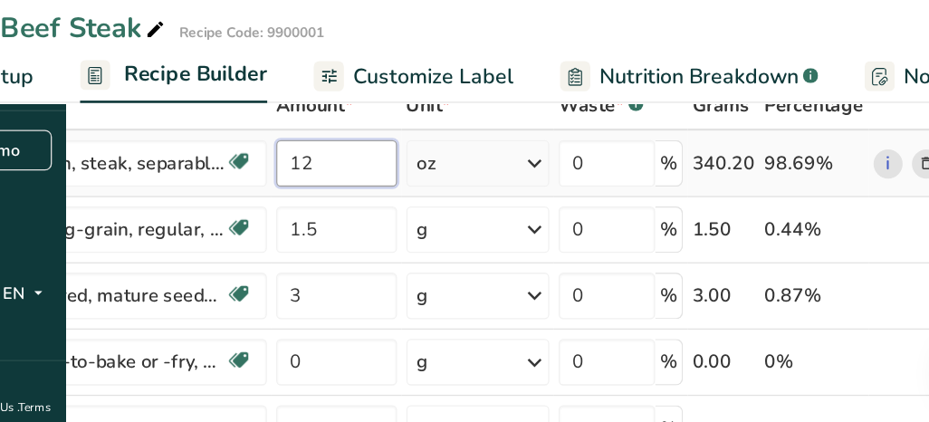
click at [542, 224] on div "Ingredient * Amount * Unit * Waste * .a-a{fill:#347362;}.b-a{fill:#fff;} Grams …" at bounding box center [459, 361] width 860 height 410
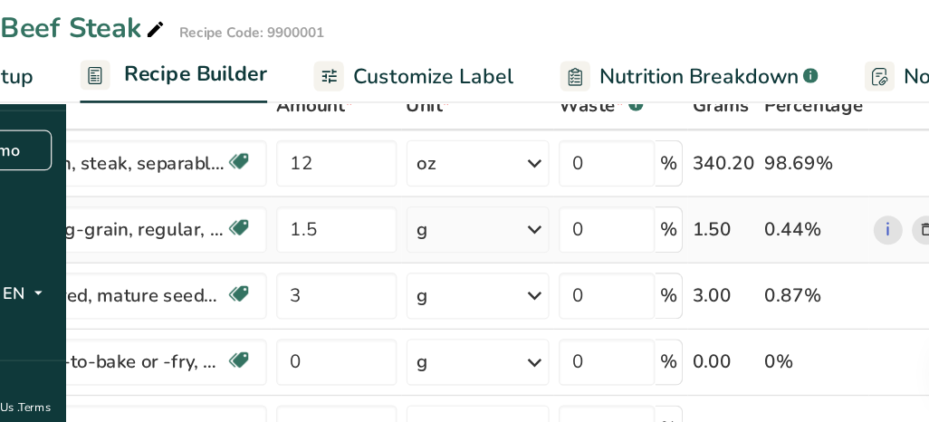
click at [617, 270] on div "Ingredient * Amount * Unit * Waste * .a-a{fill:#347362;}.b-a{fill:#fff;} Grams …" at bounding box center [459, 361] width 860 height 410
click at [557, 274] on icon at bounding box center [546, 271] width 22 height 33
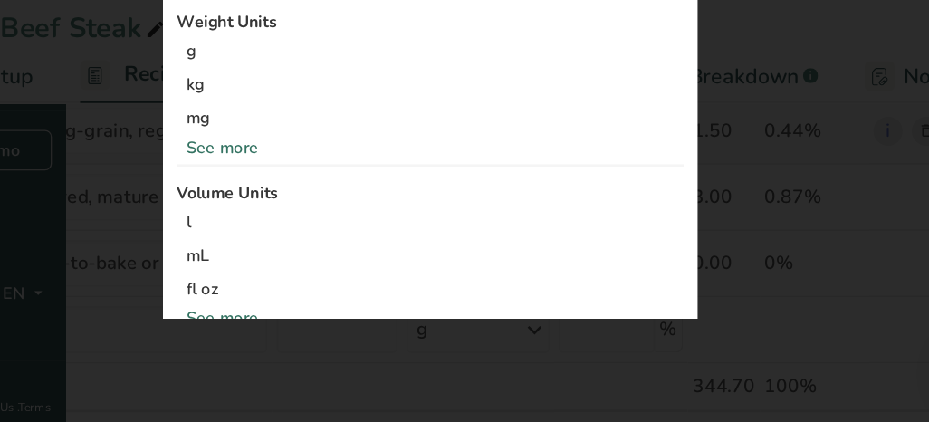
scroll to position [207, 0]
click at [645, 216] on div "See more" at bounding box center [464, 206] width 395 height 19
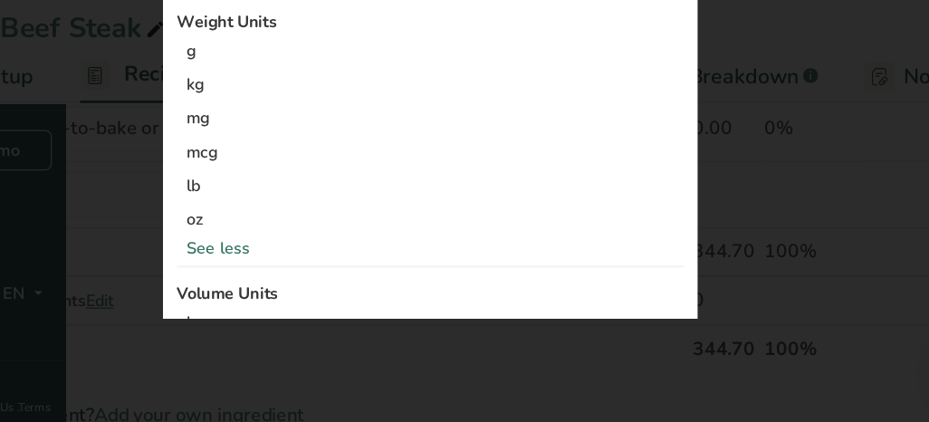
scroll to position [307, 0]
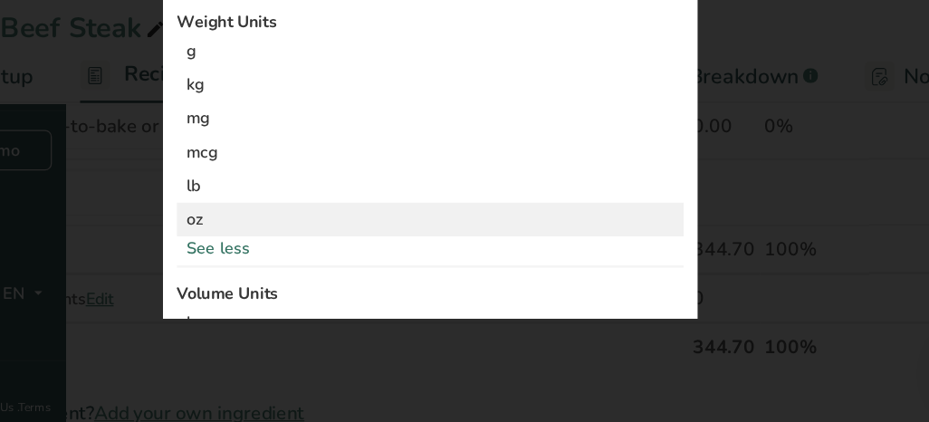
click at [620, 276] on div "oz" at bounding box center [464, 263] width 395 height 26
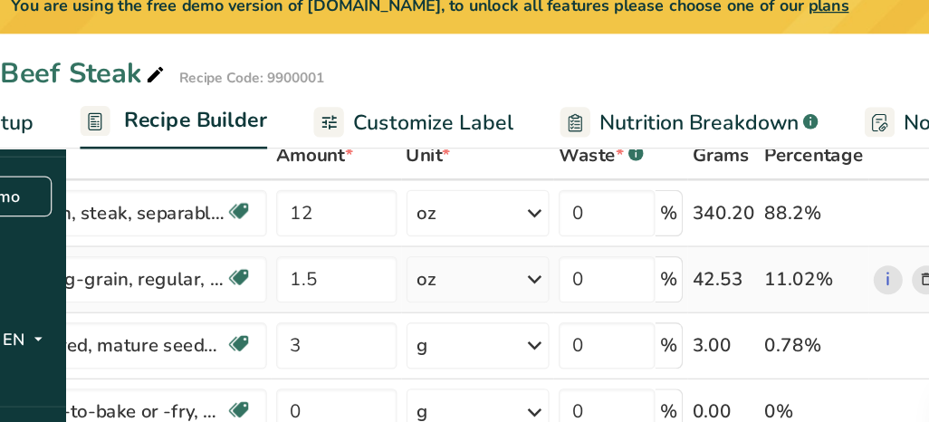
scroll to position [120, 0]
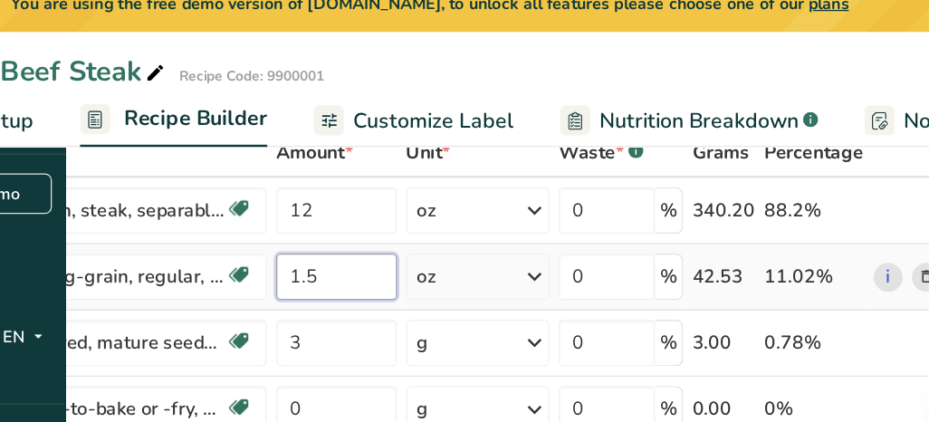
click at [439, 276] on input "1.5" at bounding box center [392, 274] width 94 height 36
type input "5"
type input "3"
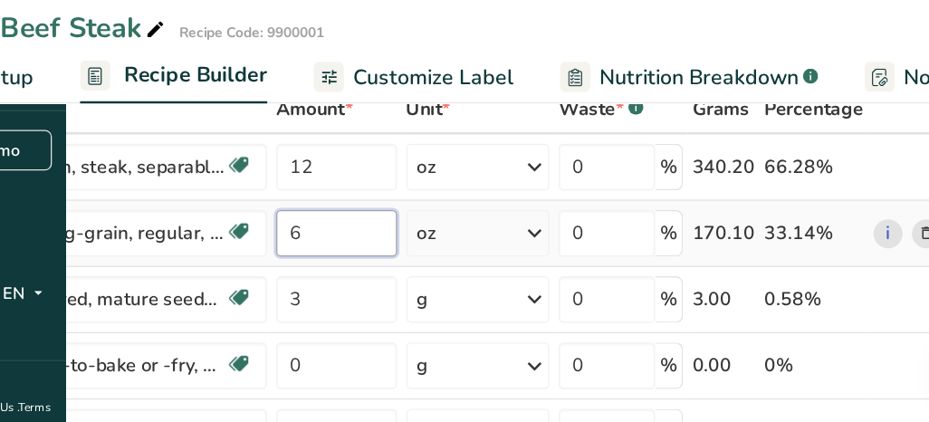
scroll to position [126, 0]
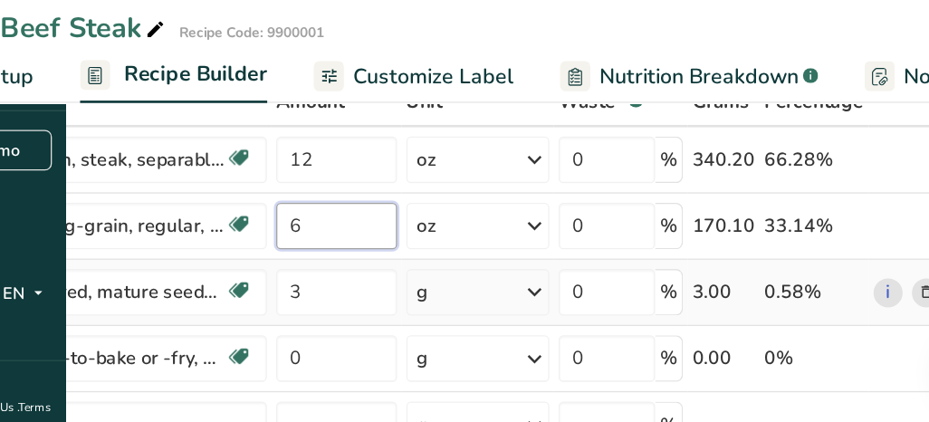
type input "6"
click at [620, 322] on div "Ingredient * Amount * Unit * Waste * .a-a{fill:#347362;}.b-a{fill:#fff;} Grams …" at bounding box center [459, 358] width 860 height 410
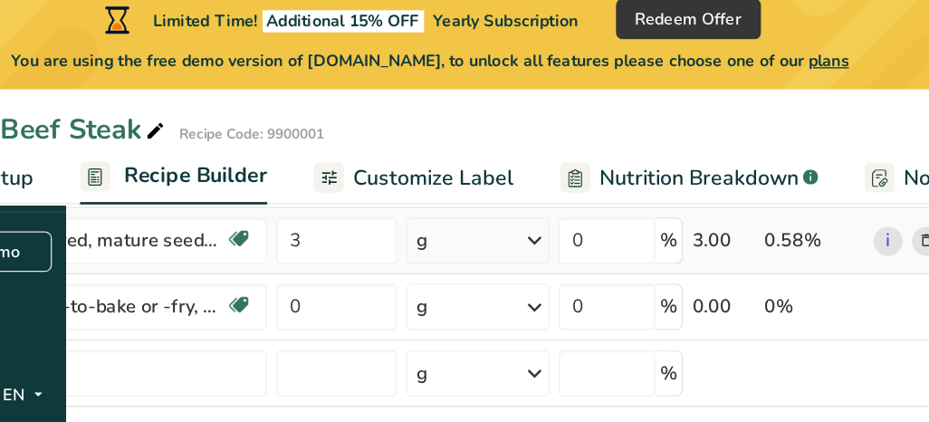
scroll to position [245, 0]
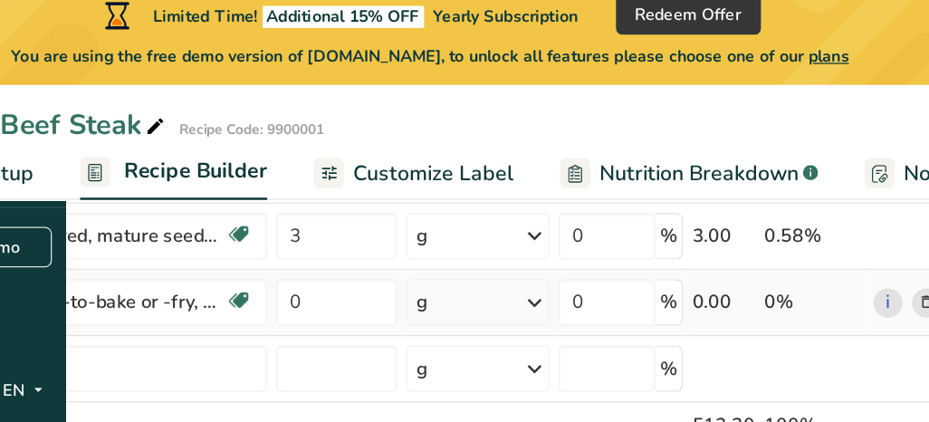
click at [557, 253] on icon at bounding box center [546, 252] width 22 height 33
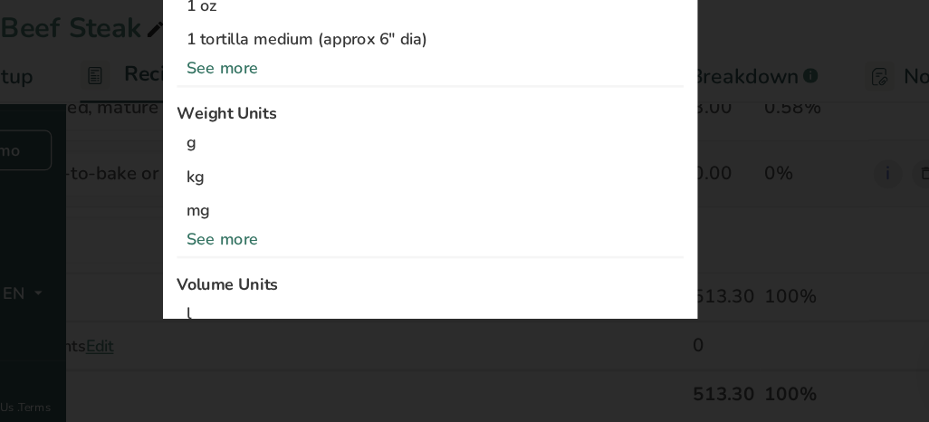
scroll to position [300, 0]
click at [645, 155] on div "See more" at bounding box center [464, 145] width 395 height 19
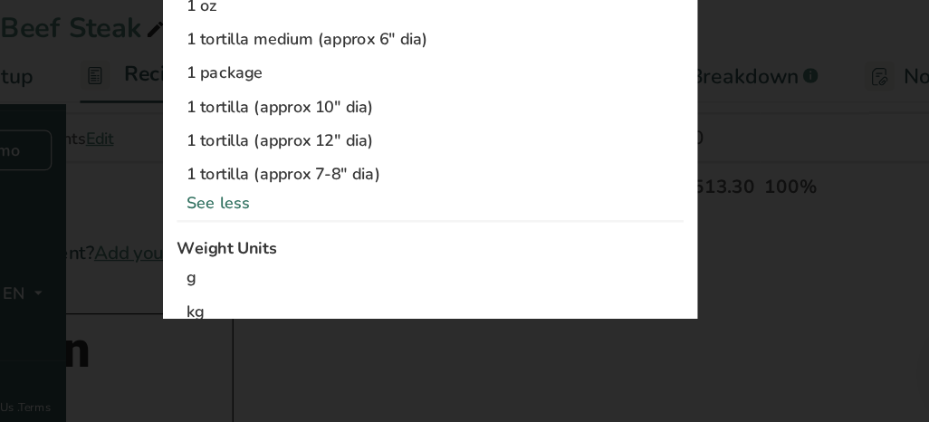
scroll to position [454, 0]
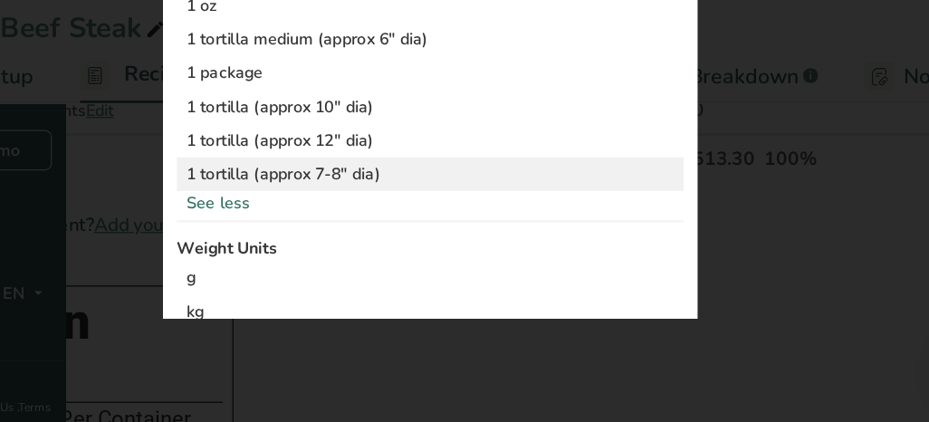
click at [662, 241] on div "1 tortilla (approx 7-8" dia)" at bounding box center [464, 228] width 395 height 26
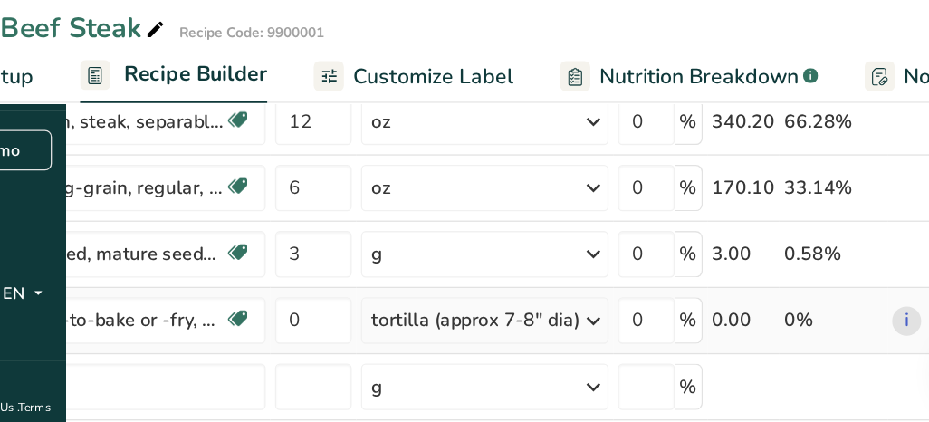
scroll to position [165, 0]
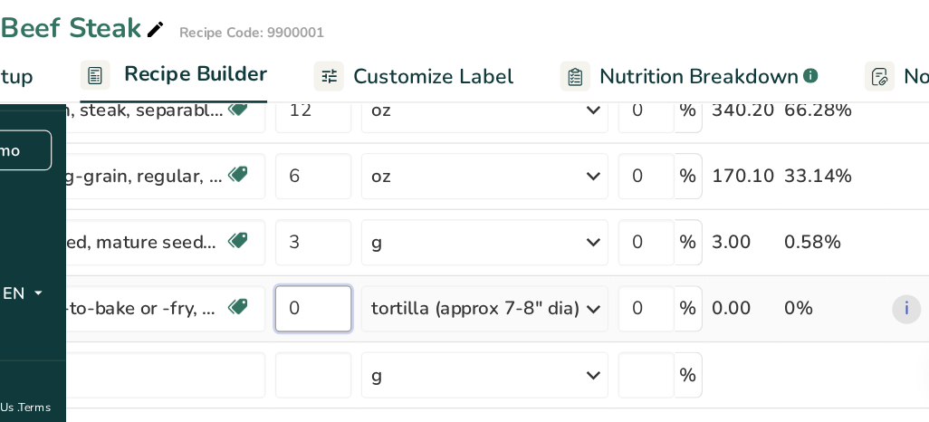
click at [404, 331] on input "0" at bounding box center [374, 333] width 60 height 36
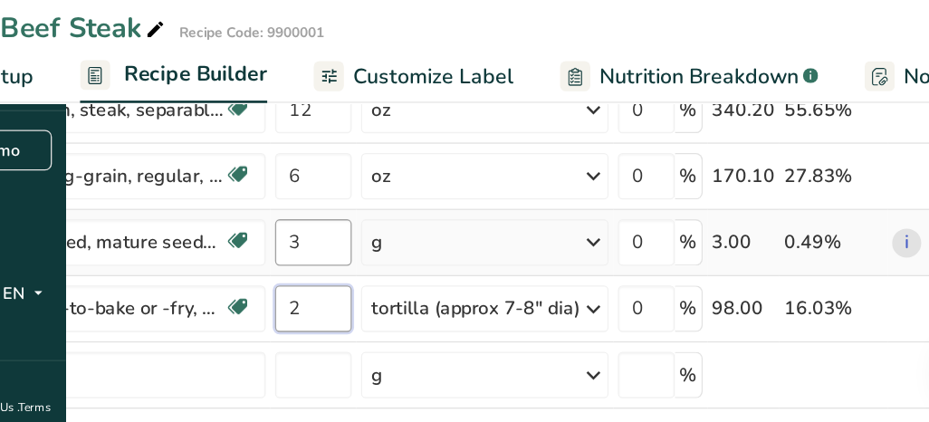
type input "2"
click at [558, 285] on div "Ingredient * Amount * Unit * Waste * .a-a{fill:#347362;}.b-a{fill:#fff;} Grams …" at bounding box center [466, 319] width 874 height 410
click at [599, 277] on div "Ingredient * Amount * Unit * Waste * .a-a{fill:#347362;}.b-a{fill:#fff;} Grams …" at bounding box center [466, 319] width 874 height 410
click at [604, 286] on div "g" at bounding box center [507, 281] width 193 height 36
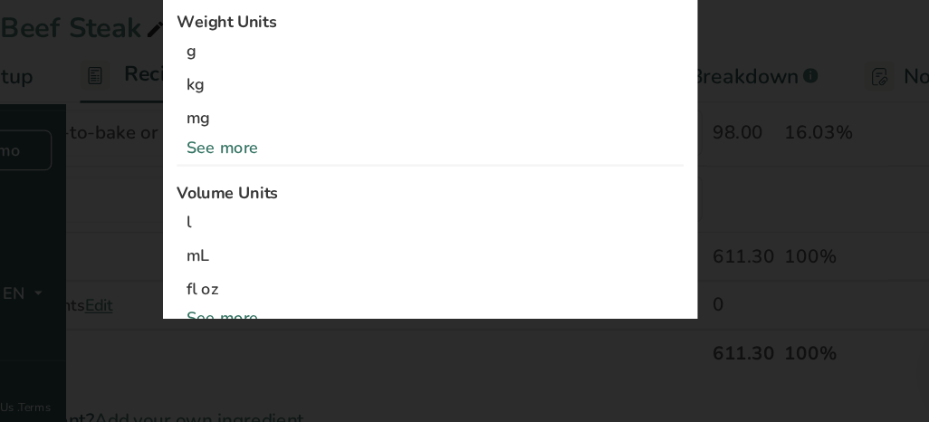
scroll to position [306, 0]
click at [641, 216] on div "See more" at bounding box center [464, 206] width 395 height 19
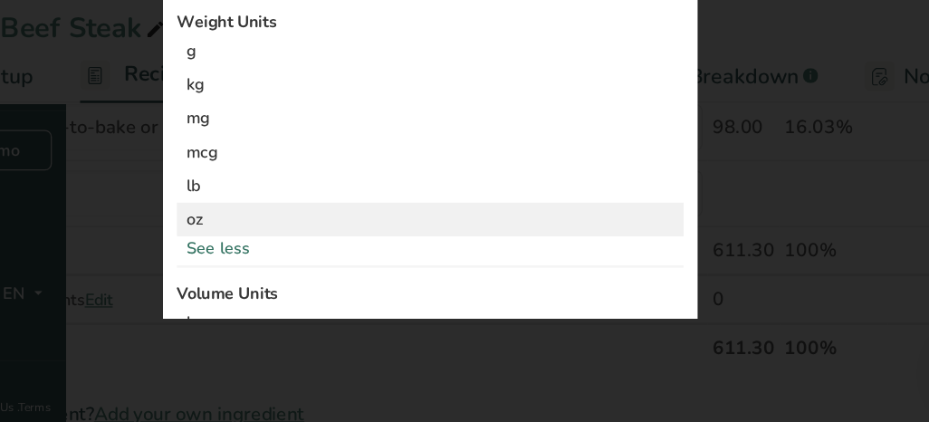
click at [613, 276] on div "oz" at bounding box center [464, 263] width 395 height 26
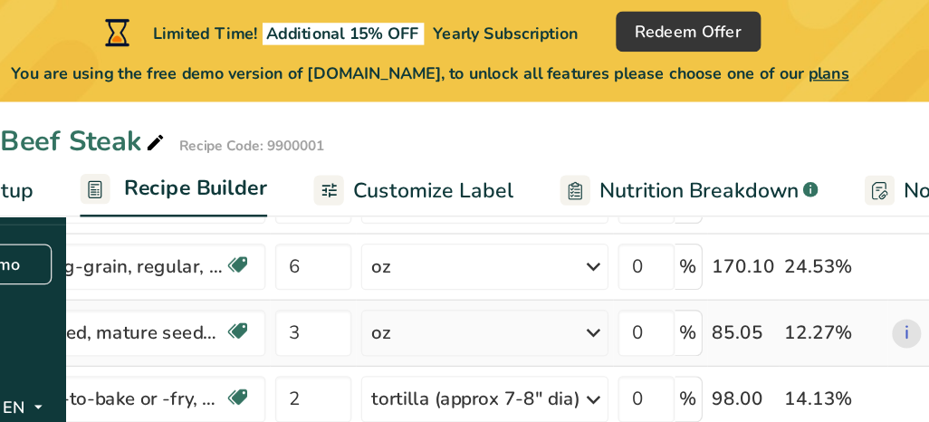
scroll to position [183, 0]
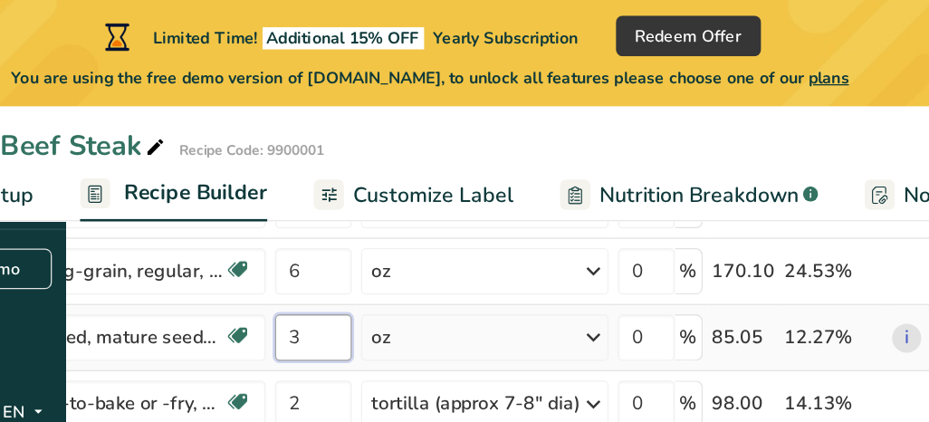
click at [404, 266] on input "3" at bounding box center [374, 263] width 60 height 36
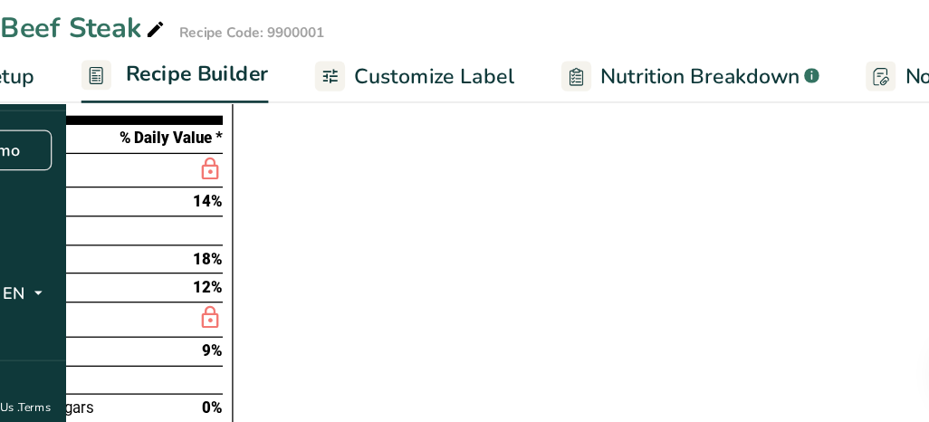
scroll to position [794, 0]
type input "6"
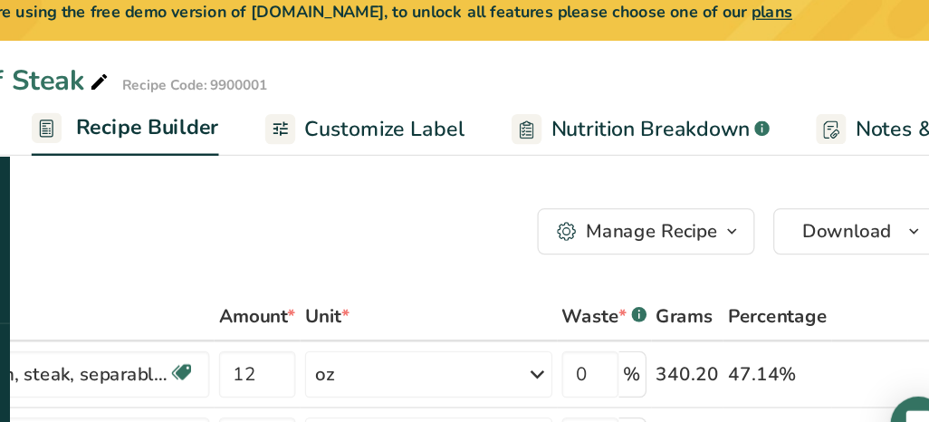
scroll to position [56, 0]
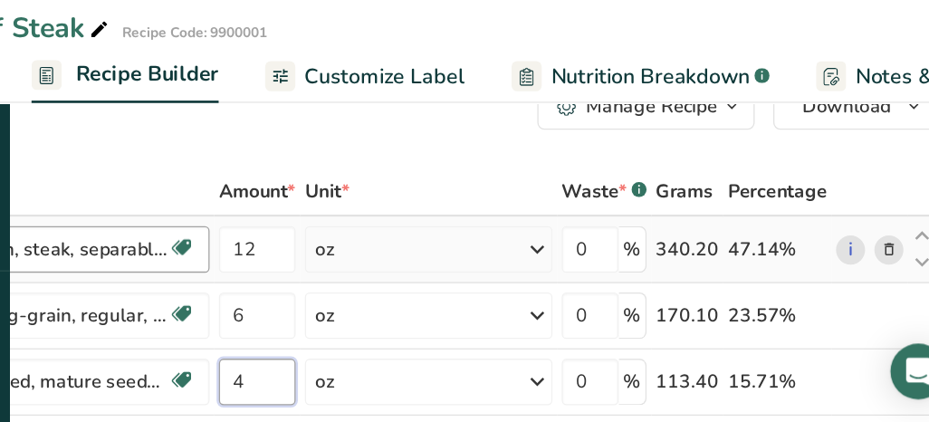
type input "4"
click at [421, 291] on div "Ingredient * Amount * Unit * Waste * .a-a{fill:#347362;}.b-a{fill:#fff;} Grams …" at bounding box center [466, 428] width 874 height 410
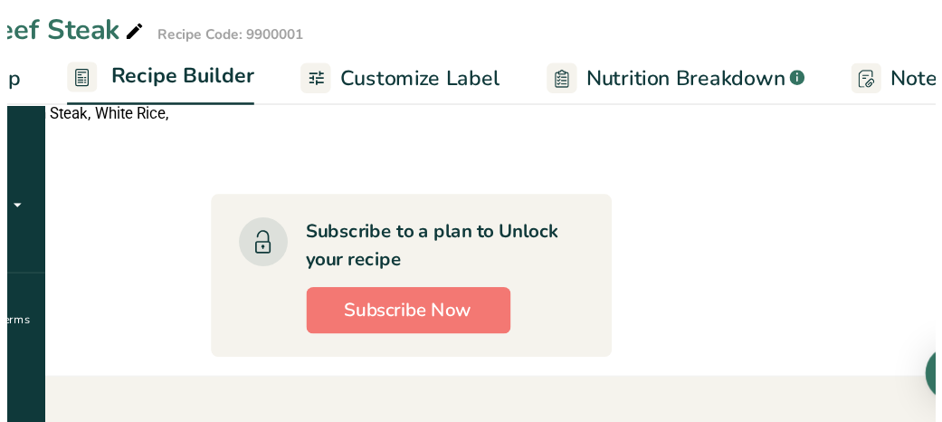
scroll to position [0, 95]
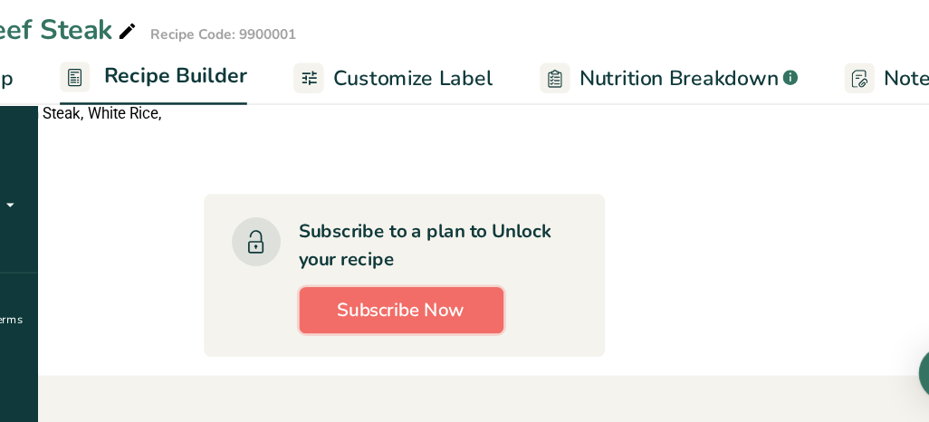
click at [514, 322] on span "Subscribe Now" at bounding box center [465, 333] width 100 height 22
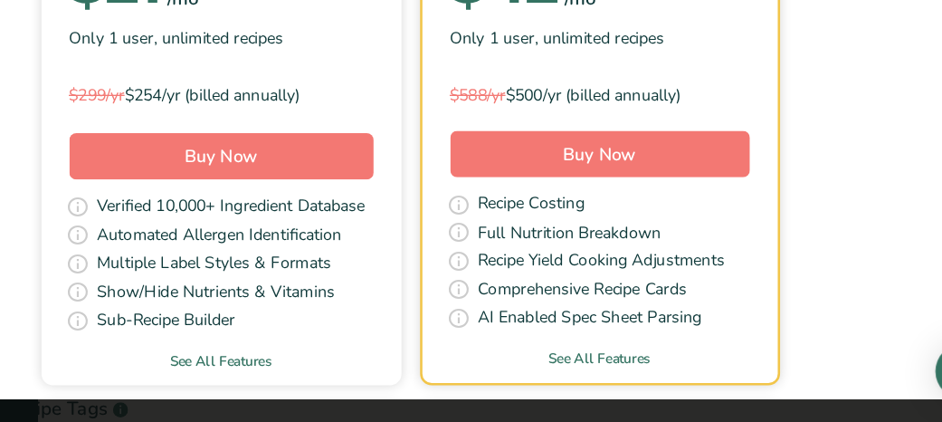
scroll to position [308, 0]
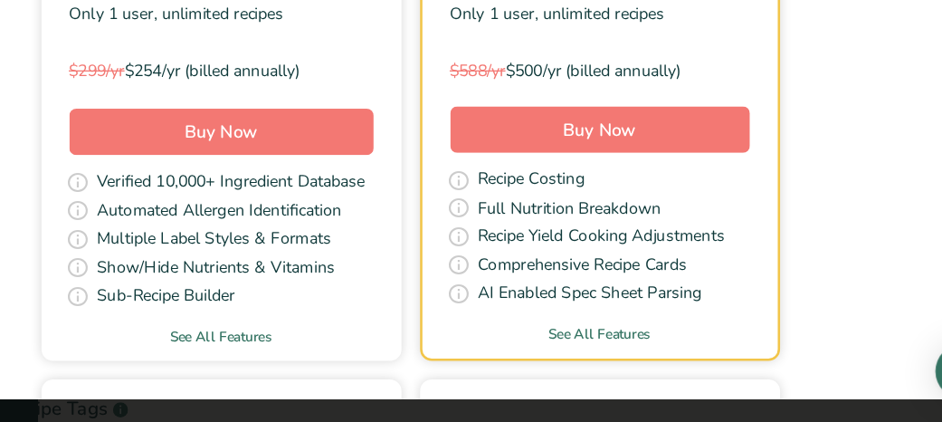
click at [568, 224] on span "Recipe Costing" at bounding box center [565, 234] width 83 height 23
click at [322, 349] on link "See All Features" at bounding box center [324, 355] width 281 height 16
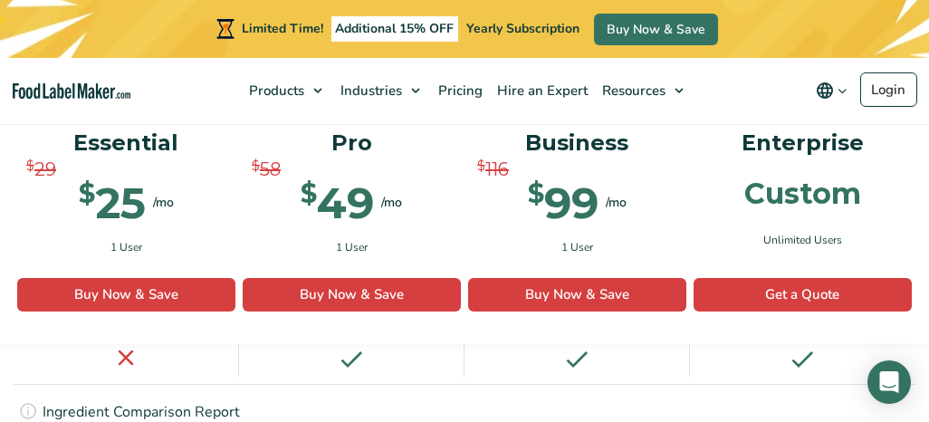
scroll to position [3835, 0]
